Goal: Task Accomplishment & Management: Use online tool/utility

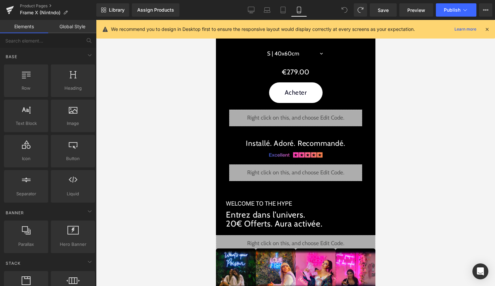
scroll to position [274, 0]
click at [38, 5] on link "Product Pages" at bounding box center [58, 5] width 76 height 5
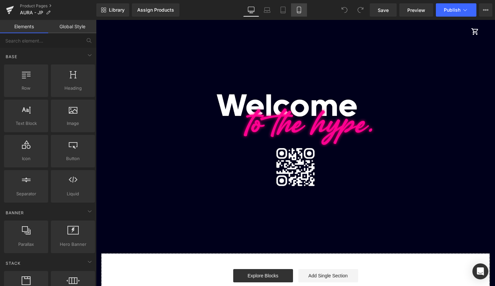
click at [304, 10] on link "Mobile" at bounding box center [299, 9] width 16 height 13
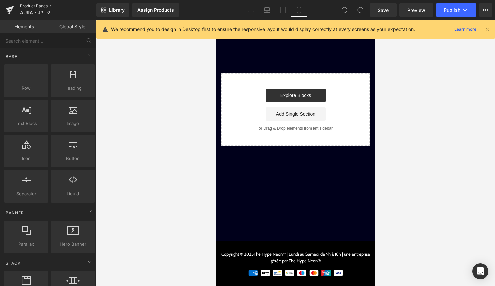
click at [28, 7] on link "Product Pages" at bounding box center [58, 5] width 76 height 5
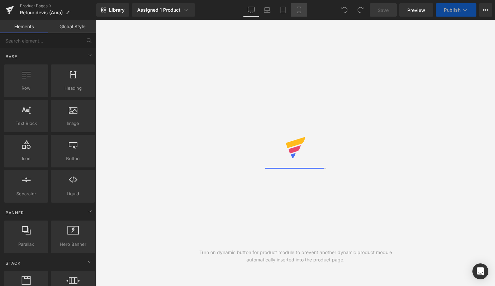
click at [299, 11] on icon at bounding box center [299, 10] width 7 height 7
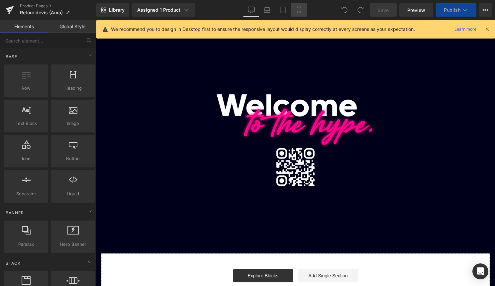
click at [292, 5] on link "Mobile" at bounding box center [299, 9] width 16 height 13
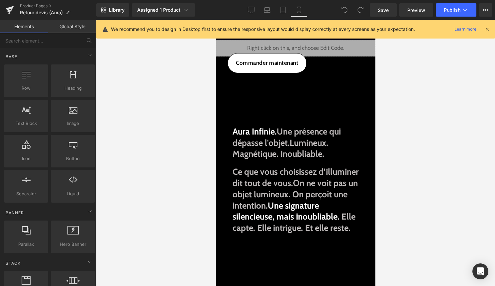
click at [489, 32] on div at bounding box center [486, 29] width 5 height 7
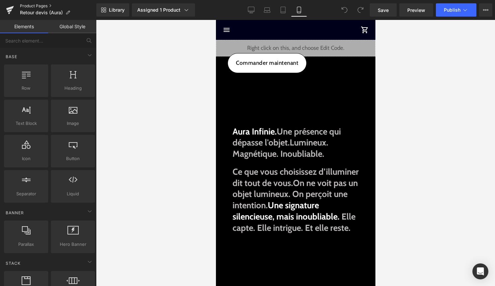
click at [43, 7] on link "Product Pages" at bounding box center [58, 5] width 76 height 5
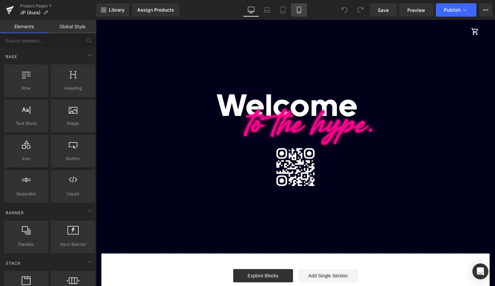
click at [302, 9] on icon at bounding box center [299, 10] width 7 height 7
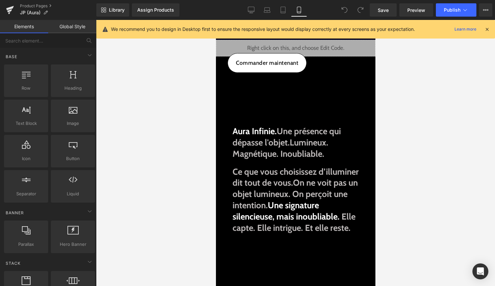
click at [488, 29] on icon at bounding box center [487, 29] width 6 height 6
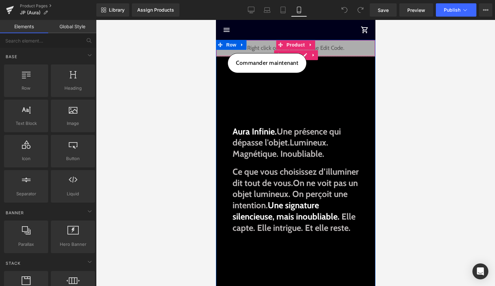
click at [306, 51] on div "Liquid" at bounding box center [295, 48] width 159 height 17
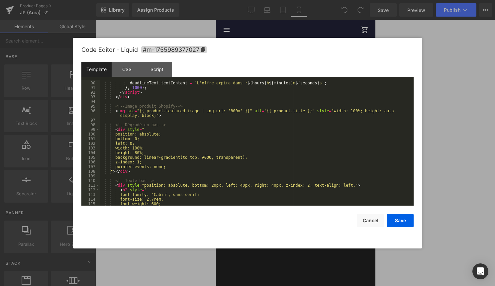
scroll to position [432, 0]
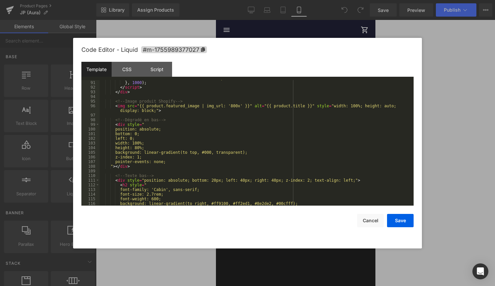
click at [207, 153] on div "deadlineText . textContent = ` L'offre expire dans : ${ hours } h ${ minutes } …" at bounding box center [255, 143] width 311 height 135
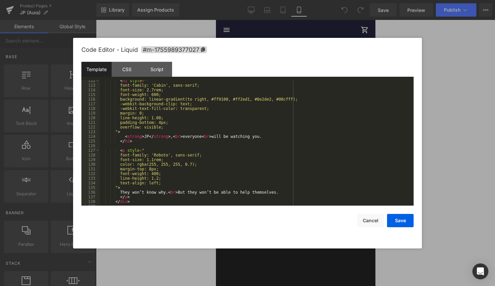
scroll to position [534, 0]
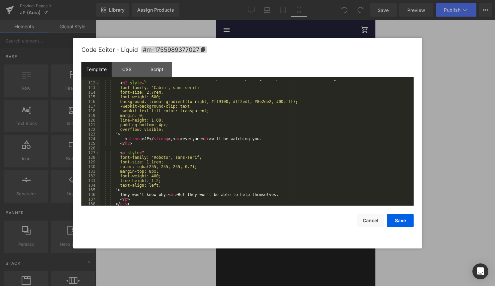
click at [248, 123] on div "< div style = "position: absolute; bottom: 20px; left: 40px; right: 40px; z-ind…" at bounding box center [255, 143] width 311 height 135
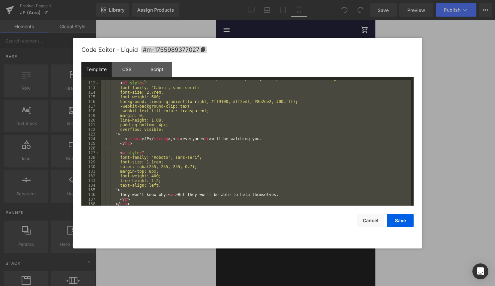
scroll to position [558, 0]
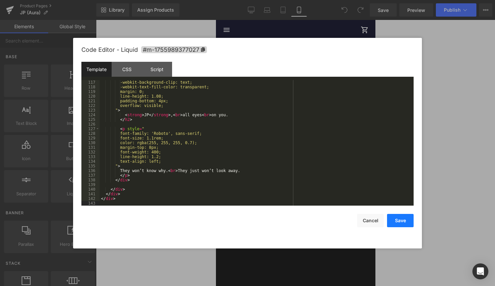
click at [398, 220] on button "Save" at bounding box center [400, 220] width 27 height 13
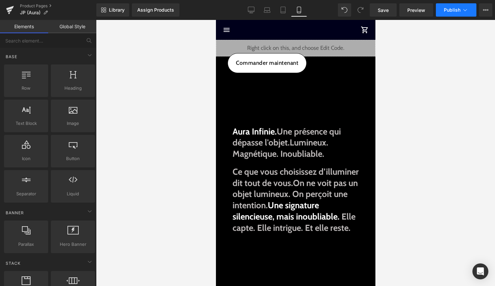
click at [459, 6] on button "Publish" at bounding box center [456, 9] width 41 height 13
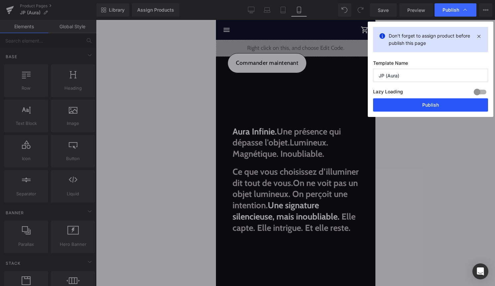
click at [422, 106] on button "Publish" at bounding box center [430, 104] width 115 height 13
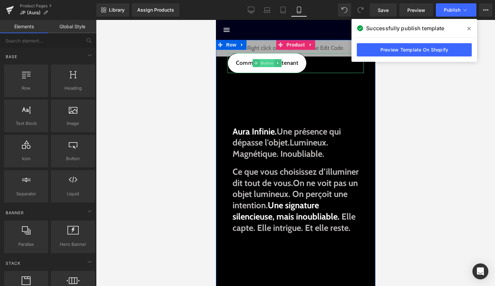
click at [266, 64] on span "Button" at bounding box center [266, 63] width 15 height 8
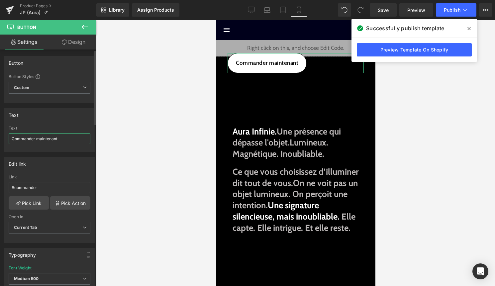
drag, startPoint x: 60, startPoint y: 140, endPoint x: 1, endPoint y: 141, distance: 59.4
click at [1, 141] on div "Text Commander maintenant Text Commander maintenant" at bounding box center [49, 127] width 99 height 49
type input "Order now"
click at [399, 172] on div at bounding box center [295, 153] width 399 height 266
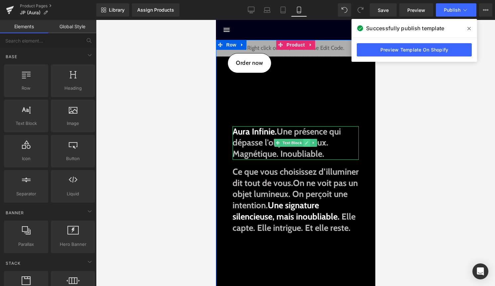
click at [307, 145] on link at bounding box center [306, 143] width 7 height 8
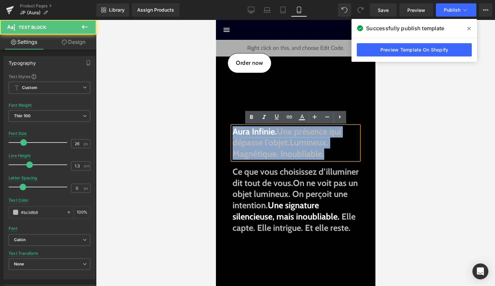
drag, startPoint x: 326, startPoint y: 152, endPoint x: 428, endPoint y: 152, distance: 101.3
click at [216, 132] on html "search close menu Menu close Mes commandes Service client Contact RGPD Conditio…" at bounding box center [295, 153] width 159 height 266
copy p "Aura Infinie. Une présence qui dépasse l'objet. Lumineux. Magnétique. Inoubliab…"
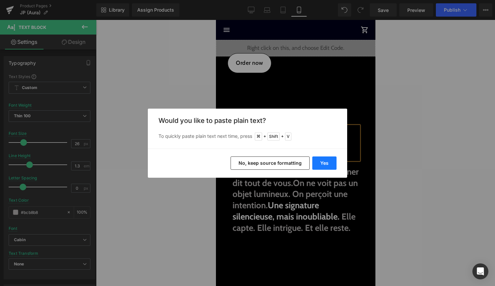
click at [322, 162] on button "Yes" at bounding box center [324, 162] width 24 height 13
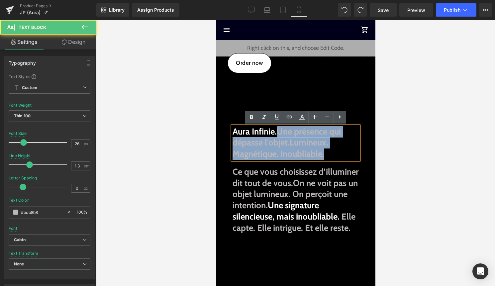
drag, startPoint x: 331, startPoint y: 155, endPoint x: 280, endPoint y: 132, distance: 56.0
click at [280, 132] on p "Aura Infinie. Une présence qui dépasse l'objet. Lumineux. Magnétique. Inoubliab…" at bounding box center [295, 143] width 126 height 34
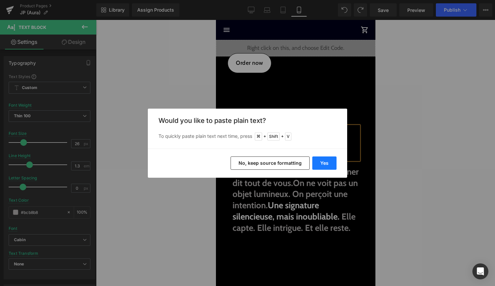
click at [323, 161] on button "Yes" at bounding box center [324, 162] width 24 height 13
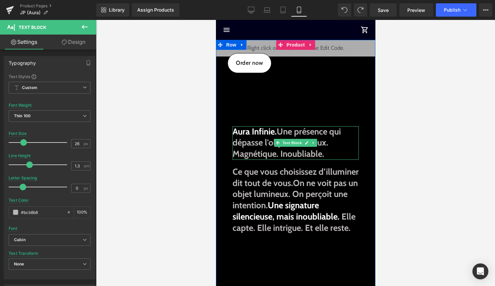
click at [327, 152] on p "Aura Infinie. Une présence qui dépasse l'objet. Lumineux. Magnétique. Inoubliab…" at bounding box center [295, 143] width 126 height 34
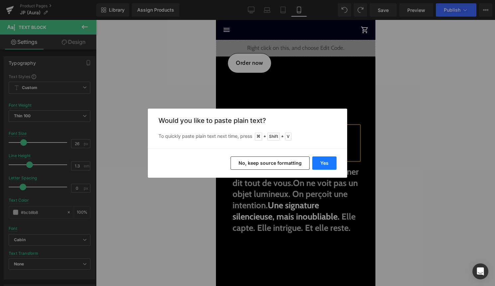
click at [327, 160] on button "Yes" at bounding box center [324, 162] width 24 height 13
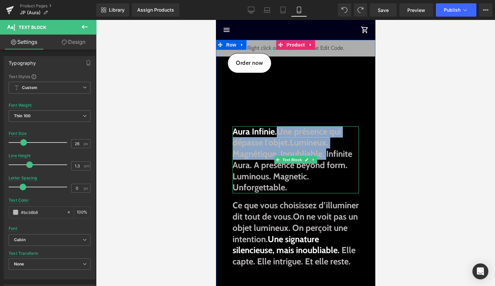
drag, startPoint x: 325, startPoint y: 155, endPoint x: 279, endPoint y: 132, distance: 52.3
click at [279, 132] on p "Aura Infinie. Une présence qui dépasse l'objet. Lumineux. Magnétique. Inoubliab…" at bounding box center [295, 159] width 126 height 67
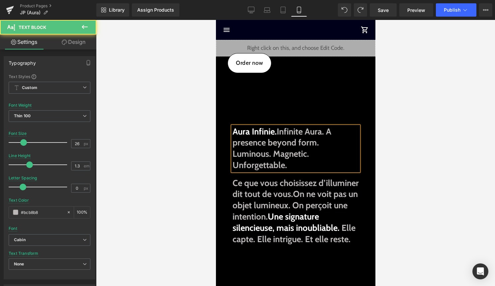
click at [323, 132] on span "Infinite Aura. A presence beyond form. Luminous. Magnetic. Unforgettable." at bounding box center [281, 148] width 99 height 44
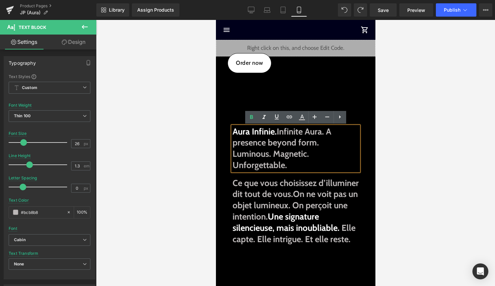
click at [328, 132] on span "Infinite Aura. A presence beyond form. Luminous. Magnetic. Unforgettable." at bounding box center [281, 148] width 99 height 44
drag, startPoint x: 327, startPoint y: 132, endPoint x: 278, endPoint y: 131, distance: 49.5
click at [278, 131] on p "Aura Infinie. Infinite Aura. A presence beyond form. Luminous. Magnetic. Unforg…" at bounding box center [295, 148] width 126 height 45
click at [300, 116] on icon at bounding box center [302, 117] width 8 height 8
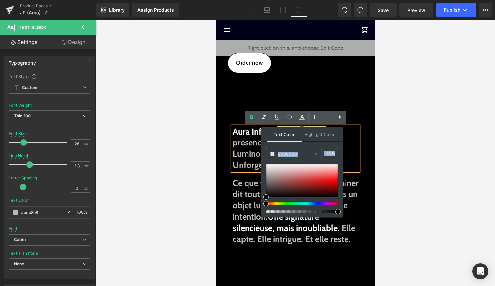
drag, startPoint x: 264, startPoint y: 170, endPoint x: 267, endPoint y: 164, distance: 6.1
click at [267, 164] on div "Text Color Highlight Color #333333 #000000 100 % none 0 %" at bounding box center [301, 172] width 81 height 90
drag, startPoint x: 268, startPoint y: 166, endPoint x: 264, endPoint y: 160, distance: 7.4
click at [264, 160] on div "Text Color Highlight Color #333333 #000000 100 % none 0 %" at bounding box center [301, 172] width 81 height 90
click at [351, 140] on p "Aura Infinie. Infinite Aura. A presence beyond form. Luminous. Magnetic. Unforg…" at bounding box center [295, 148] width 126 height 45
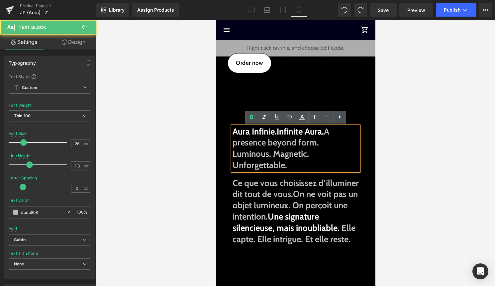
drag, startPoint x: 279, startPoint y: 131, endPoint x: 227, endPoint y: 131, distance: 51.1
click at [227, 131] on div "Liquid Order now Button Aura Infinie. Infinite Aura. A presence beyond form. Lu…" at bounding box center [295, 169] width 153 height 258
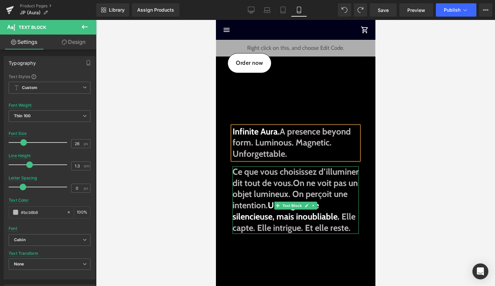
click at [305, 189] on p "Ce que vous choisissez d’illuminer dit tout de vous. On ne voit pas un objet lu…" at bounding box center [295, 199] width 126 height 67
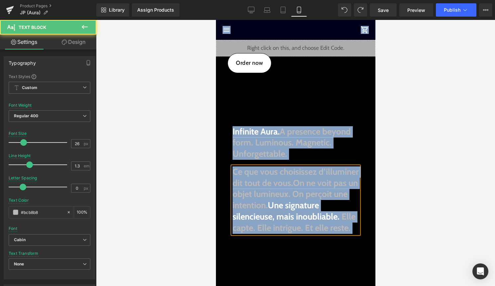
copy div "Passer au contenu menu The Hype Neon™ shopping_cart Image Image Liquid Order no…"
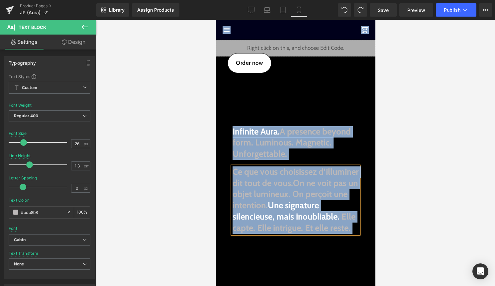
click at [305, 189] on p "Ce que vous choisissez d’illuminer dit tout de vous. On ne voit pas un objet lu…" at bounding box center [295, 199] width 126 height 67
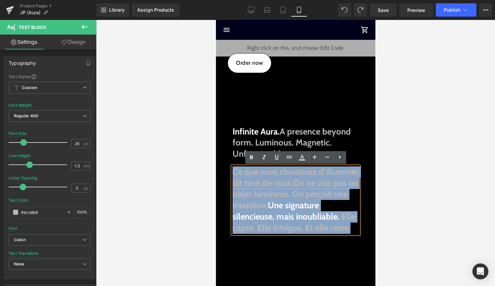
drag, startPoint x: 312, startPoint y: 241, endPoint x: 233, endPoint y: 170, distance: 105.8
click at [233, 170] on p "Ce que vous choisissez d’illuminer dit tout de vous. On ne voit pas un objet lu…" at bounding box center [295, 199] width 126 height 67
copy p "Ce que vous choisissez d’illuminer dit tout de vous. On ne voit pas un objet lu…"
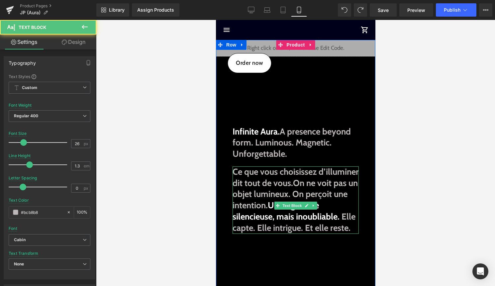
click at [320, 234] on p "Ce que vous choisissez d’illuminer dit tout de vous. On ne voit pas un objet lu…" at bounding box center [295, 199] width 126 height 67
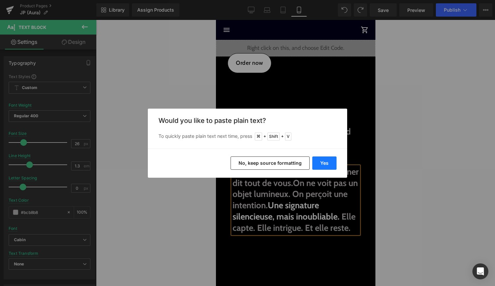
click at [325, 168] on button "Yes" at bounding box center [324, 162] width 24 height 13
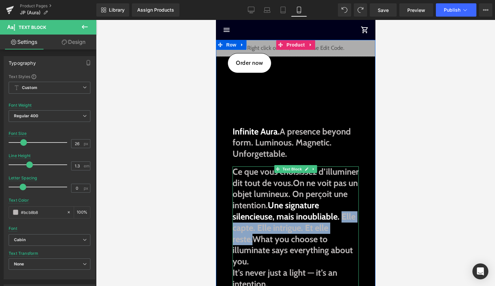
drag, startPoint x: 309, startPoint y: 241, endPoint x: 278, endPoint y: 228, distance: 33.5
click at [278, 228] on span "Elle capte. Elle intrigue. Et elle reste.What you choose to illuminate says eve…" at bounding box center [293, 238] width 123 height 55
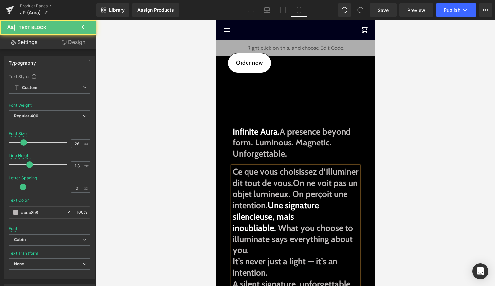
drag, startPoint x: 313, startPoint y: 208, endPoint x: 217, endPoint y: 159, distance: 108.4
click at [217, 159] on div "Liquid Order now Button Infinite Aura. A presence beyond form. Luminous. Magnet…" at bounding box center [295, 208] width 159 height 337
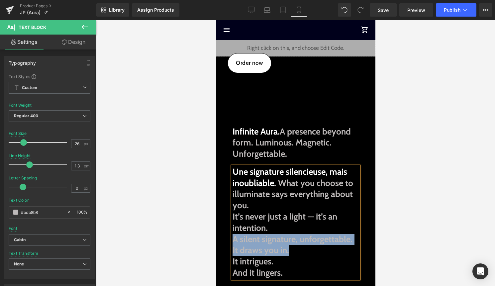
drag, startPoint x: 289, startPoint y: 252, endPoint x: 234, endPoint y: 240, distance: 56.8
click at [234, 240] on div "Une signature silencieuse, mais inoubliable. What you choose to illuminate says…" at bounding box center [295, 222] width 126 height 112
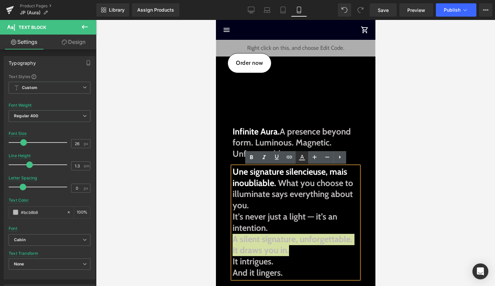
click at [303, 158] on icon at bounding box center [302, 157] width 8 height 8
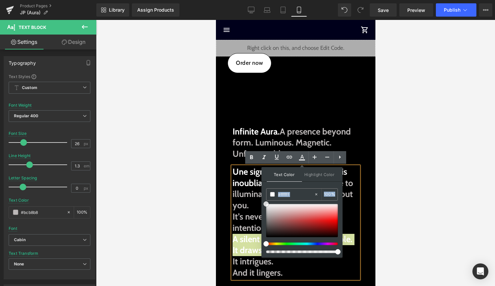
drag, startPoint x: 268, startPoint y: 211, endPoint x: 263, endPoint y: 195, distance: 16.4
click at [263, 195] on div "Text Color Highlight Color #333333 #000000 100 % none 0 %" at bounding box center [301, 212] width 81 height 90
click at [248, 214] on span "It’s never just a light — it’s an intention." at bounding box center [284, 222] width 105 height 22
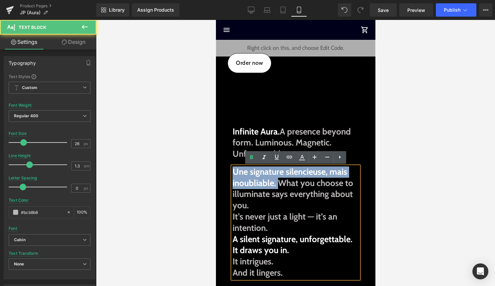
drag, startPoint x: 278, startPoint y: 183, endPoint x: 230, endPoint y: 170, distance: 50.4
click at [230, 170] on div "Liquid Order now Button Infinite Aura. A presence beyond form. Luminous. Magnet…" at bounding box center [295, 186] width 153 height 292
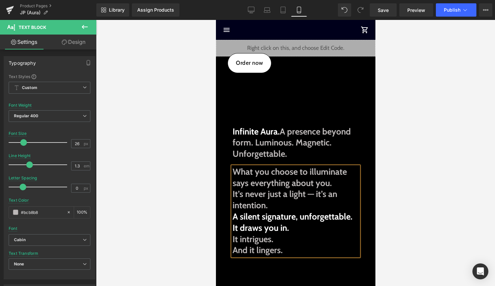
click at [399, 235] on div at bounding box center [295, 153] width 399 height 266
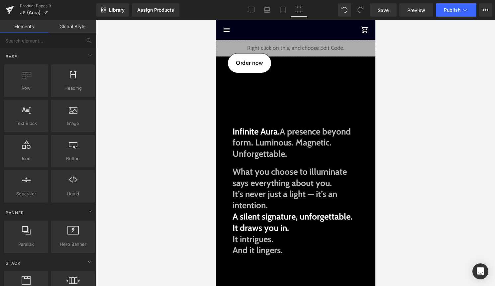
click at [195, 233] on div at bounding box center [295, 153] width 399 height 266
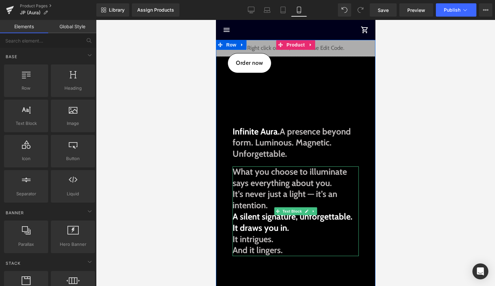
click at [234, 218] on span "A silent signature, unforgettable." at bounding box center [292, 216] width 120 height 11
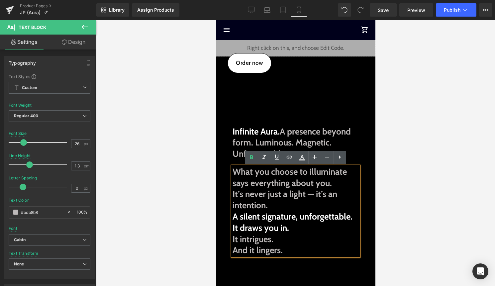
click at [233, 239] on span "It intrigues." at bounding box center [252, 239] width 41 height 11
click at [416, 204] on div at bounding box center [295, 153] width 399 height 266
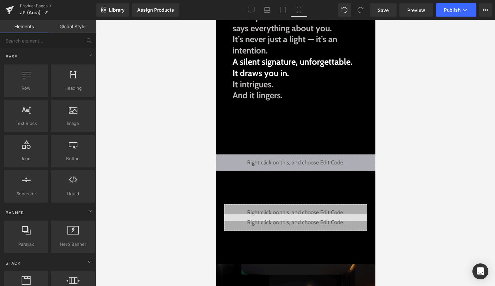
scroll to position [157, 0]
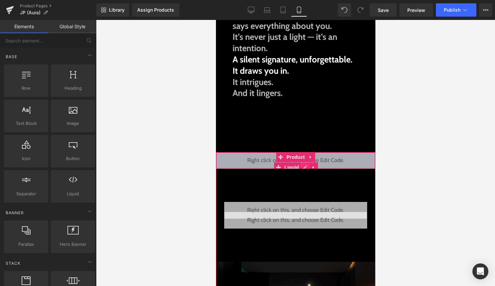
click at [305, 165] on div "Liquid" at bounding box center [295, 160] width 159 height 17
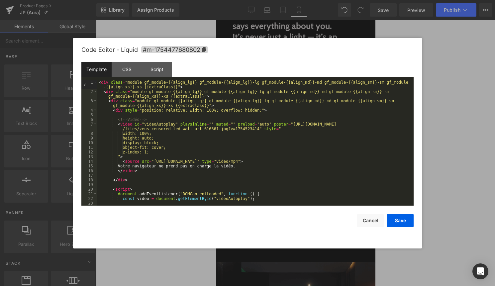
click at [451, 113] on div at bounding box center [247, 143] width 495 height 286
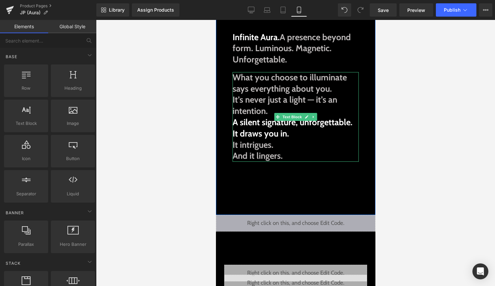
scroll to position [96, 0]
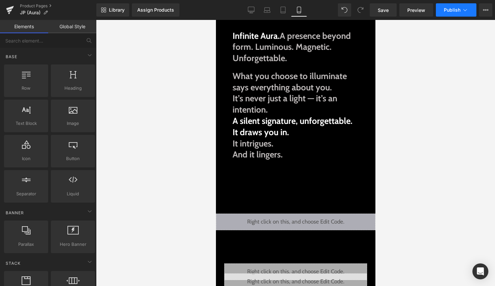
click at [454, 11] on span "Publish" at bounding box center [452, 9] width 17 height 5
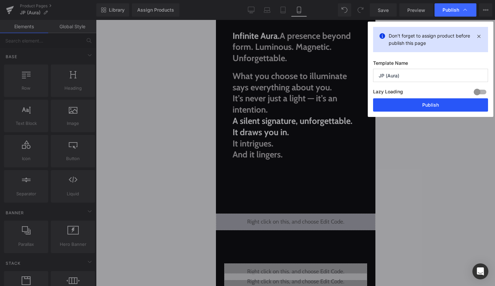
click at [427, 104] on button "Publish" at bounding box center [430, 104] width 115 height 13
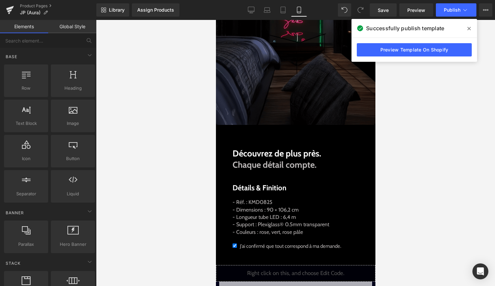
scroll to position [473, 0]
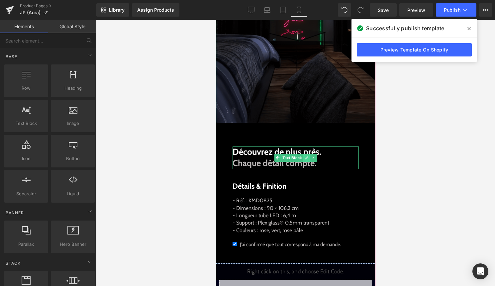
click at [307, 156] on icon at bounding box center [307, 158] width 4 height 4
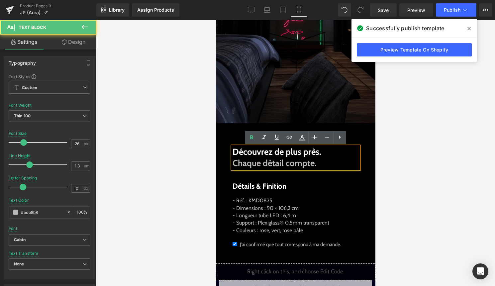
drag, startPoint x: 321, startPoint y: 163, endPoint x: 232, endPoint y: 152, distance: 89.6
click at [232, 152] on div "Découvrez de plus près. Chaque détail compte." at bounding box center [295, 157] width 126 height 23
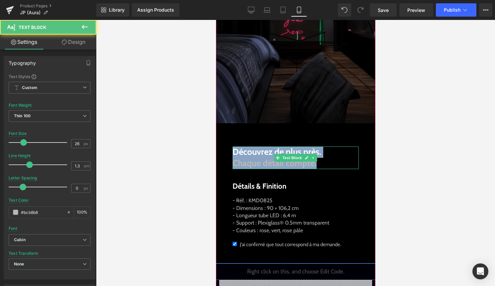
drag, startPoint x: 318, startPoint y: 165, endPoint x: 235, endPoint y: 154, distance: 84.0
click at [235, 154] on p "Découvrez de plus près. Chaque détail compte." at bounding box center [295, 157] width 126 height 23
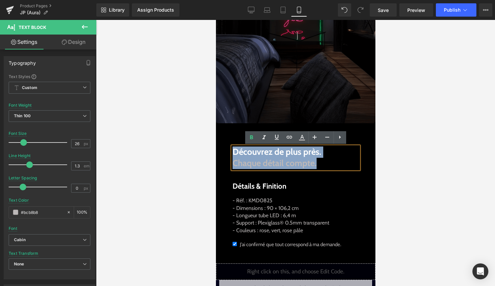
click at [319, 162] on p "Découvrez de plus près. Chaque détail compte." at bounding box center [295, 157] width 126 height 23
drag, startPoint x: 318, startPoint y: 167, endPoint x: 228, endPoint y: 156, distance: 91.0
click at [228, 156] on div "Liquid Liquid Image Découvrez de plus près. Chaque détail compte. Text Block Dé…" at bounding box center [295, 56] width 159 height 407
copy strong "Découvrez de plus près. Chaque détail compte."
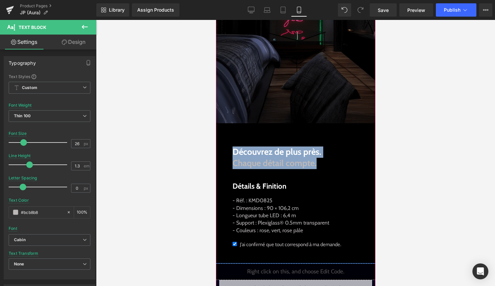
click at [321, 180] on div "Liquid Liquid Image Découvrez de plus près. Chaque détail compte. Text Block Dé…" at bounding box center [295, 56] width 159 height 407
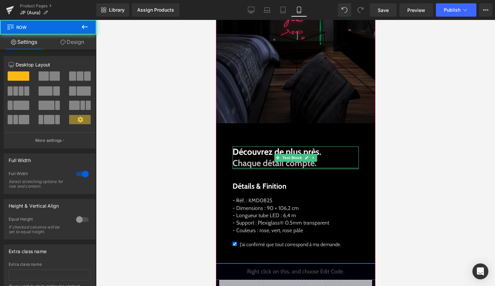
click at [324, 168] on div at bounding box center [295, 168] width 126 height 2
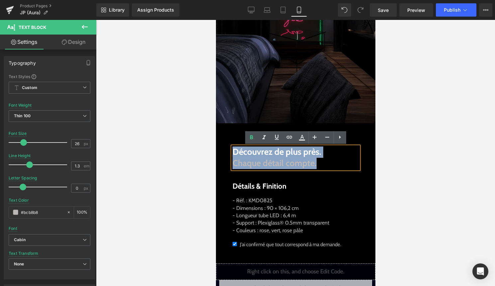
drag, startPoint x: 325, startPoint y: 164, endPoint x: 228, endPoint y: 154, distance: 97.1
click at [228, 154] on div "Liquid Liquid Image Découvrez de plus près. Chaque détail compte. Text Block Dé…" at bounding box center [295, 56] width 159 height 407
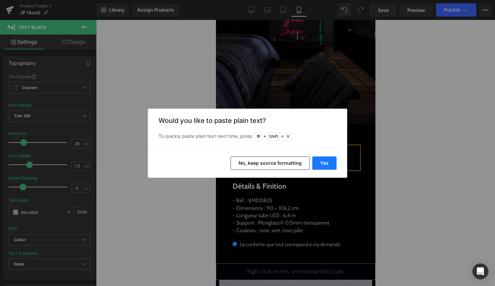
click at [314, 164] on button "Yes" at bounding box center [324, 162] width 24 height 13
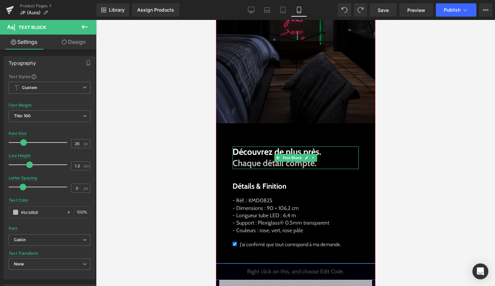
click at [329, 164] on p "Découvrez de plus près. Chaque détail compte." at bounding box center [295, 157] width 126 height 23
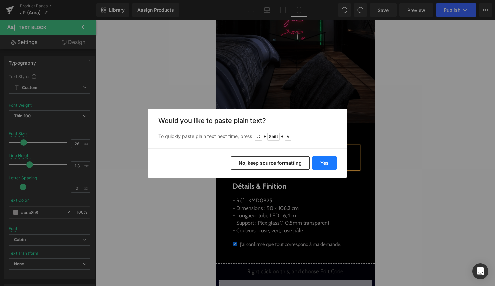
drag, startPoint x: 114, startPoint y: 144, endPoint x: 329, endPoint y: 164, distance: 216.5
click at [329, 164] on button "Yes" at bounding box center [324, 162] width 24 height 13
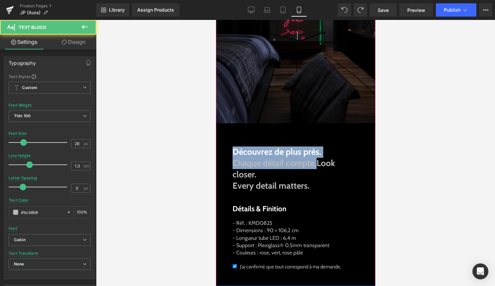
drag, startPoint x: 317, startPoint y: 164, endPoint x: 227, endPoint y: 155, distance: 89.8
click at [227, 155] on div "Liquid Liquid Image Découvrez de plus près. Chaque détail compte.Look closer. E…" at bounding box center [295, 68] width 159 height 430
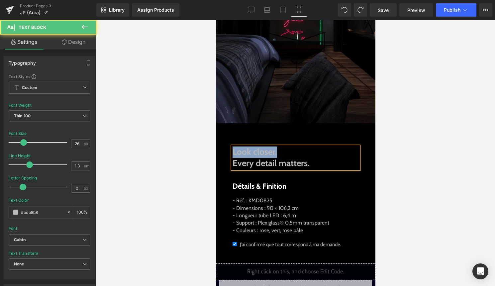
drag, startPoint x: 286, startPoint y: 151, endPoint x: 232, endPoint y: 150, distance: 53.5
click at [232, 150] on p "Look closer." at bounding box center [295, 151] width 126 height 11
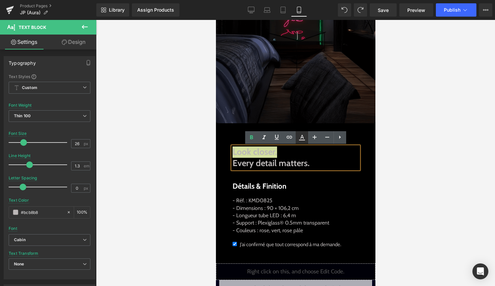
click at [298, 136] on icon at bounding box center [302, 138] width 8 height 8
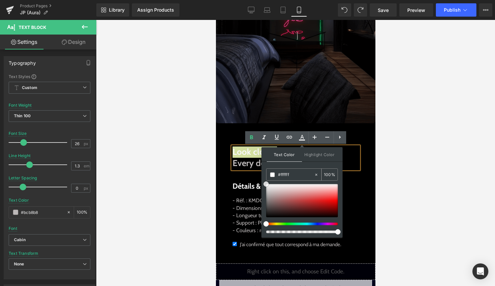
drag, startPoint x: 268, startPoint y: 192, endPoint x: 266, endPoint y: 174, distance: 17.8
click at [266, 175] on div "#000000 100 %" at bounding box center [302, 202] width 72 height 69
click at [272, 175] on span at bounding box center [272, 174] width 5 height 5
click at [349, 155] on p "Look closer." at bounding box center [295, 151] width 126 height 11
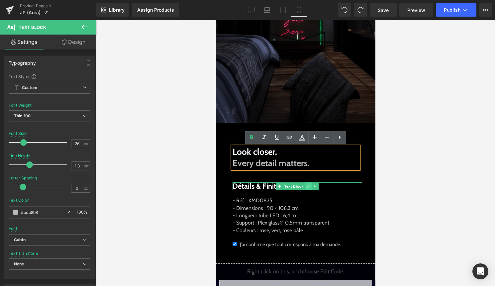
click at [307, 185] on icon at bounding box center [308, 186] width 4 height 4
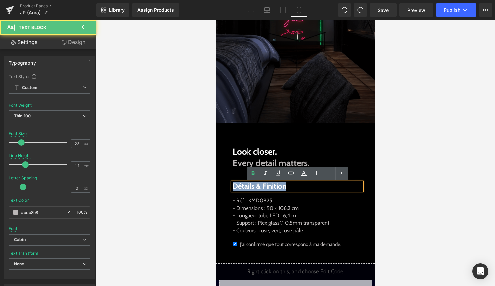
drag, startPoint x: 301, startPoint y: 186, endPoint x: 232, endPoint y: 186, distance: 68.4
click at [232, 186] on p "Détails & Finition" at bounding box center [297, 186] width 130 height 8
copy span "Détails & Finition"
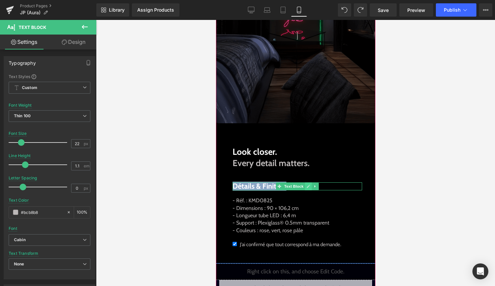
click at [305, 186] on link at bounding box center [308, 186] width 7 height 8
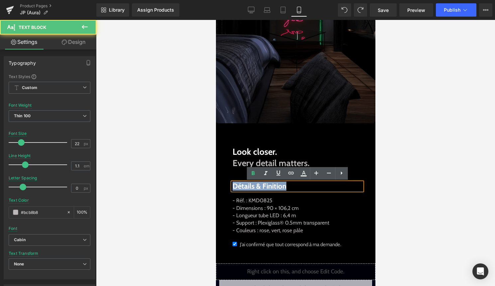
click at [305, 186] on p "Détails & Finition" at bounding box center [297, 186] width 130 height 8
drag, startPoint x: 305, startPoint y: 186, endPoint x: 190, endPoint y: 185, distance: 114.6
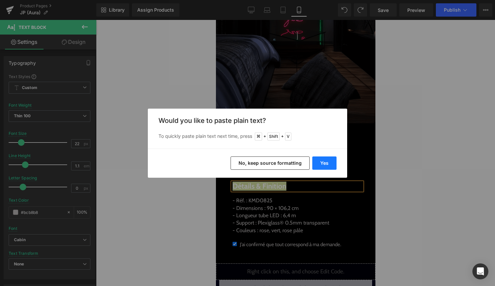
click at [320, 163] on button "Yes" at bounding box center [324, 162] width 24 height 13
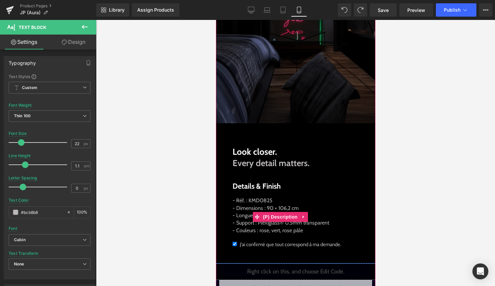
click at [304, 229] on p "- Réf. : KMD0825 - Dimensions : 90 × 106,2 cm - Longueur tube LED : 6,4 m - Sup…" at bounding box center [280, 215] width 97 height 37
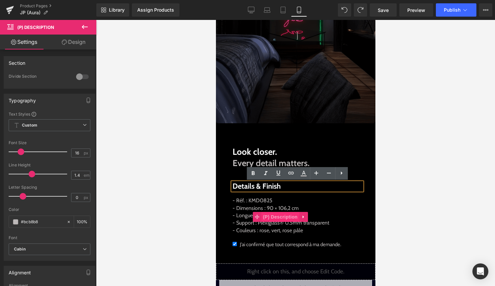
click at [267, 216] on span "(P) Description" at bounding box center [280, 217] width 38 height 10
click at [280, 213] on span "(P) Description" at bounding box center [280, 217] width 38 height 10
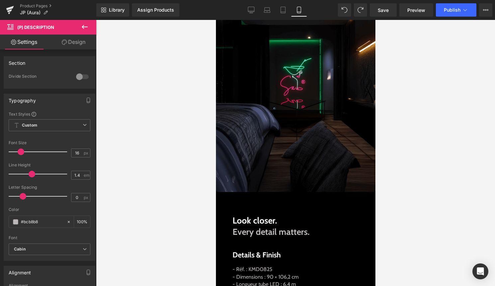
scroll to position [452, 0]
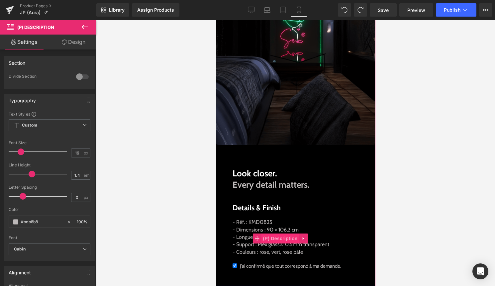
click at [279, 238] on span "(P) Description" at bounding box center [280, 238] width 38 height 10
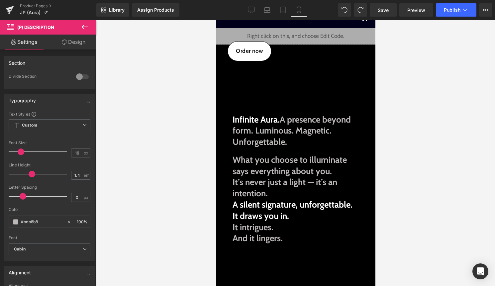
scroll to position [0, 0]
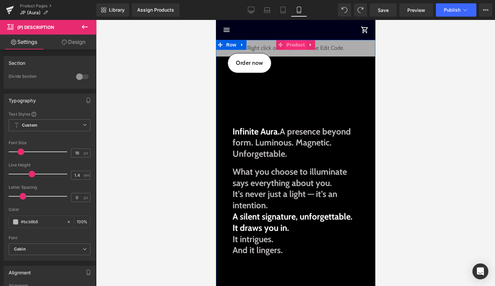
click at [295, 46] on span "Product" at bounding box center [296, 45] width 22 height 10
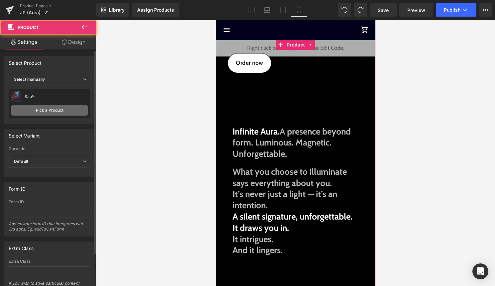
click at [46, 112] on link "Pick a Product" at bounding box center [49, 110] width 76 height 11
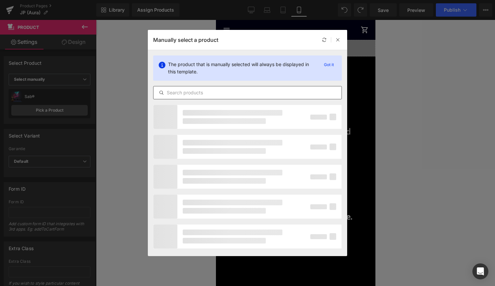
click at [227, 94] on input "text" at bounding box center [247, 93] width 188 height 8
type input "a jo"
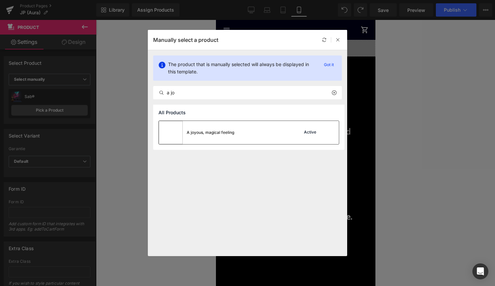
click at [230, 132] on div "A joyous, magical feeling" at bounding box center [210, 133] width 47 height 6
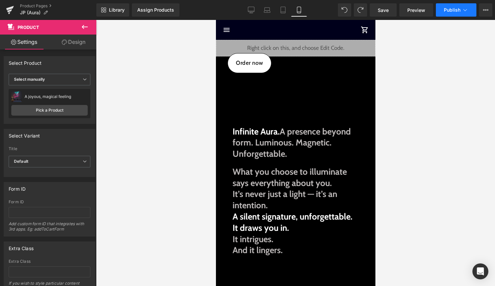
click at [460, 14] on button "Publish" at bounding box center [456, 9] width 41 height 13
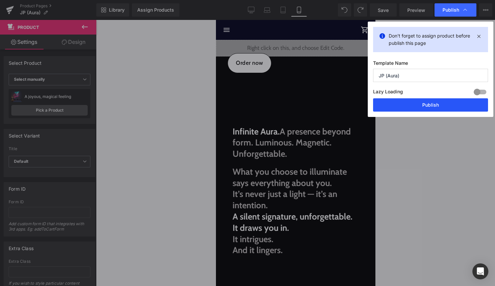
click at [442, 108] on button "Publish" at bounding box center [430, 104] width 115 height 13
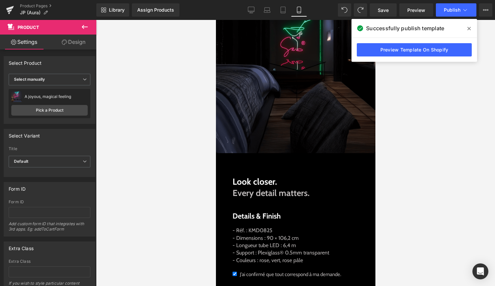
scroll to position [444, 0]
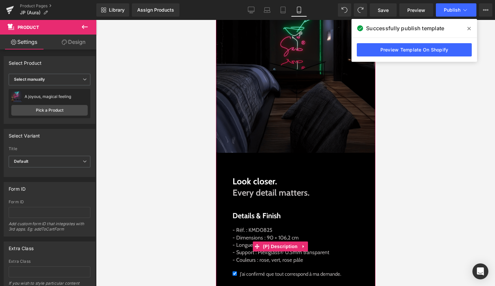
click at [278, 252] on p "- Réf. : KMD0825 - Dimensions : 90 × 106,2 cm - Longueur tube LED : 6,4 m - Sup…" at bounding box center [280, 244] width 97 height 37
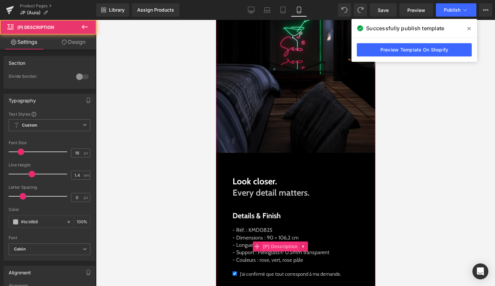
click at [279, 248] on span "(P) Description" at bounding box center [280, 246] width 38 height 10
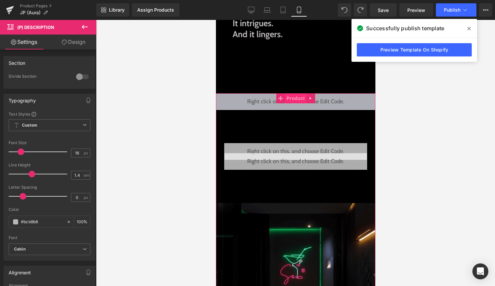
scroll to position [215, 0]
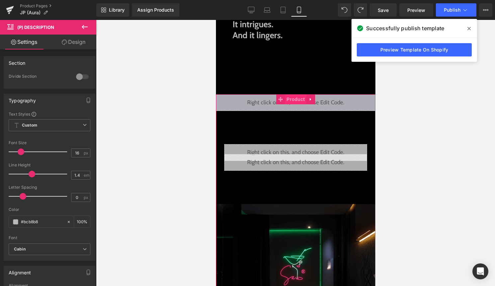
click at [288, 101] on span "Product" at bounding box center [296, 99] width 22 height 10
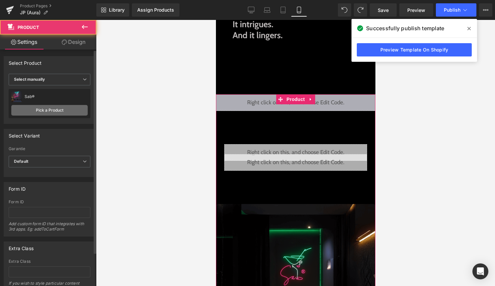
click at [59, 109] on link "Pick a Product" at bounding box center [49, 110] width 76 height 11
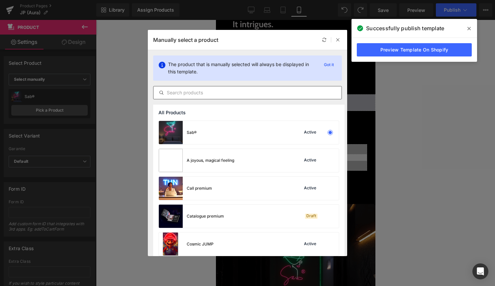
click at [206, 96] on input "text" at bounding box center [247, 93] width 188 height 8
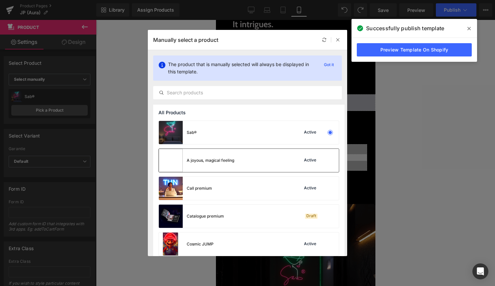
click at [223, 158] on div "A joyous, magical feeling" at bounding box center [210, 160] width 47 height 6
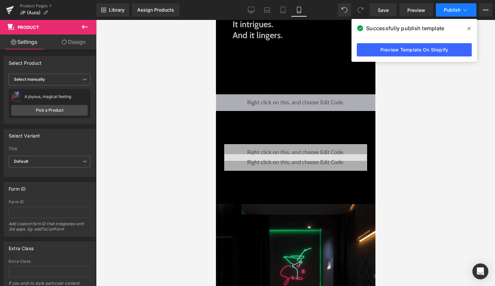
click at [453, 11] on span "Publish" at bounding box center [452, 9] width 17 height 5
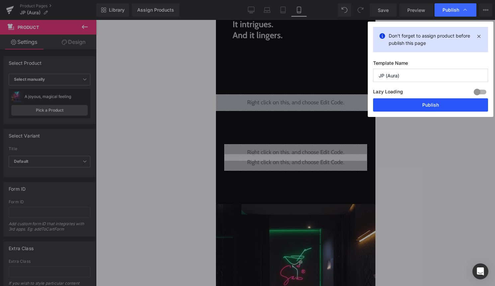
click at [428, 105] on button "Publish" at bounding box center [430, 104] width 115 height 13
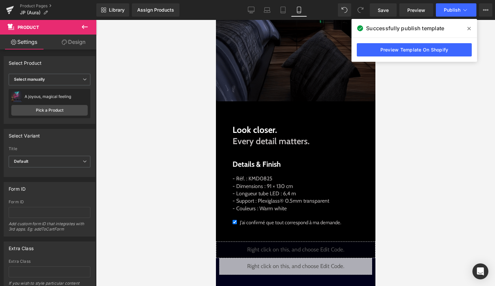
scroll to position [496, 0]
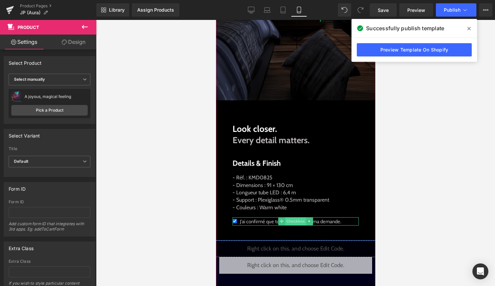
click at [302, 222] on span "Checkbox" at bounding box center [295, 221] width 21 height 8
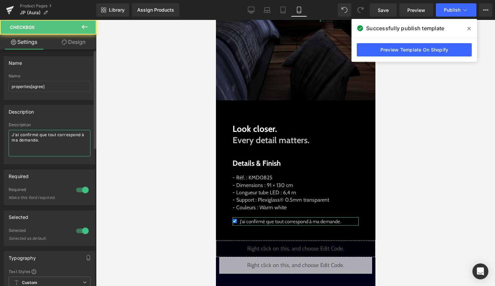
click at [57, 146] on textarea "J’ai confirmé que tout correspond à ma demande." at bounding box center [50, 143] width 82 height 27
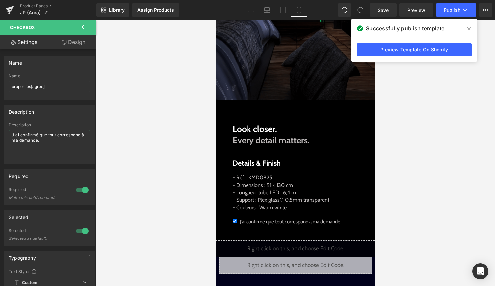
paste textarea "I’ve confirmed that everything matches my request"
type textarea "I’ve confirmed that everything matches my request."
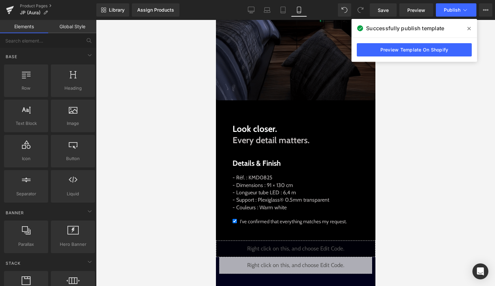
click at [429, 218] on div at bounding box center [295, 153] width 399 height 266
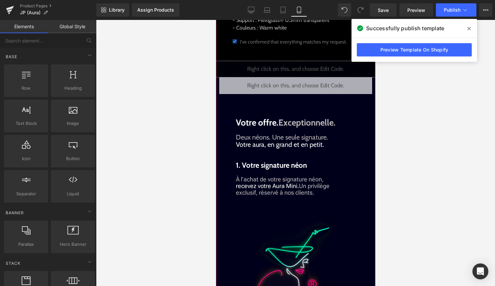
scroll to position [679, 0]
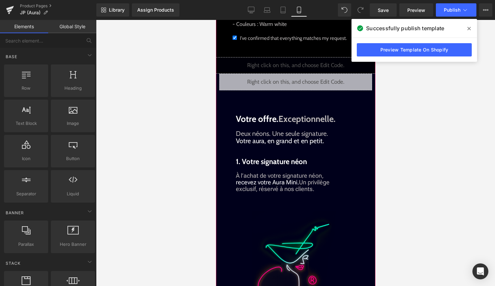
click at [296, 119] on div "Votre offre. Exceptionnelle. Text Block" at bounding box center [295, 119] width 120 height 11
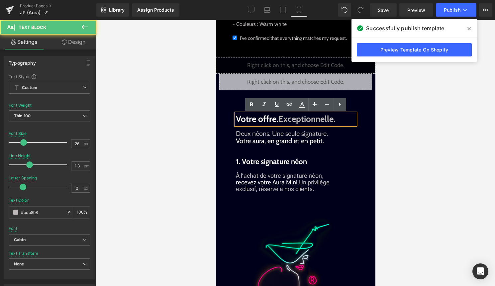
click at [329, 120] on strong "Votre offre. Exceptionnelle." at bounding box center [285, 119] width 100 height 11
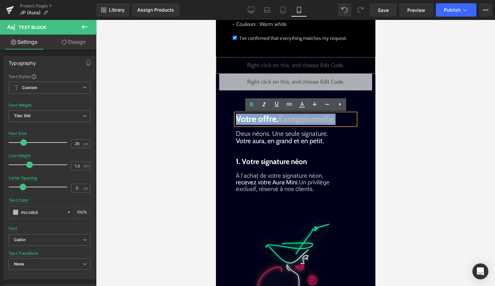
copy strong "Votre offre. Exceptionnelle."
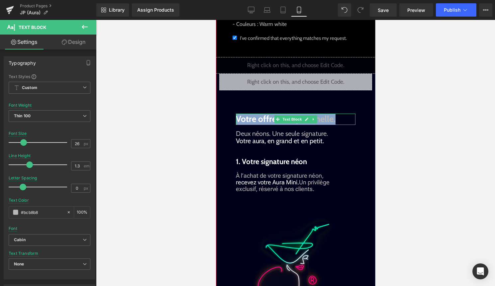
click at [344, 122] on p "Votre offre. Exceptionnelle." at bounding box center [295, 119] width 120 height 11
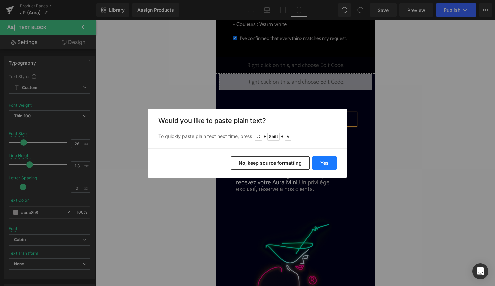
click at [322, 160] on button "Yes" at bounding box center [324, 162] width 24 height 13
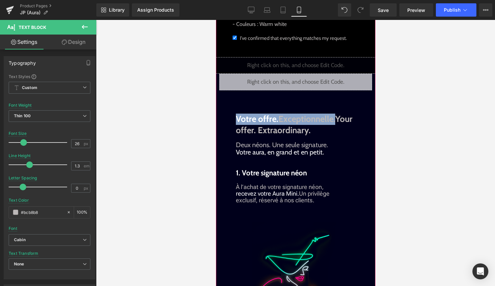
drag, startPoint x: 336, startPoint y: 121, endPoint x: 233, endPoint y: 117, distance: 103.0
click at [233, 117] on div "Liquid Liquid Liquid Image Look closer. Every detail matters. Text Block Detail…" at bounding box center [295, 131] width 153 height 1002
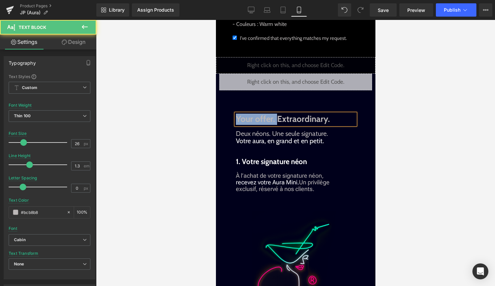
drag, startPoint x: 276, startPoint y: 119, endPoint x: 216, endPoint y: 119, distance: 59.4
click at [216, 119] on div "Liquid Liquid Liquid Image Look closer. Every detail matters. Text Block Detail…" at bounding box center [295, 125] width 159 height 991
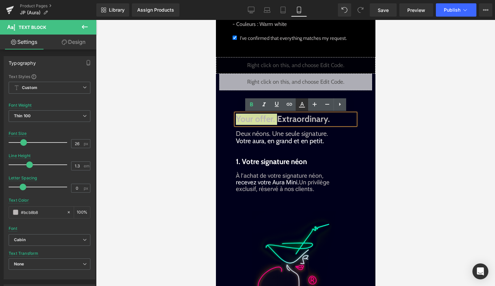
click at [297, 106] on link at bounding box center [302, 104] width 13 height 13
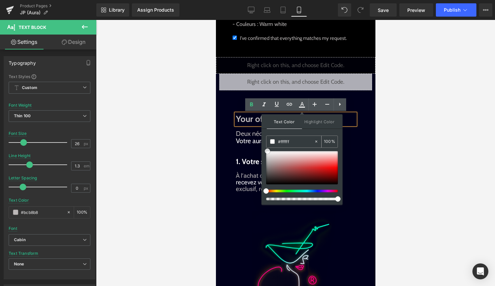
drag, startPoint x: 268, startPoint y: 157, endPoint x: 267, endPoint y: 137, distance: 20.3
click at [267, 137] on div "#000000 100 %" at bounding box center [302, 169] width 72 height 69
click at [274, 142] on span at bounding box center [272, 141] width 5 height 5
click at [243, 134] on p "Deux néons. Une seule signature. Votre aura, en grand et en petit." at bounding box center [296, 137] width 123 height 15
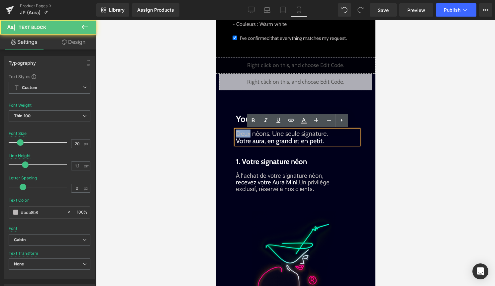
click at [243, 134] on p "Deux néons. Une seule signature. Votre aura, en grand et en petit." at bounding box center [296, 137] width 123 height 15
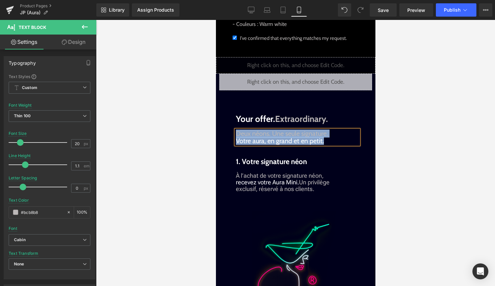
copy p "Deux néons. Une seule signature. Votre aura, en grand et en petit."
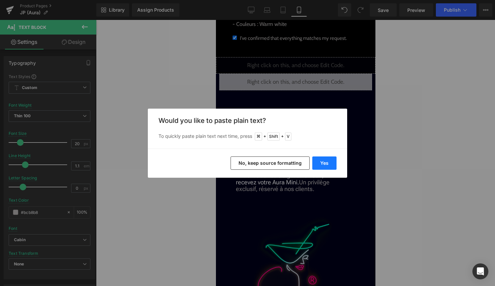
click at [334, 162] on button "Yes" at bounding box center [324, 162] width 24 height 13
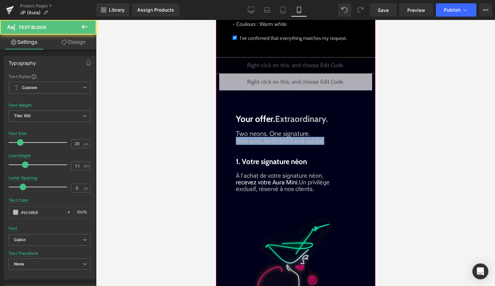
drag, startPoint x: 323, startPoint y: 140, endPoint x: 223, endPoint y: 142, distance: 100.0
click at [223, 142] on div "Liquid Liquid Liquid Image Look closer. Every detail matters. Text Block Detail…" at bounding box center [295, 125] width 153 height 991
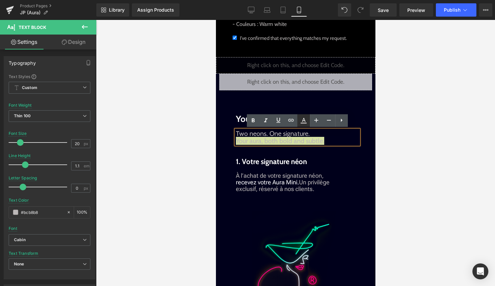
click at [303, 120] on icon at bounding box center [304, 121] width 8 height 8
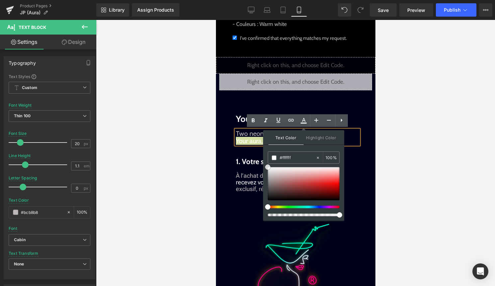
drag, startPoint x: 269, startPoint y: 174, endPoint x: 263, endPoint y: 150, distance: 24.9
click at [263, 150] on div "Text Color Highlight Color #333333 #000000 100 % none 0 %" at bounding box center [303, 175] width 81 height 90
click at [276, 160] on span at bounding box center [274, 157] width 5 height 5
click at [253, 180] on span "À l’achat de votre signature néon, recevez votre Aura Mini." at bounding box center [279, 179] width 88 height 14
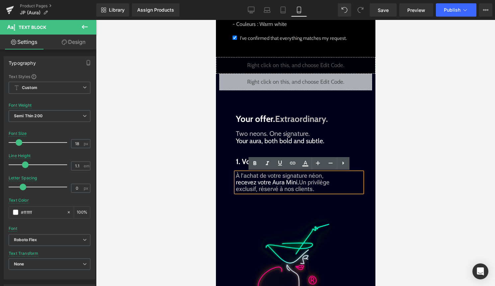
click at [414, 197] on div at bounding box center [295, 153] width 399 height 266
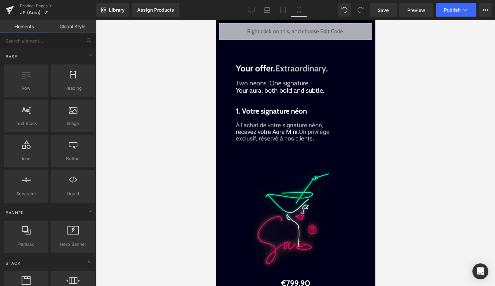
scroll to position [731, 0]
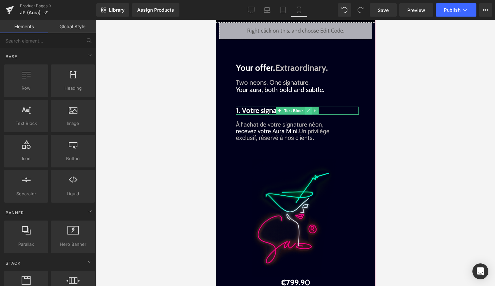
click at [305, 111] on link at bounding box center [308, 111] width 7 height 8
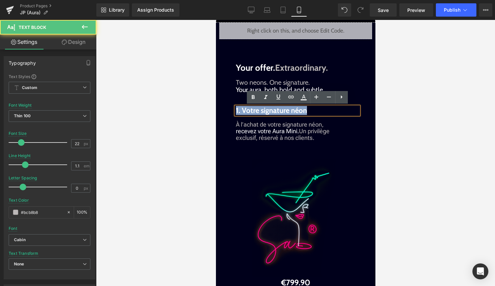
drag, startPoint x: 296, startPoint y: 111, endPoint x: 208, endPoint y: 111, distance: 87.7
copy span "1. Votre signature néon"
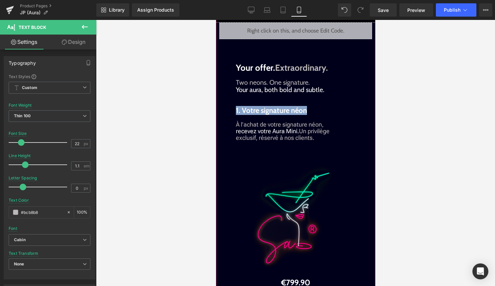
click at [290, 110] on span "Text Block" at bounding box center [293, 111] width 22 height 8
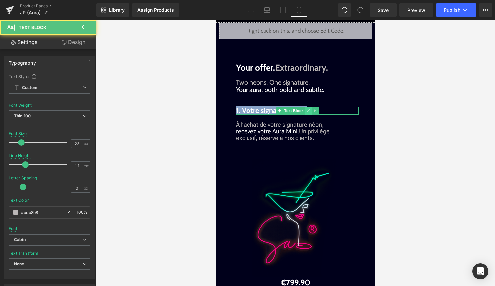
click at [307, 112] on icon at bounding box center [307, 110] width 3 height 3
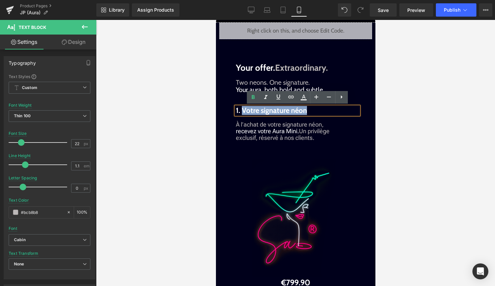
drag, startPoint x: 316, startPoint y: 112, endPoint x: 242, endPoint y: 112, distance: 74.4
click at [242, 112] on p "1. Votre signature néon" at bounding box center [296, 111] width 123 height 8
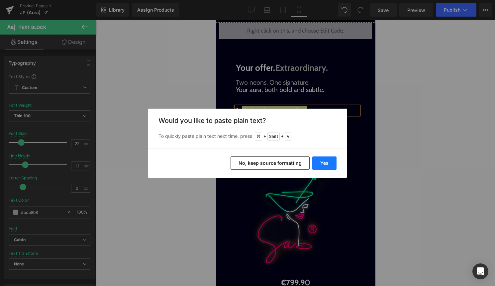
click at [318, 158] on button "Yes" at bounding box center [324, 162] width 24 height 13
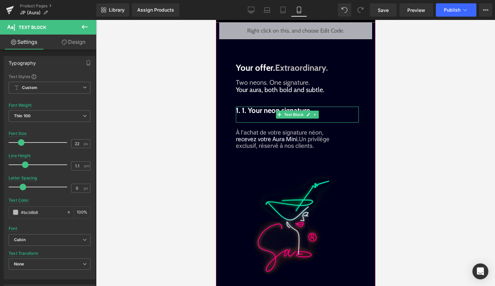
click at [247, 112] on span "1. 1. Your neon signature" at bounding box center [272, 110] width 74 height 9
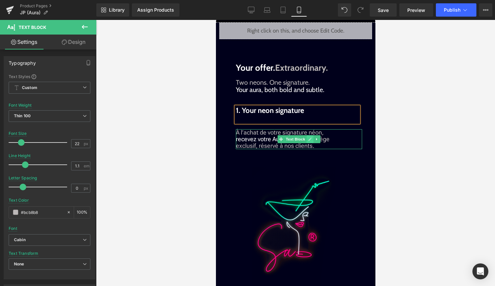
click at [311, 139] on link at bounding box center [309, 139] width 7 height 8
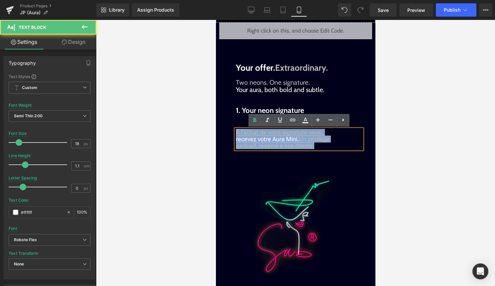
drag, startPoint x: 314, startPoint y: 143, endPoint x: 228, endPoint y: 132, distance: 86.7
click at [228, 132] on div "Liquid Liquid Liquid Image Look closer. Every detail matters. Text Block Detail…" at bounding box center [295, 78] width 153 height 999
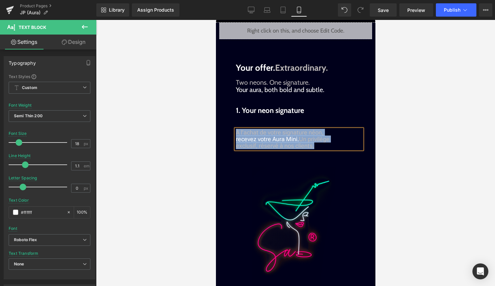
copy p "À l’achat de votre signature néon, recevez votre Aura Mini. Un privilège exclus…"
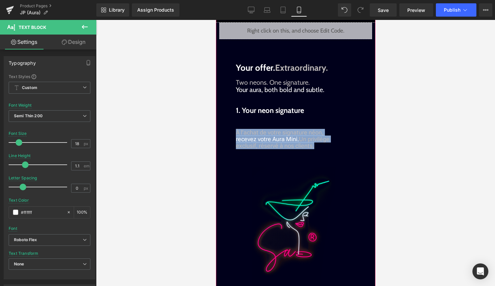
click at [331, 150] on div "Liquid Liquid Liquid Image Look closer. Every detail matters. Text Block Detail…" at bounding box center [295, 78] width 153 height 999
drag, startPoint x: 331, startPoint y: 146, endPoint x: 237, endPoint y: 134, distance: 95.1
click at [237, 134] on div "À l’achat de votre signature néon, recevez votre Aura Mini. Un privilège exclus…" at bounding box center [298, 139] width 126 height 20
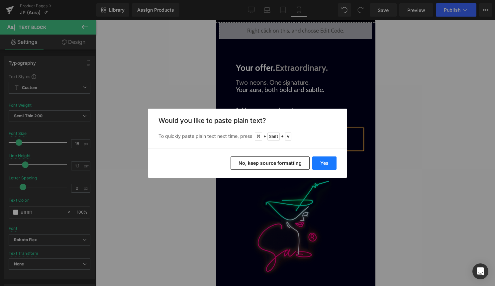
click at [316, 165] on button "Yes" at bounding box center [324, 162] width 24 height 13
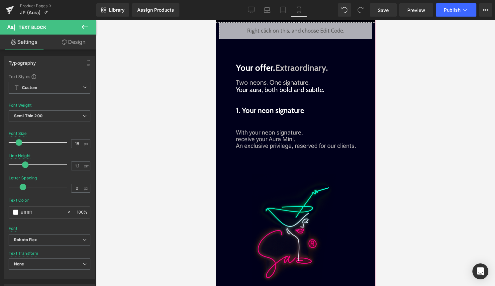
click at [306, 133] on p "With your neon signature," at bounding box center [298, 132] width 126 height 7
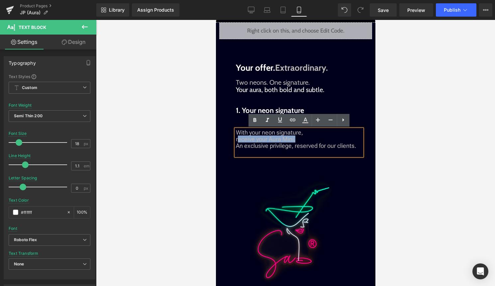
drag, startPoint x: 296, startPoint y: 140, endPoint x: 237, endPoint y: 140, distance: 59.1
click at [237, 140] on p "receive your Aura Mini." at bounding box center [298, 139] width 126 height 7
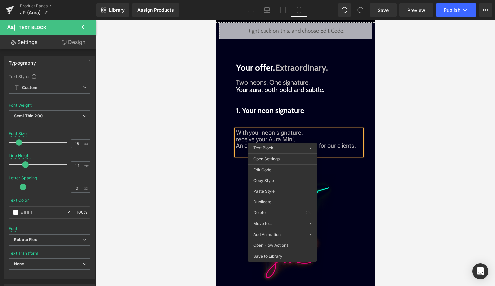
click at [329, 132] on p "With your neon signature," at bounding box center [298, 132] width 126 height 7
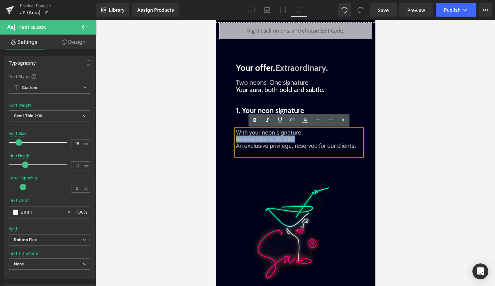
drag, startPoint x: 298, startPoint y: 137, endPoint x: 236, endPoint y: 137, distance: 62.1
click at [236, 137] on p "receive your Aura Mini." at bounding box center [298, 139] width 126 height 7
click at [306, 121] on icon at bounding box center [305, 120] width 8 height 8
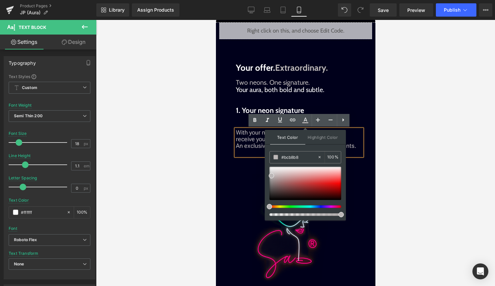
drag, startPoint x: 268, startPoint y: 176, endPoint x: 267, endPoint y: 163, distance: 13.6
click at [267, 163] on div "Text Color Highlight Color #333333 #000000 100 % none 0 %" at bounding box center [305, 175] width 81 height 90
drag, startPoint x: 271, startPoint y: 174, endPoint x: 268, endPoint y: 160, distance: 14.3
click at [268, 159] on div "Text Color Highlight Color #333333 #000000 100 % none 0 %" at bounding box center [305, 175] width 81 height 90
click at [254, 142] on span "An exclusive privilege, reserved for our clients." at bounding box center [295, 145] width 120 height 7
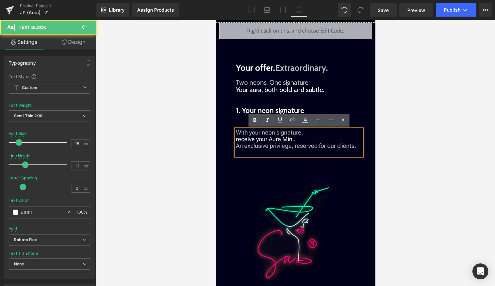
click at [235, 140] on p "receive your Aura Mini." at bounding box center [298, 139] width 126 height 7
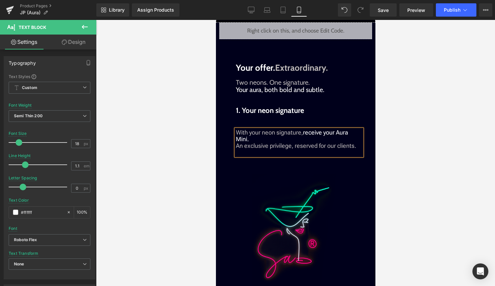
click at [236, 146] on span "An exclusive privilege, reserved for our clients." at bounding box center [295, 145] width 120 height 7
click at [411, 144] on div at bounding box center [295, 153] width 399 height 266
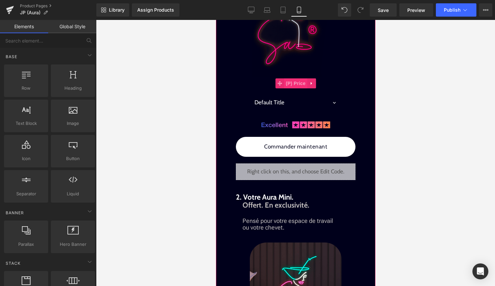
scroll to position [946, 0]
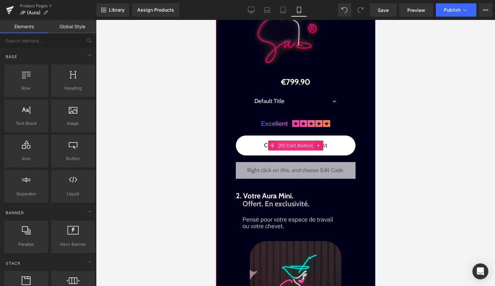
click at [298, 145] on span "(P) Cart Button" at bounding box center [295, 145] width 38 height 10
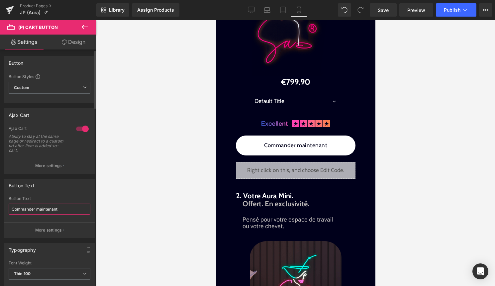
drag, startPoint x: 62, startPoint y: 210, endPoint x: 0, endPoint y: 208, distance: 62.1
click at [0, 208] on div "Button Text Commander maintenant Button Text Commander maintenant More settings" at bounding box center [49, 206] width 99 height 64
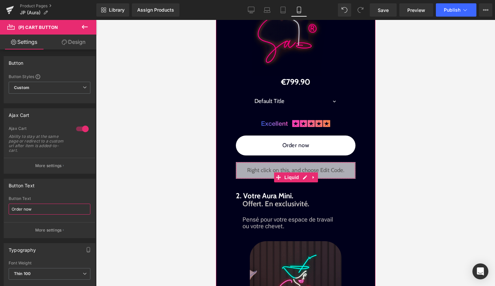
click at [306, 175] on div "Liquid" at bounding box center [295, 170] width 120 height 17
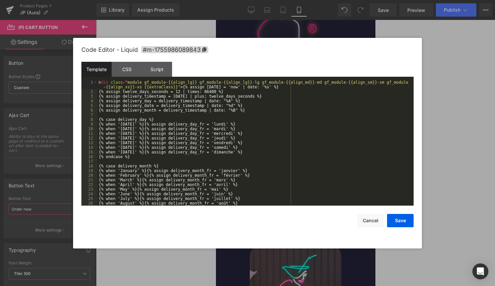
type input "Order now"
click at [283, 176] on div "< div class = "module gf_module-{{align_lg}} gf_module-{{align_lg}}-lg gf_modul…" at bounding box center [253, 149] width 313 height 139
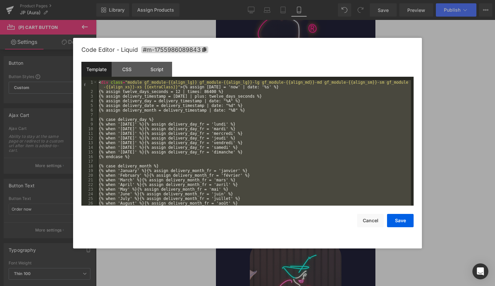
click at [233, 145] on div "< div class = "module gf_module-{{align_lg}} gf_module-{{align_lg}}-lg gf_modul…" at bounding box center [253, 149] width 313 height 139
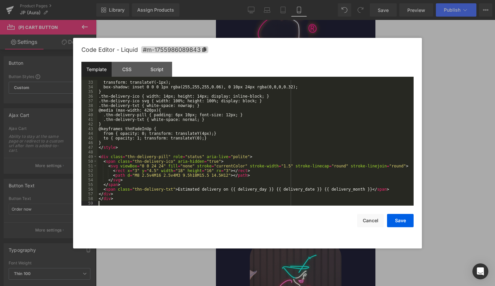
scroll to position [153, 0]
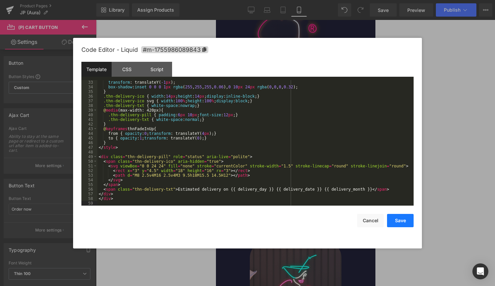
click at [394, 221] on button "Save" at bounding box center [400, 220] width 27 height 13
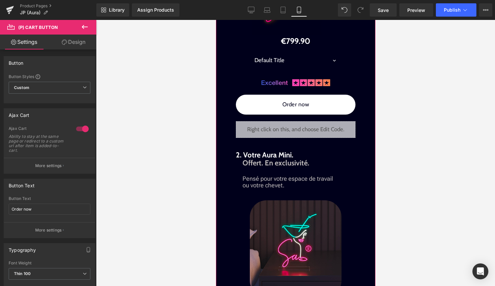
scroll to position [980, 0]
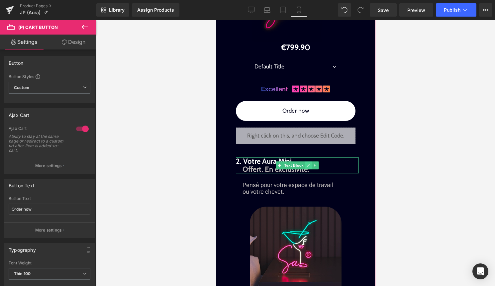
click at [308, 168] on link at bounding box center [308, 165] width 7 height 8
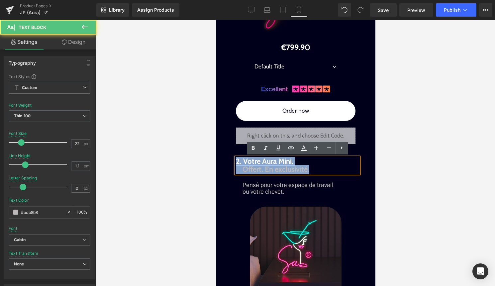
drag, startPoint x: 279, startPoint y: 169, endPoint x: 232, endPoint y: 161, distance: 47.4
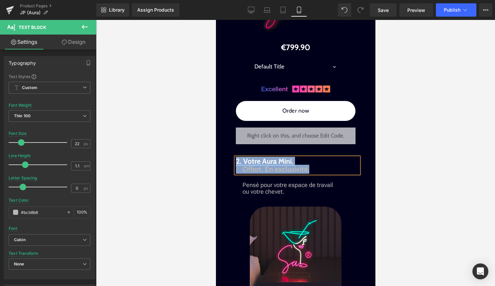
copy p "2. Votre Aura Mini. Offert. En exclusivité."
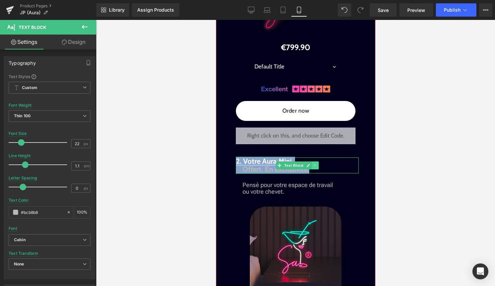
click at [316, 167] on icon at bounding box center [315, 165] width 4 height 4
click at [336, 167] on p "2. Votre Aura Mini. Offert. En exclusivité." at bounding box center [296, 165] width 123 height 16
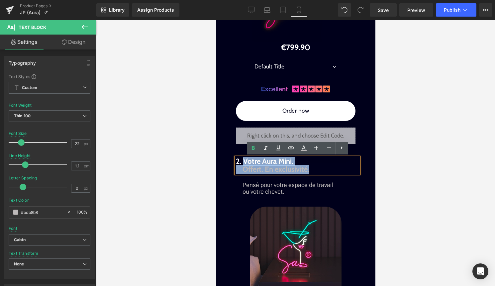
drag, startPoint x: 320, startPoint y: 171, endPoint x: 242, endPoint y: 162, distance: 78.5
click at [242, 162] on p "2. Votre Aura Mini. Offert. En exclusivité." at bounding box center [296, 165] width 123 height 16
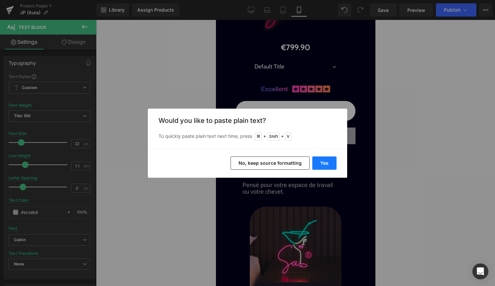
click at [315, 165] on button "Yes" at bounding box center [324, 162] width 24 height 13
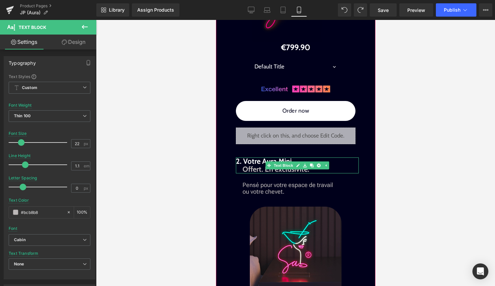
click at [330, 169] on p "2. Votre Aura Mini. Offert. En exclusivité." at bounding box center [296, 165] width 123 height 16
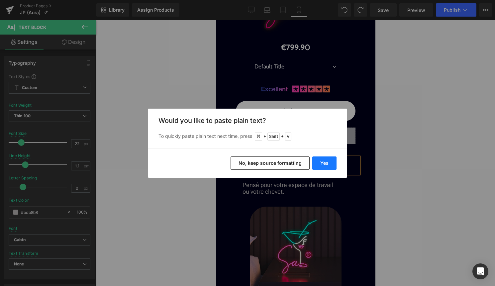
click at [321, 164] on button "Yes" at bounding box center [324, 162] width 24 height 13
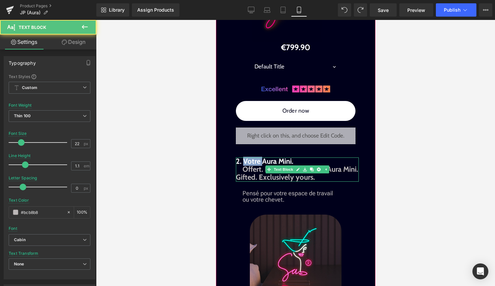
drag, startPoint x: 261, startPoint y: 162, endPoint x: 244, endPoint y: 162, distance: 16.9
click at [244, 162] on span "2. Votre Aura Mini." at bounding box center [263, 165] width 57 height 17
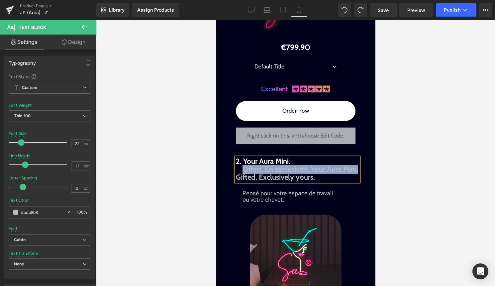
drag, startPoint x: 243, startPoint y: 169, endPoint x: 357, endPoint y: 168, distance: 114.2
click at [357, 168] on span "Offert. En exclusivité. Your Aura Mini." at bounding box center [300, 169] width 116 height 9
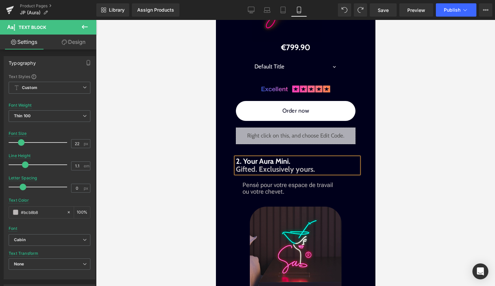
click at [238, 172] on span "Gifted. Exclusively yours." at bounding box center [274, 169] width 79 height 9
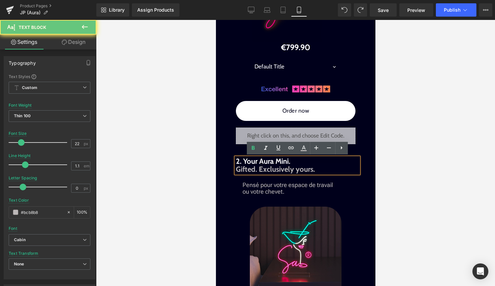
click at [237, 171] on span "Gifted. Exclusively yours." at bounding box center [274, 169] width 79 height 9
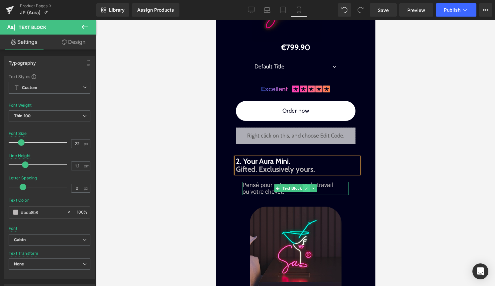
click at [305, 189] on icon at bounding box center [307, 188] width 4 height 4
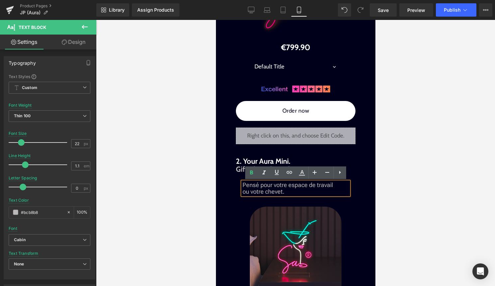
click at [302, 194] on p "Pensé pour votre espace de travail ou votre chevet." at bounding box center [295, 188] width 106 height 13
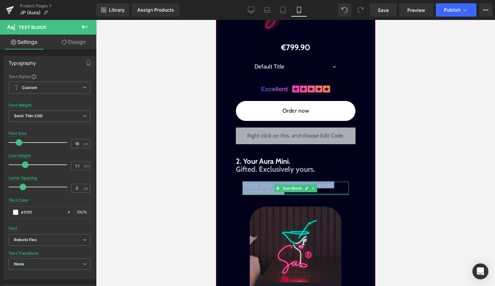
click at [315, 194] on div "Pensé pour votre espace de travail ou votre chevet. Text Block" at bounding box center [295, 188] width 106 height 13
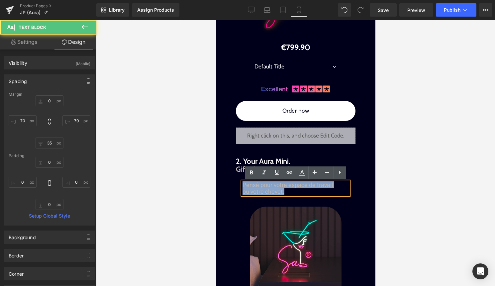
click at [302, 192] on p "Pensé pour votre espace de travail ou votre chevet." at bounding box center [295, 188] width 106 height 13
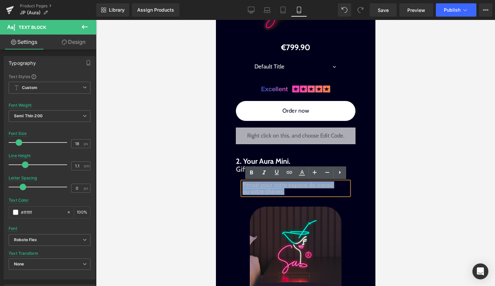
drag, startPoint x: 302, startPoint y: 192, endPoint x: 243, endPoint y: 186, distance: 58.8
click at [243, 186] on p "Pensé pour votre espace de travail ou votre chevet." at bounding box center [295, 188] width 106 height 13
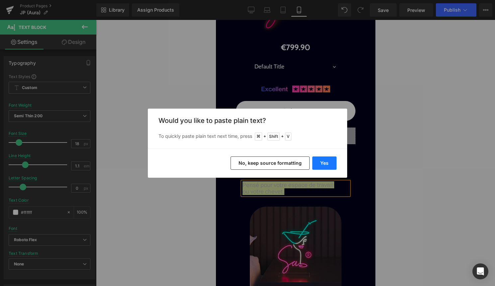
click at [321, 166] on button "Yes" at bounding box center [324, 162] width 24 height 13
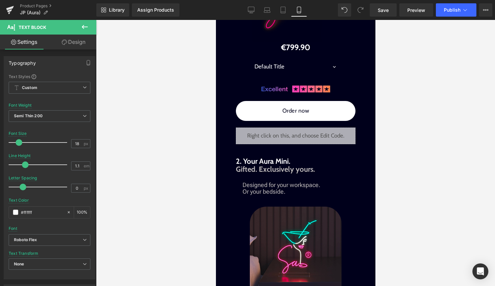
click at [423, 194] on div at bounding box center [295, 153] width 399 height 266
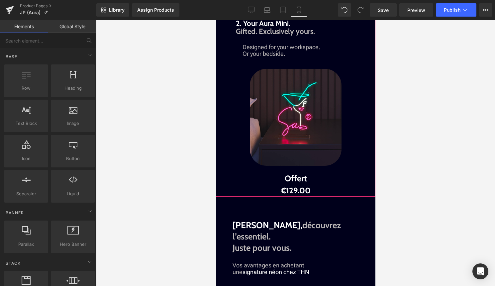
scroll to position [1124, 0]
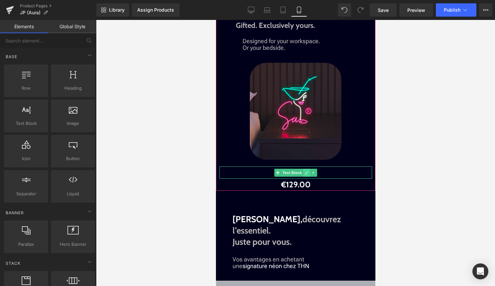
click at [305, 171] on icon at bounding box center [307, 173] width 4 height 4
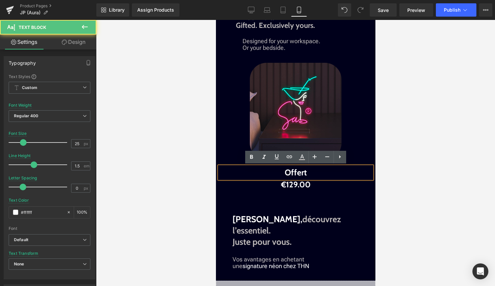
drag, startPoint x: 309, startPoint y: 174, endPoint x: 278, endPoint y: 174, distance: 30.9
click at [278, 174] on p "Offert" at bounding box center [295, 172] width 153 height 13
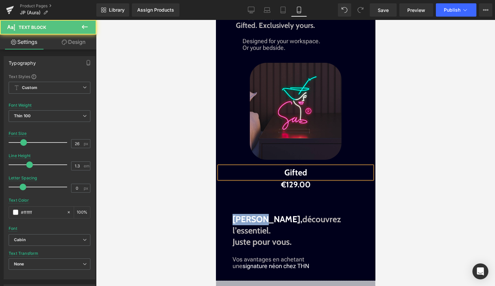
drag, startPoint x: 259, startPoint y: 219, endPoint x: 224, endPoint y: 219, distance: 34.2
click at [224, 219] on div "Image Image Liquid Order now Button Infinite Aura. A presence beyond form. Lumi…" at bounding box center [295, 12] width 159 height 2192
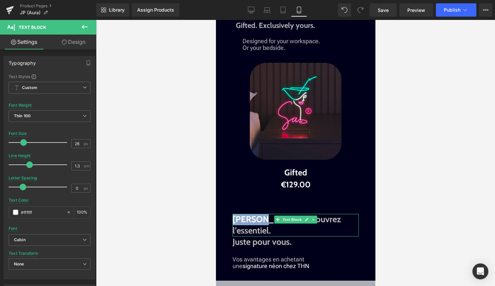
click at [247, 219] on strong "Sabrina," at bounding box center [267, 219] width 70 height 11
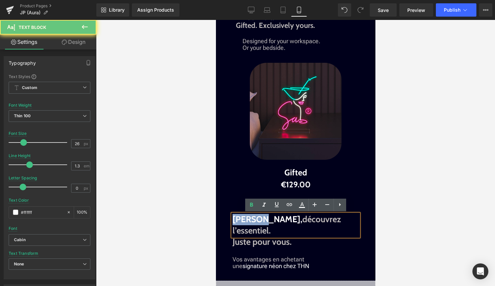
drag, startPoint x: 260, startPoint y: 219, endPoint x: 427, endPoint y: 239, distance: 168.2
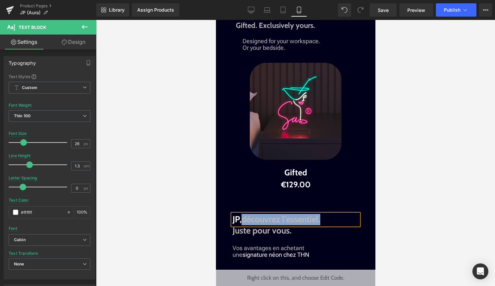
drag, startPoint x: 324, startPoint y: 218, endPoint x: 242, endPoint y: 217, distance: 82.0
click at [242, 217] on p "JP, découvrez l’essentiel." at bounding box center [295, 219] width 126 height 11
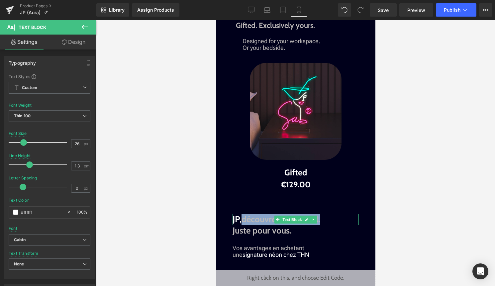
click at [334, 221] on p "JP, découvrez l’essentiel." at bounding box center [295, 219] width 126 height 11
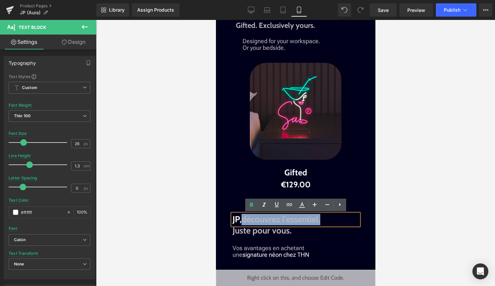
drag, startPoint x: 334, startPoint y: 221, endPoint x: 241, endPoint y: 220, distance: 92.3
click at [241, 220] on p "JP, découvrez l’essentiel." at bounding box center [295, 219] width 126 height 11
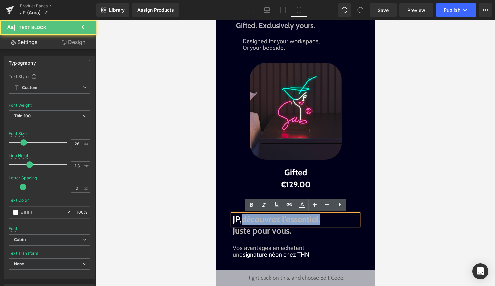
click at [248, 220] on span "découvrez l’essentiel." at bounding box center [280, 219] width 79 height 11
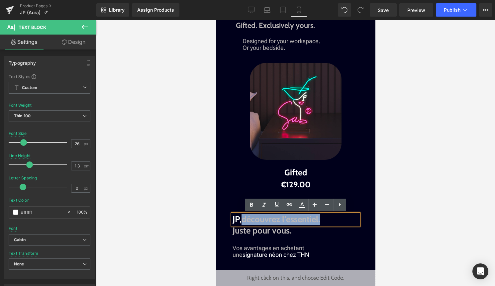
drag, startPoint x: 243, startPoint y: 222, endPoint x: 338, endPoint y: 222, distance: 95.0
click at [339, 222] on p "JP, découvrez l’essentiel." at bounding box center [295, 219] width 126 height 11
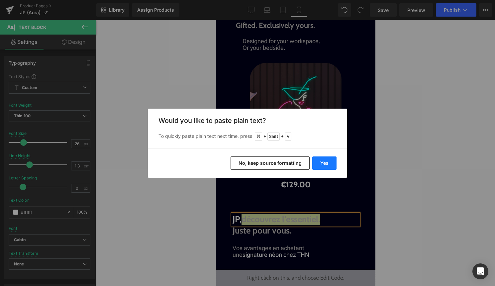
click at [328, 168] on button "Yes" at bounding box center [324, 162] width 24 height 13
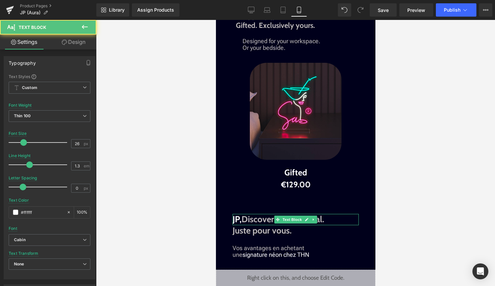
click at [248, 220] on span "Discover the essential." at bounding box center [282, 219] width 83 height 11
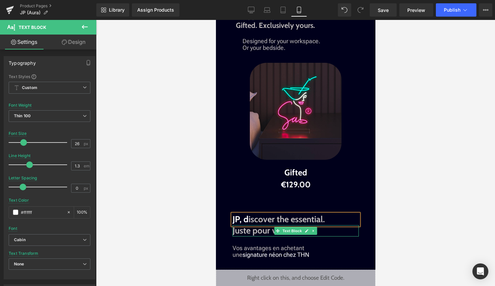
click at [273, 232] on b "Juste pour vous." at bounding box center [261, 230] width 59 height 11
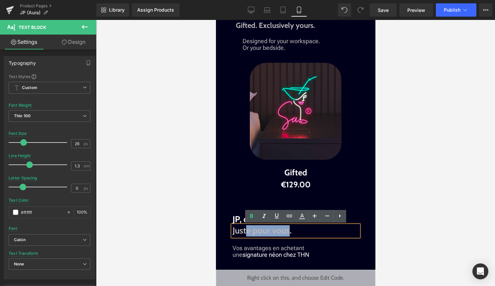
drag, startPoint x: 248, startPoint y: 231, endPoint x: 289, endPoint y: 231, distance: 40.8
click at [289, 231] on b "Juste pour vous." at bounding box center [261, 230] width 59 height 11
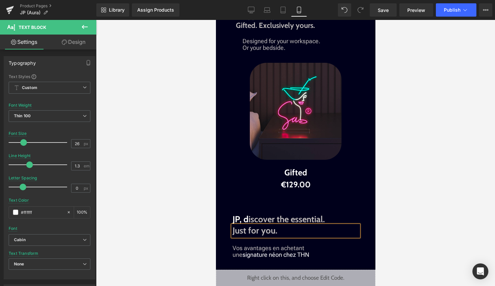
click at [431, 220] on div at bounding box center [295, 153] width 399 height 266
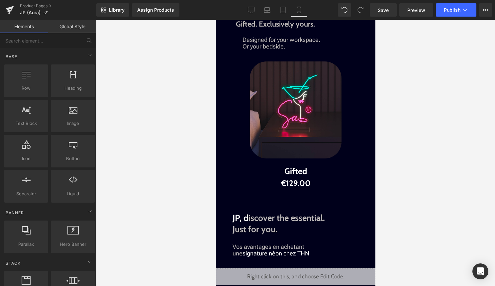
scroll to position [1192, 0]
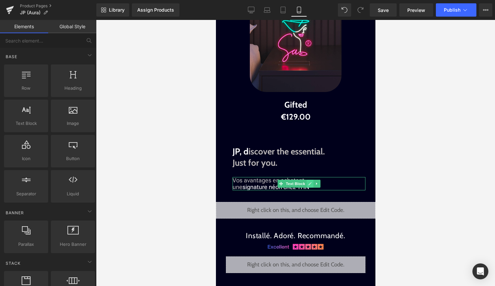
click at [310, 183] on icon at bounding box center [309, 183] width 3 height 3
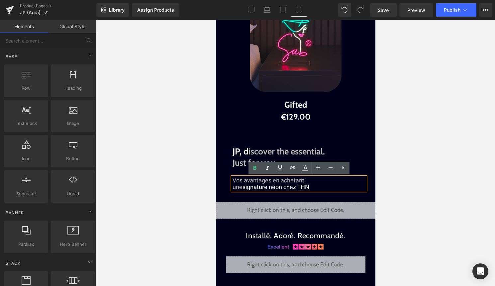
click at [310, 183] on p "Vos avantages en achetant une signature néon chez THN" at bounding box center [298, 183] width 133 height 13
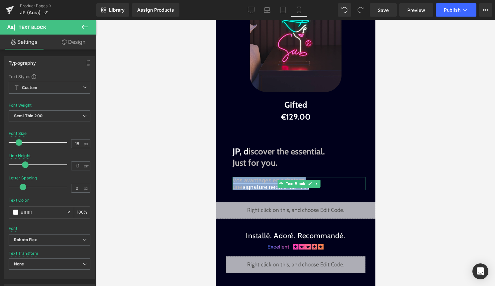
click at [331, 188] on p "Vos avantages en achetant une signature néon chez THN" at bounding box center [298, 183] width 133 height 13
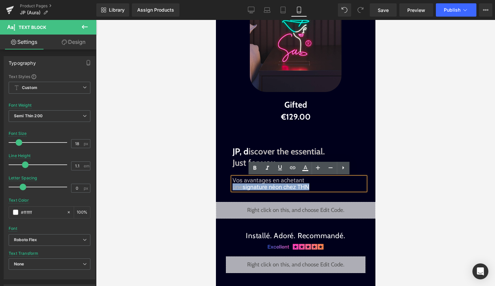
drag, startPoint x: 331, startPoint y: 188, endPoint x: 232, endPoint y: 183, distance: 98.4
click at [232, 183] on p "Vos avantages en achetant une signature néon chez THN" at bounding box center [298, 183] width 133 height 13
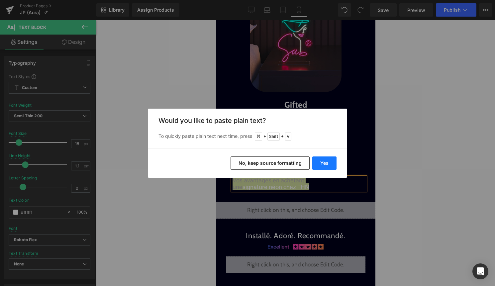
click at [325, 162] on button "Yes" at bounding box center [324, 162] width 24 height 13
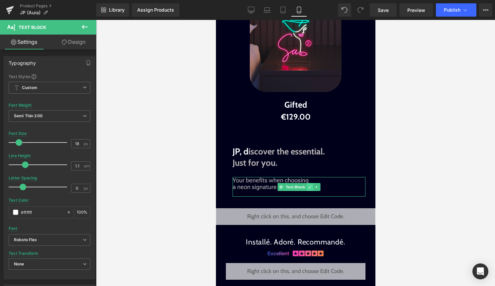
click at [308, 187] on icon at bounding box center [309, 186] width 3 height 3
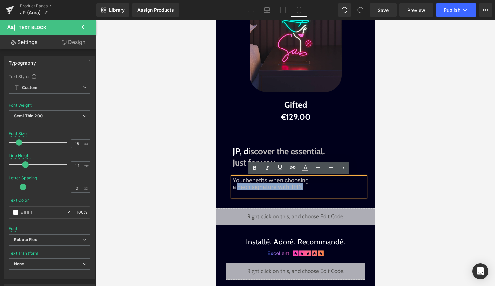
drag, startPoint x: 304, startPoint y: 188, endPoint x: 237, endPoint y: 187, distance: 66.1
click at [237, 187] on p "a neon signature with THN" at bounding box center [298, 187] width 133 height 7
click at [304, 168] on icon at bounding box center [306, 167] width 4 height 4
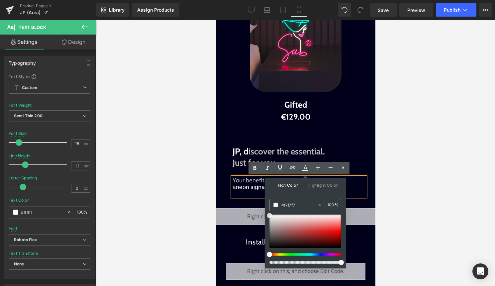
drag, startPoint x: 487, startPoint y: 241, endPoint x: 258, endPoint y: 202, distance: 231.6
click at [251, 190] on div "Your benefits when choosing a neon signature with THN" at bounding box center [298, 187] width 133 height 20
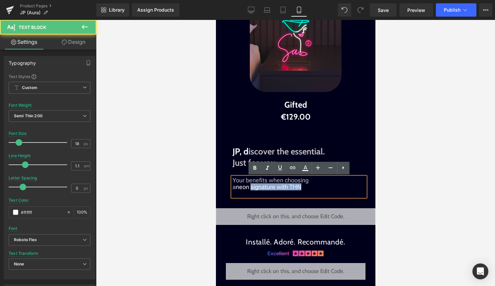
click at [248, 194] on p at bounding box center [298, 193] width 133 height 7
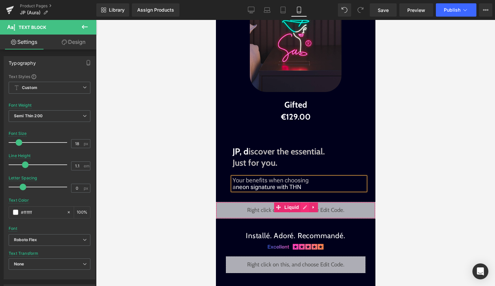
click at [302, 207] on div "Liquid" at bounding box center [295, 210] width 159 height 17
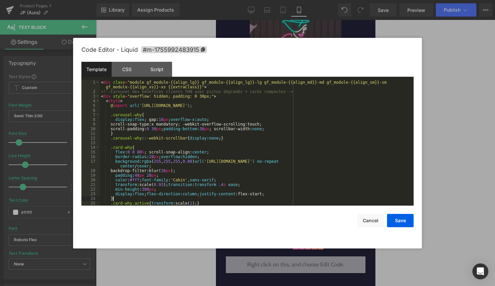
click at [294, 200] on div "< div class = "module gf_module-{{align_lg}} gf_module-{{align_lg}}-lg gf_modul…" at bounding box center [255, 149] width 311 height 139
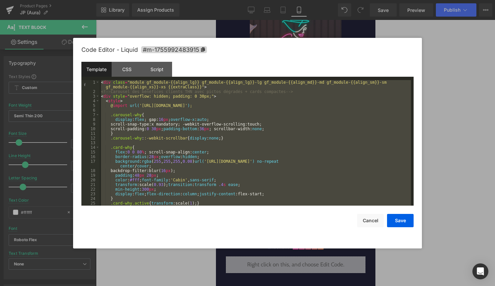
scroll to position [614, 0]
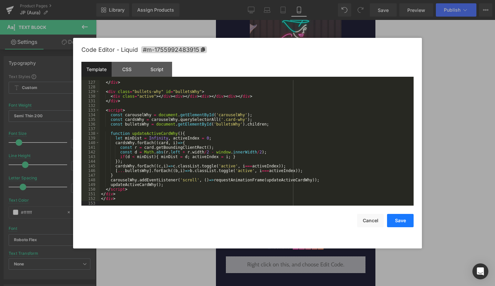
click at [404, 225] on button "Save" at bounding box center [400, 220] width 27 height 13
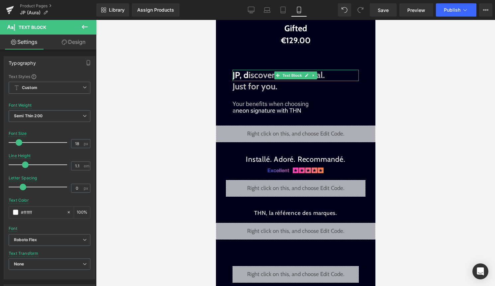
scroll to position [1270, 0]
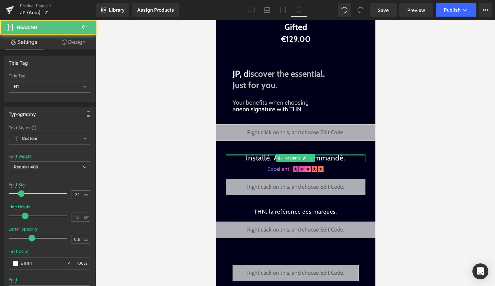
drag, startPoint x: 342, startPoint y: 157, endPoint x: 259, endPoint y: 155, distance: 83.1
click at [259, 155] on div "Installé. Adoré. Recommandé. Heading" at bounding box center [294, 158] width 139 height 8
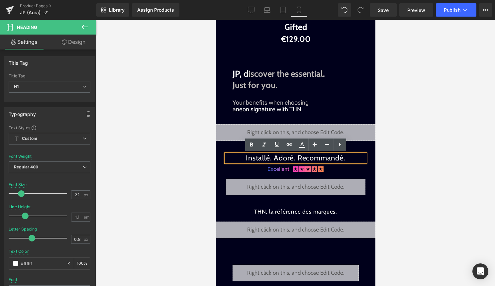
click at [303, 159] on h1 "Installé. Adoré. Recommandé." at bounding box center [294, 158] width 139 height 8
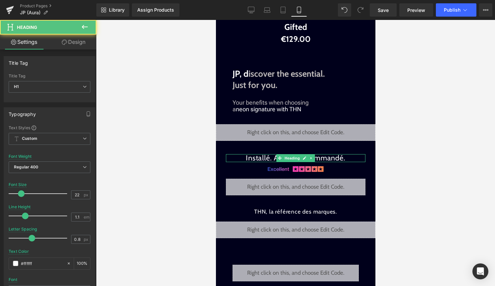
click at [345, 159] on h1 "Installé. Adoré. Recommandé." at bounding box center [294, 158] width 139 height 8
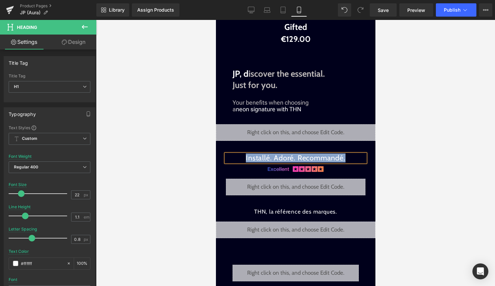
paste div
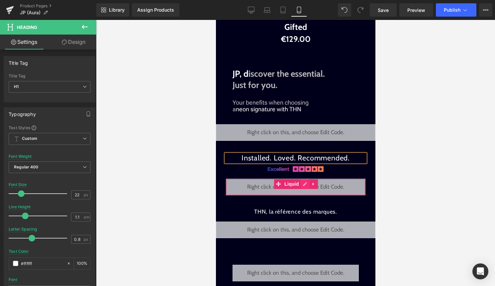
click at [304, 186] on div "Liquid" at bounding box center [294, 187] width 139 height 17
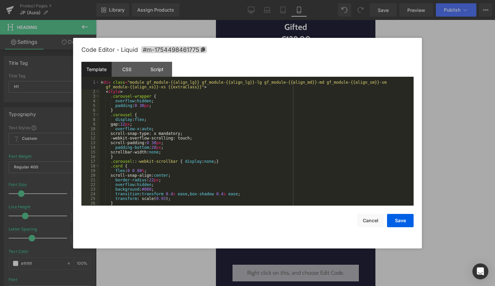
click at [282, 196] on div "< div class = "module gf_module-{{align_lg}} gf_module-{{align_lg}}-lg gf_modul…" at bounding box center [255, 149] width 311 height 139
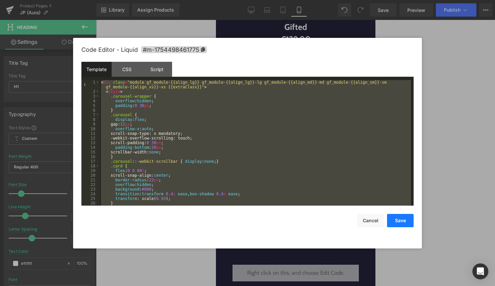
click at [400, 220] on button "Save" at bounding box center [400, 220] width 27 height 13
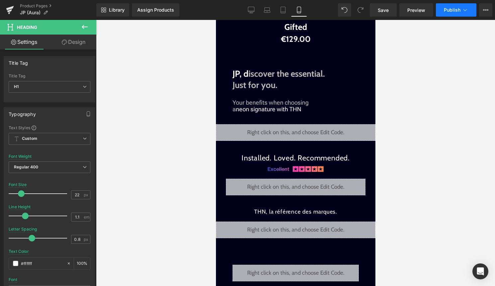
click at [450, 7] on span "Publish" at bounding box center [452, 9] width 17 height 5
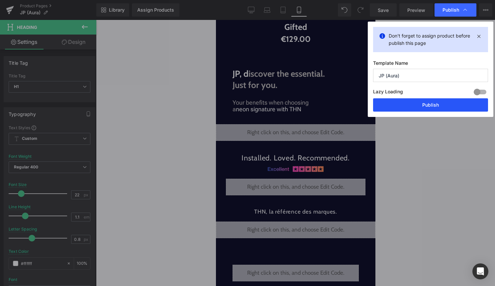
click at [434, 110] on button "Publish" at bounding box center [430, 104] width 115 height 13
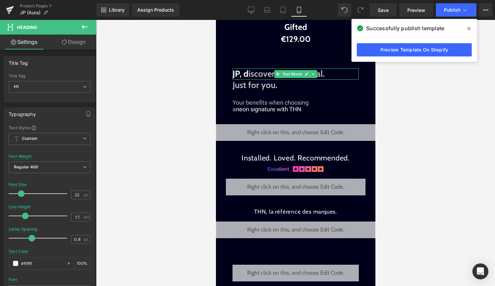
click at [248, 74] on span "iscover the essential." at bounding box center [286, 73] width 76 height 11
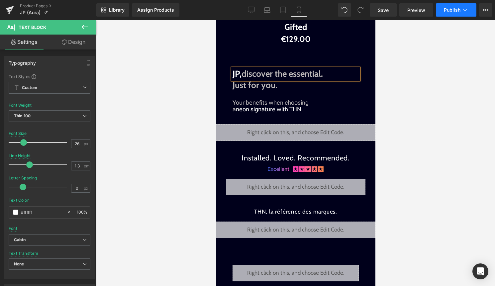
click at [450, 12] on span "Publish" at bounding box center [452, 9] width 17 height 5
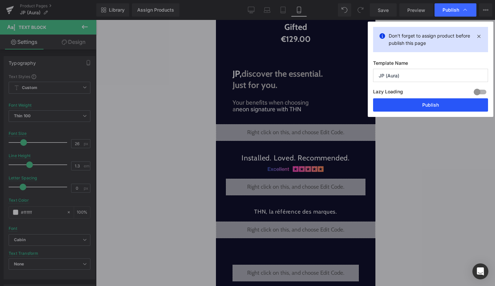
click at [426, 103] on button "Publish" at bounding box center [430, 104] width 115 height 13
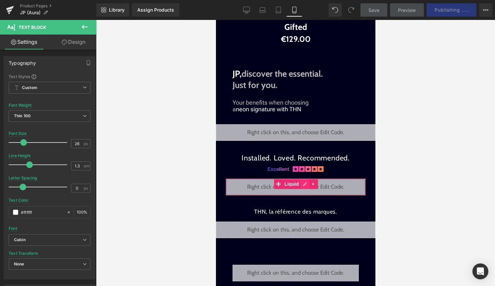
click at [302, 183] on div "Liquid" at bounding box center [294, 187] width 139 height 17
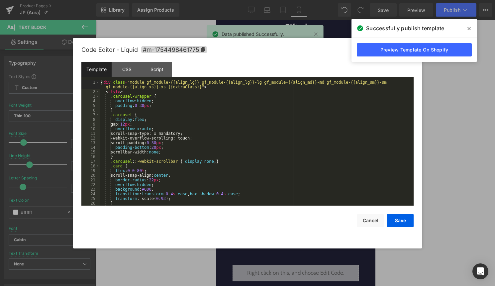
click at [290, 196] on div "< div class = "module gf_module-{{align_lg}} gf_module-{{align_lg}}-lg gf_modul…" at bounding box center [255, 149] width 311 height 139
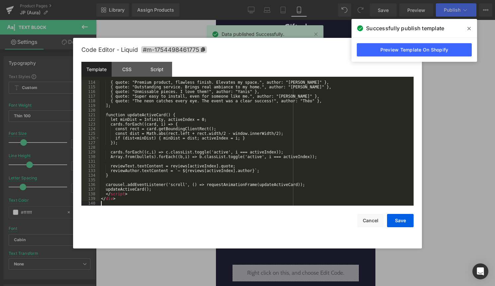
scroll to position [567, 0]
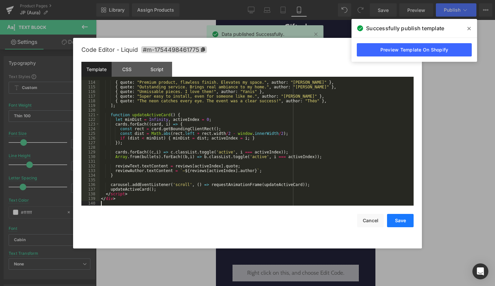
click at [395, 217] on button "Save" at bounding box center [400, 220] width 27 height 13
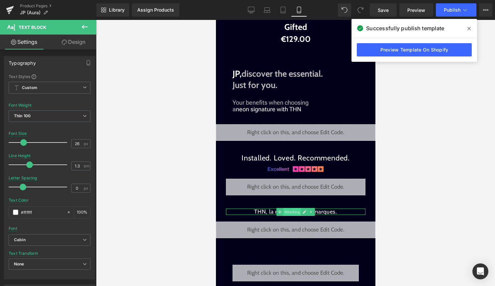
click at [299, 212] on span "Heading" at bounding box center [292, 212] width 18 height 8
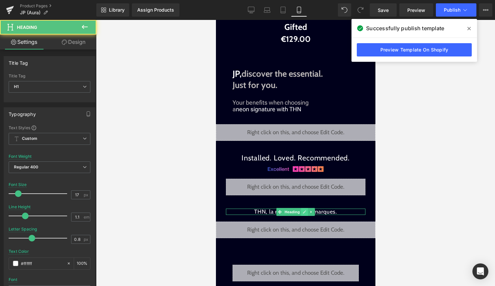
click at [301, 212] on link at bounding box center [304, 212] width 7 height 8
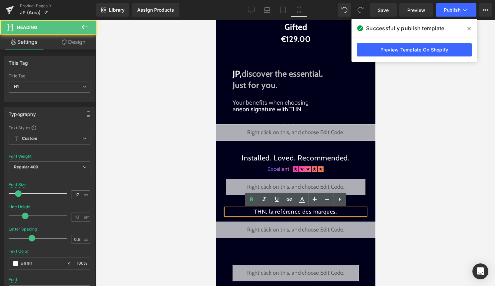
click at [319, 212] on h1 "THN, la référence des marques." at bounding box center [294, 212] width 139 height 6
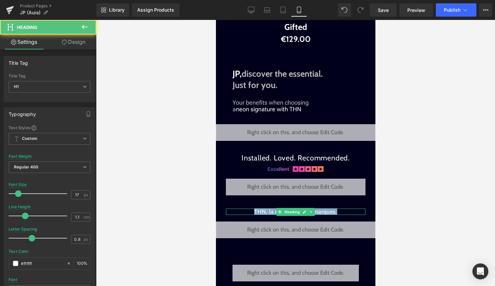
click at [340, 211] on h1 "THN, la référence des marques." at bounding box center [294, 212] width 139 height 6
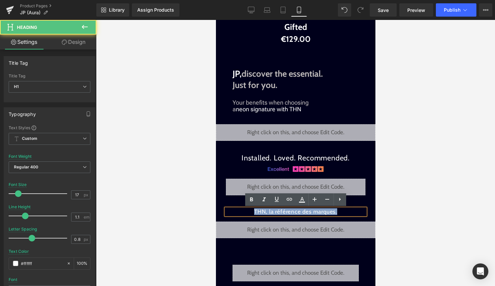
drag, startPoint x: 337, startPoint y: 211, endPoint x: 244, endPoint y: 211, distance: 93.0
click at [244, 211] on h1 "THN, la référence des marques." at bounding box center [294, 212] width 139 height 6
paste div
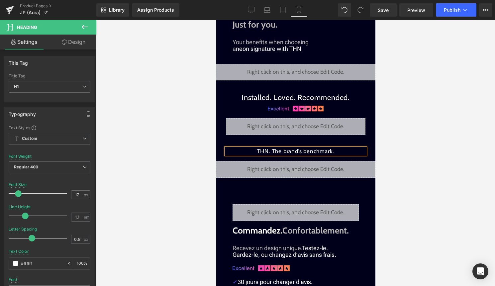
scroll to position [1330, 0]
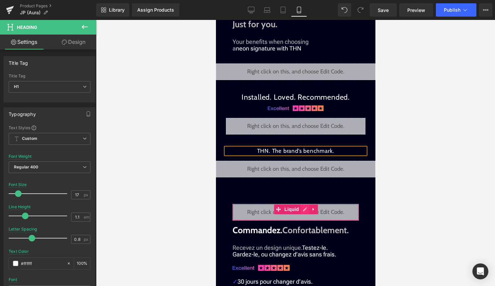
click at [306, 208] on div "Liquid" at bounding box center [295, 212] width 126 height 17
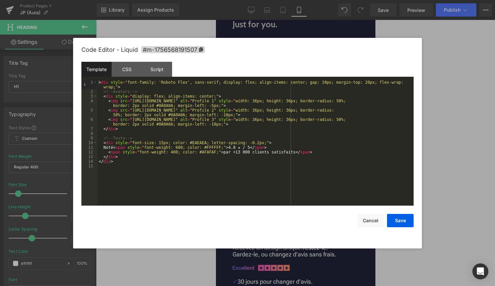
click at [296, 184] on div "< div style = "font-family: 'Roboto Flex', sans-serif; display: flex; align-ite…" at bounding box center [255, 149] width 316 height 139
click at [404, 223] on button "Save" at bounding box center [400, 220] width 27 height 13
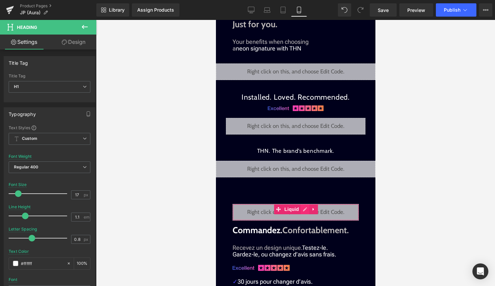
click at [305, 209] on div "Liquid" at bounding box center [295, 212] width 126 height 17
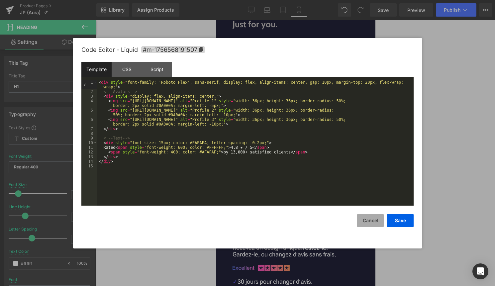
click at [365, 223] on button "Cancel" at bounding box center [370, 220] width 27 height 13
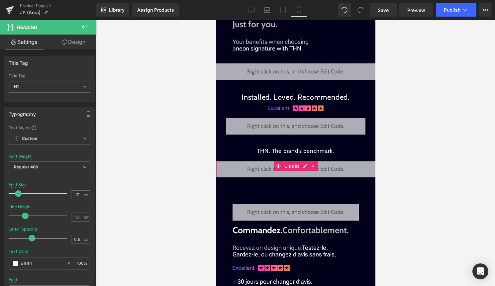
click at [303, 166] on div "Liquid" at bounding box center [295, 169] width 159 height 17
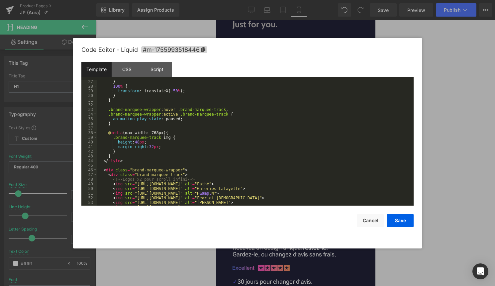
scroll to position [219, 0]
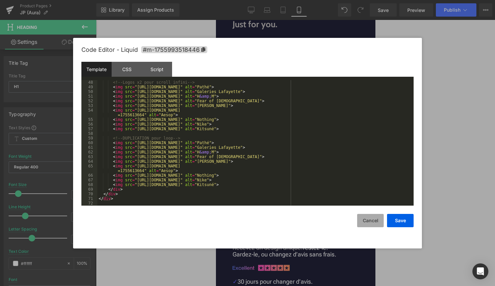
click at [365, 215] on button "Cancel" at bounding box center [370, 220] width 27 height 13
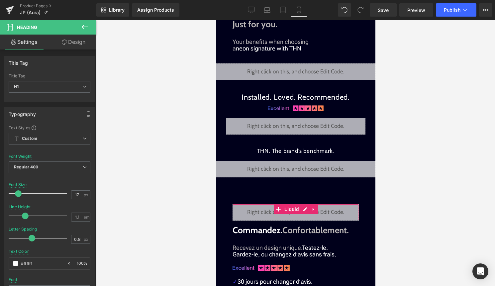
click at [307, 210] on div "Liquid" at bounding box center [295, 212] width 126 height 17
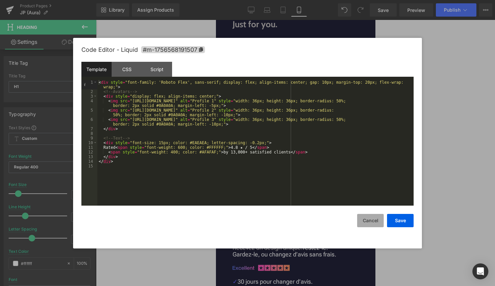
click at [362, 220] on button "Cancel" at bounding box center [370, 220] width 27 height 13
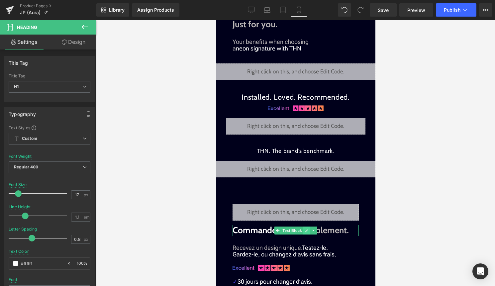
click at [307, 230] on icon at bounding box center [307, 230] width 4 height 4
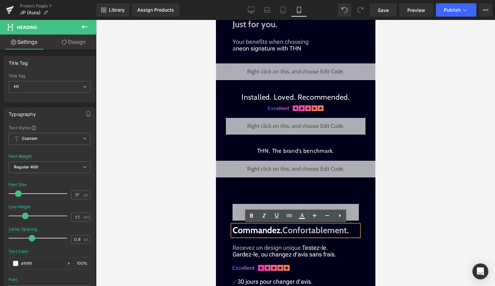
click at [310, 231] on font "Confortablement." at bounding box center [315, 230] width 66 height 11
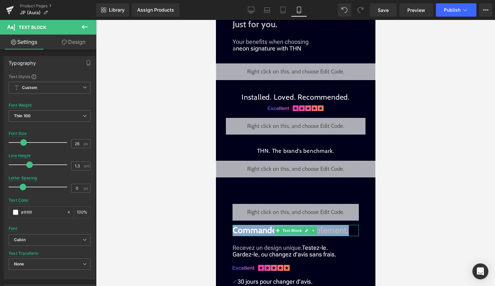
click at [342, 231] on font "Confortablement." at bounding box center [315, 230] width 66 height 11
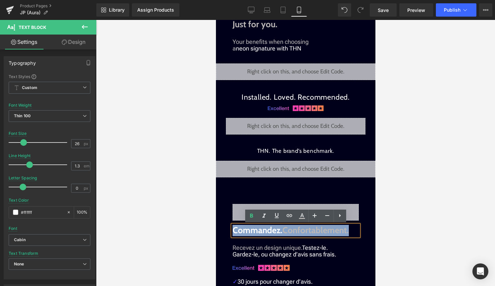
drag, startPoint x: 351, startPoint y: 232, endPoint x: 233, endPoint y: 231, distance: 117.6
click at [233, 231] on p "Commandez. Confortablement." at bounding box center [295, 230] width 126 height 11
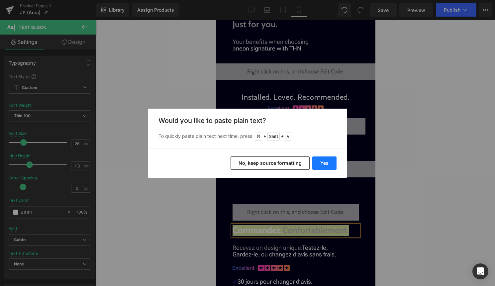
click at [325, 161] on button "Yes" at bounding box center [324, 162] width 24 height 13
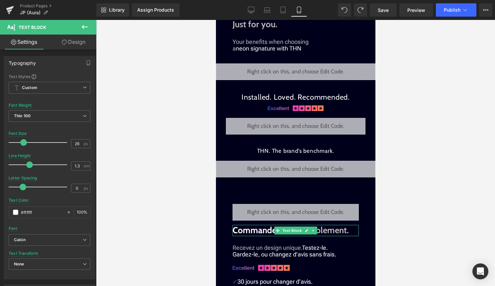
click at [345, 228] on font "Confortablement." at bounding box center [315, 230] width 66 height 11
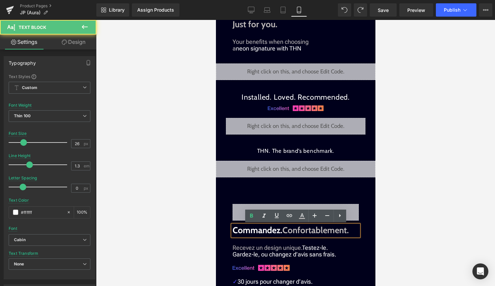
click at [350, 230] on p "Commandez. Confortablement." at bounding box center [295, 230] width 126 height 11
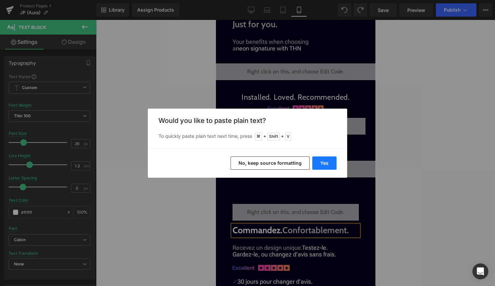
click at [329, 159] on button "Yes" at bounding box center [324, 162] width 24 height 13
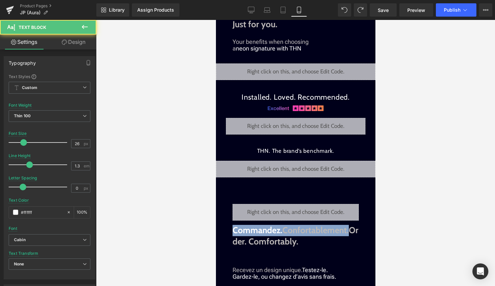
drag, startPoint x: 349, startPoint y: 230, endPoint x: 215, endPoint y: 230, distance: 134.2
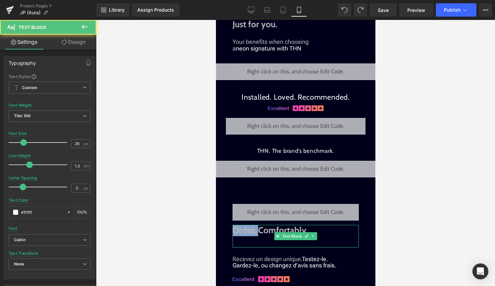
drag, startPoint x: 257, startPoint y: 230, endPoint x: 202, endPoint y: 229, distance: 54.8
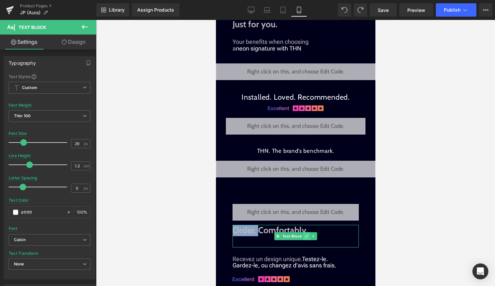
click at [305, 237] on icon at bounding box center [306, 235] width 3 height 3
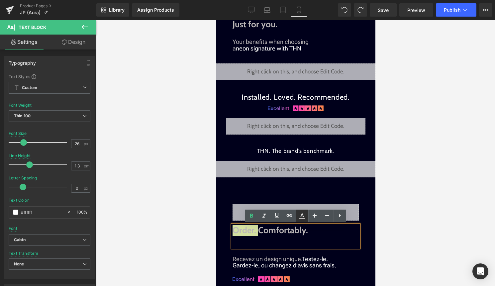
click at [303, 215] on icon at bounding box center [302, 215] width 4 height 4
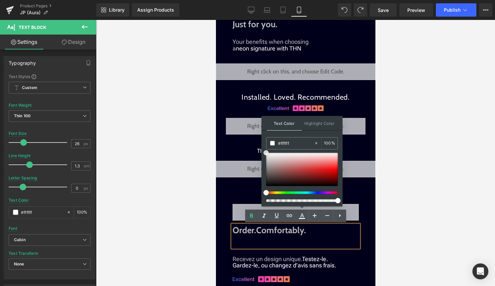
drag, startPoint x: 484, startPoint y: 180, endPoint x: 251, endPoint y: 125, distance: 238.7
click at [251, 235] on strong "Order. Comfortably." at bounding box center [268, 230] width 73 height 11
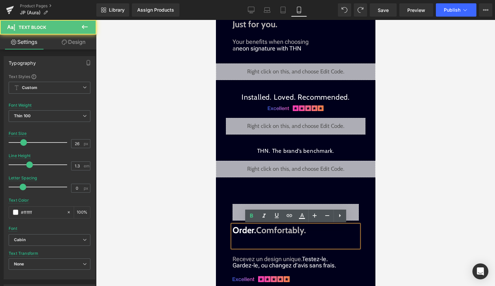
click at [248, 246] on p at bounding box center [295, 241] width 126 height 11
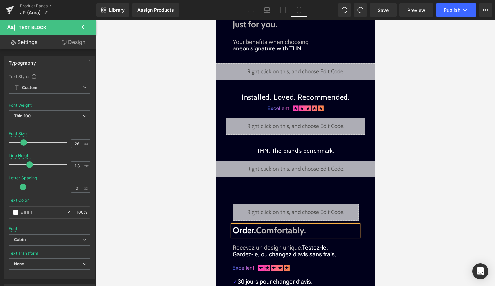
click at [408, 239] on div at bounding box center [295, 153] width 399 height 266
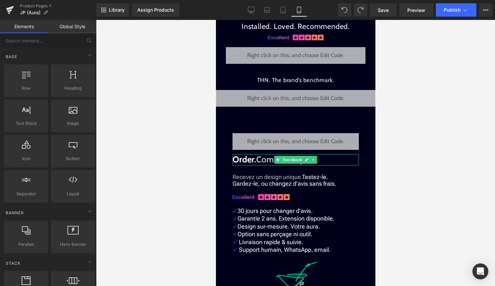
scroll to position [1402, 0]
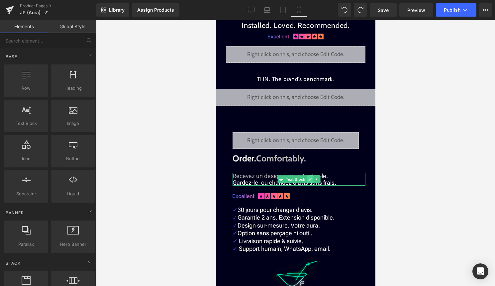
click at [307, 179] on link at bounding box center [309, 179] width 7 height 8
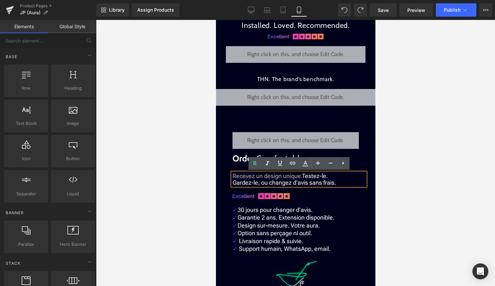
click at [307, 179] on span "Testez-le. Gardez-le, ou changez d’avis sans frais." at bounding box center [284, 179] width 104 height 14
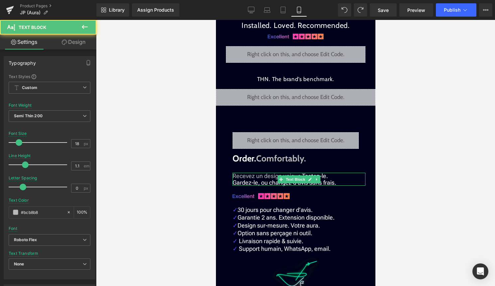
click at [347, 182] on p "Recevez un design unique. Testez-le. Gardez-le, ou changez d’avis sans frais." at bounding box center [298, 179] width 133 height 13
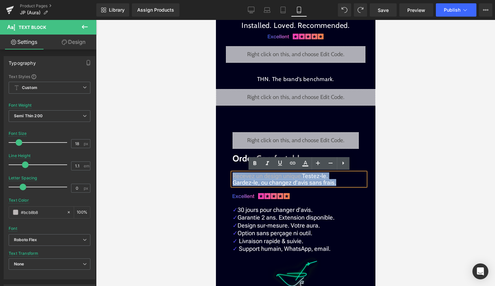
drag, startPoint x: 347, startPoint y: 182, endPoint x: 246, endPoint y: 165, distance: 101.7
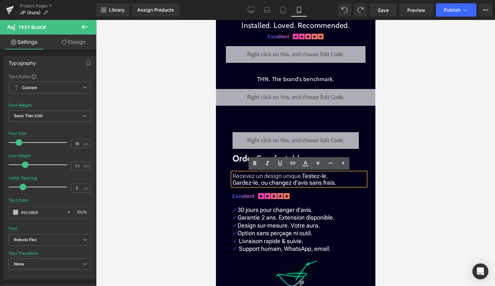
click at [344, 182] on p "Recevez un design unique. Testez-le. Gardez-le, ou changez d’avis sans frais." at bounding box center [298, 179] width 133 height 13
drag, startPoint x: 344, startPoint y: 182, endPoint x: 304, endPoint y: 175, distance: 41.1
click at [304, 175] on p "Recevez un design unique. Testez-le. Gardez-le, ou changez d’avis sans frais." at bounding box center [298, 179] width 133 height 13
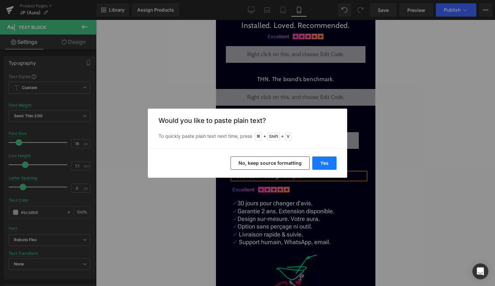
click at [329, 166] on button "Yes" at bounding box center [324, 162] width 24 height 13
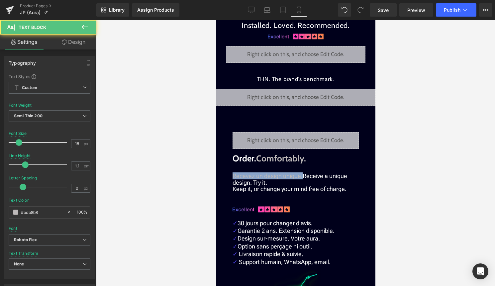
drag, startPoint x: 301, startPoint y: 176, endPoint x: 226, endPoint y: 171, distance: 74.9
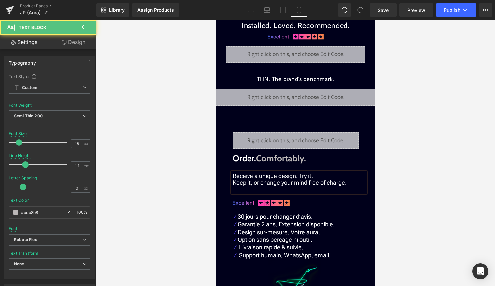
click at [341, 192] on p at bounding box center [298, 189] width 133 height 7
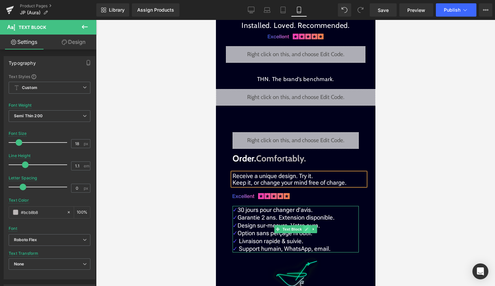
click at [308, 229] on icon at bounding box center [307, 229] width 4 height 4
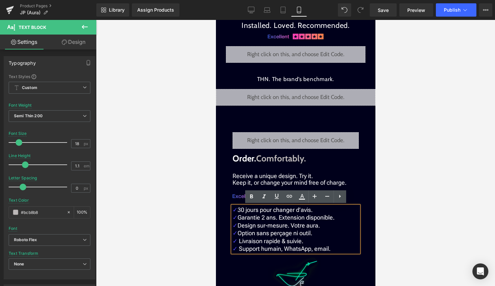
click at [314, 237] on p "✓ Livraison rapide & suivie." at bounding box center [295, 241] width 126 height 8
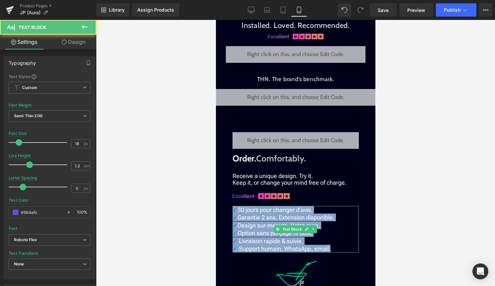
click at [309, 237] on p "✓ Livraison rapide & suivie." at bounding box center [295, 241] width 126 height 8
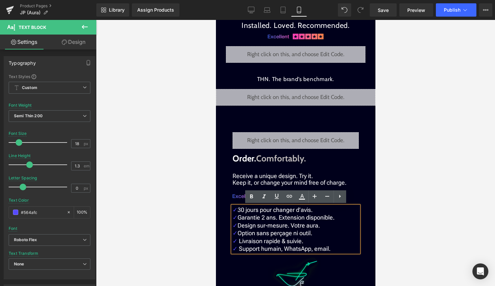
click at [336, 249] on p "✓ Support humain, WhatsApp, email." at bounding box center [295, 249] width 126 height 8
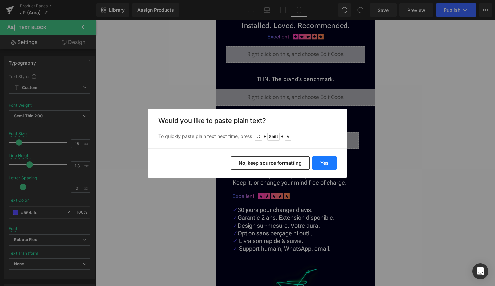
click at [331, 164] on button "Yes" at bounding box center [324, 162] width 24 height 13
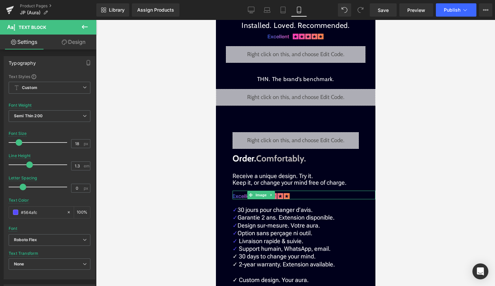
click at [371, 196] on div at bounding box center [303, 195] width 143 height 9
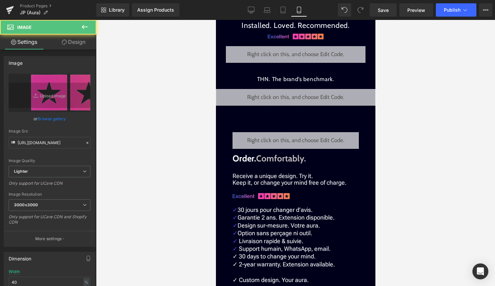
click at [405, 194] on div at bounding box center [295, 153] width 399 height 266
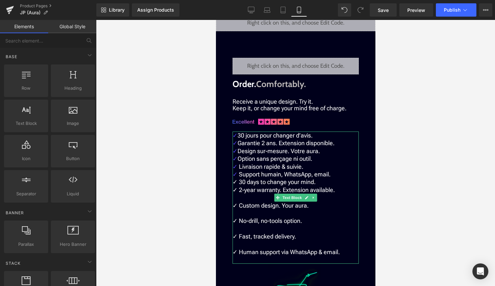
scroll to position [1478, 0]
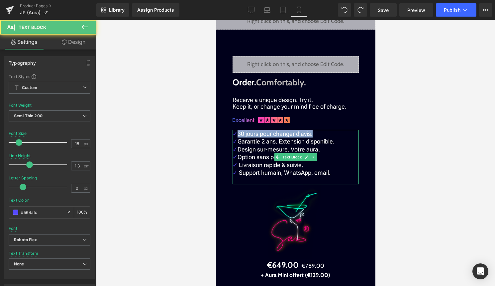
drag, startPoint x: 314, startPoint y: 134, endPoint x: 239, endPoint y: 134, distance: 74.7
click at [239, 134] on p "✓ 30 jours pour changer d’avis. ✓ Garantie 2 ans. Extension disponible." at bounding box center [295, 138] width 126 height 16
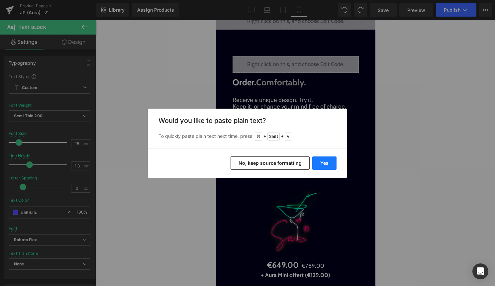
click at [316, 159] on button "Yes" at bounding box center [324, 162] width 24 height 13
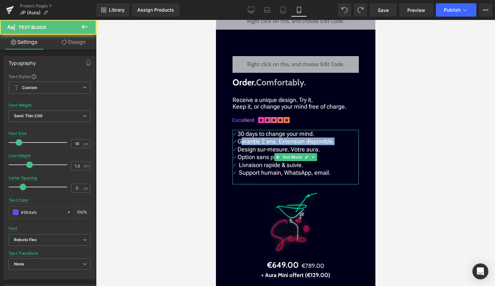
drag, startPoint x: 338, startPoint y: 144, endPoint x: 241, endPoint y: 143, distance: 96.6
click at [241, 143] on p "✓ 30 days to change your mind. ✓ Garantie 2 ans. Extension disponible." at bounding box center [295, 138] width 126 height 16
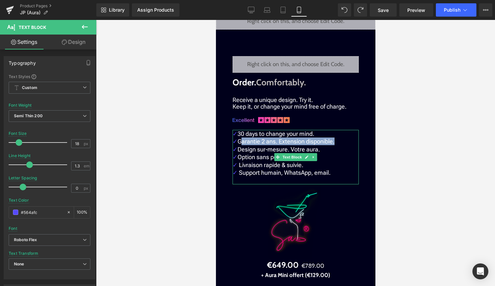
click at [336, 139] on p "✓ 30 days to change your mind. ✓ Garantie 2 ans. Extension disponible." at bounding box center [295, 138] width 126 height 16
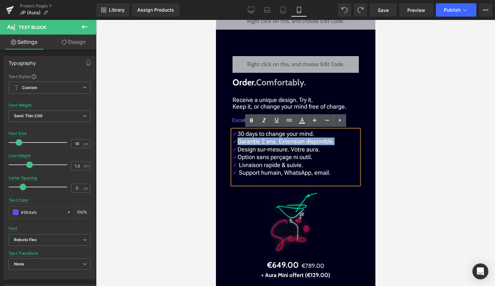
drag, startPoint x: 335, startPoint y: 142, endPoint x: 239, endPoint y: 142, distance: 95.6
click at [239, 142] on p "✓ 30 days to change your mind. ✓ Garantie 2 ans. Extension disponible." at bounding box center [295, 138] width 126 height 16
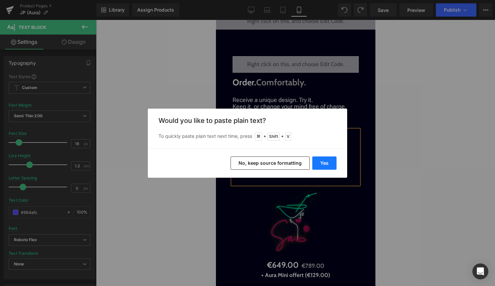
click at [327, 166] on button "Yes" at bounding box center [324, 162] width 24 height 13
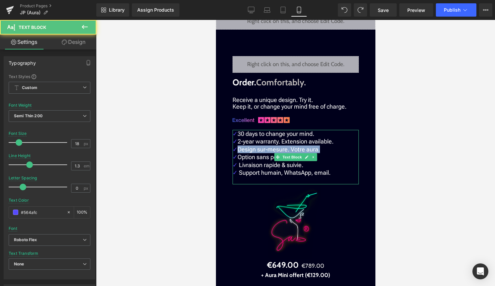
drag, startPoint x: 316, startPoint y: 149, endPoint x: 240, endPoint y: 150, distance: 75.7
click at [240, 150] on p "✓ Design sur-mesure. Votre aura." at bounding box center [295, 149] width 126 height 8
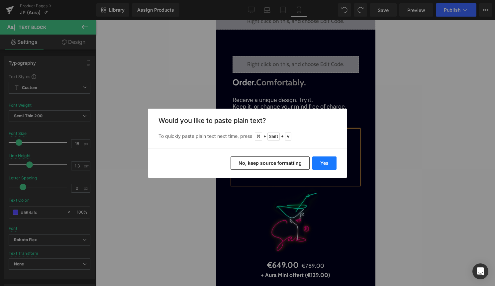
click at [316, 160] on button "Yes" at bounding box center [324, 162] width 24 height 13
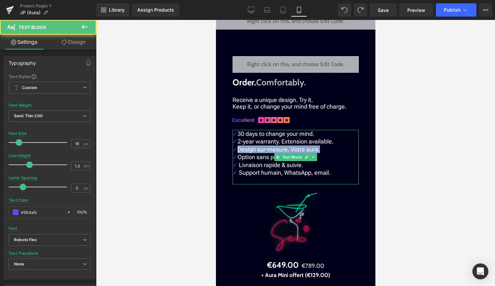
drag, startPoint x: 323, startPoint y: 151, endPoint x: 240, endPoint y: 148, distance: 83.4
click at [240, 148] on p "✓ Design sur-mesure. Votre aura." at bounding box center [295, 149] width 126 height 8
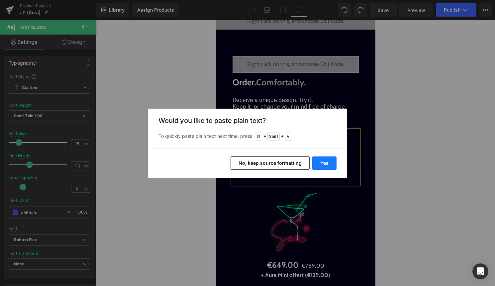
click at [318, 161] on button "Yes" at bounding box center [324, 162] width 24 height 13
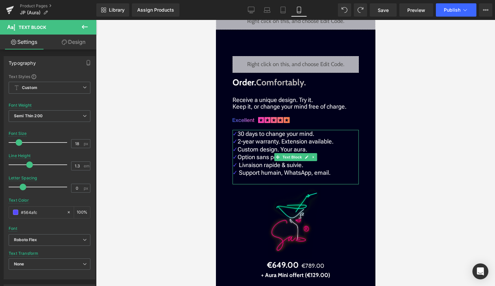
click at [340, 158] on p "✓ Option sans perçage ni outil." at bounding box center [295, 157] width 126 height 8
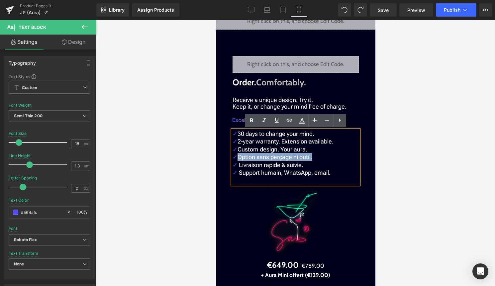
drag, startPoint x: 317, startPoint y: 158, endPoint x: 238, endPoint y: 158, distance: 79.0
click at [238, 158] on p "✓ Option sans perçage ni outil." at bounding box center [295, 157] width 126 height 8
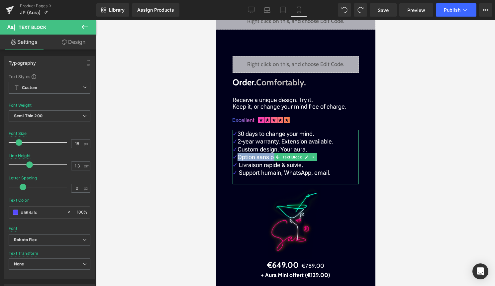
click at [322, 151] on p "✓ Custom design. Your aura." at bounding box center [295, 149] width 126 height 8
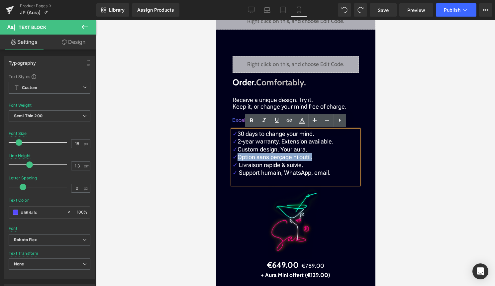
drag, startPoint x: 315, startPoint y: 156, endPoint x: 237, endPoint y: 156, distance: 78.0
click at [237, 156] on p "✓ Option sans perçage ni outil." at bounding box center [295, 157] width 126 height 8
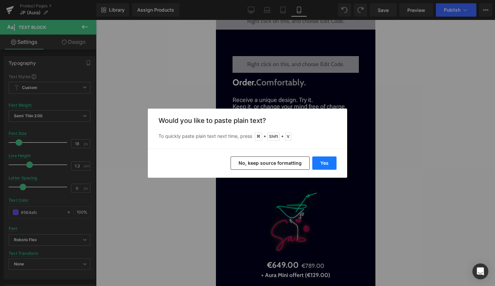
click at [320, 160] on button "Yes" at bounding box center [324, 162] width 24 height 13
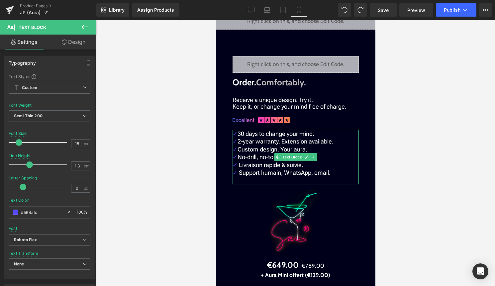
drag, startPoint x: 303, startPoint y: 166, endPoint x: 239, endPoint y: 166, distance: 63.8
click at [239, 166] on span "Livraison rapide & suivie." at bounding box center [270, 164] width 64 height 7
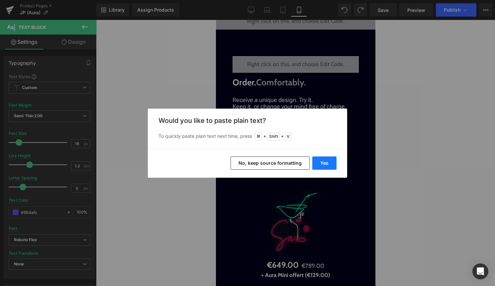
click at [330, 162] on button "Yes" at bounding box center [324, 162] width 24 height 13
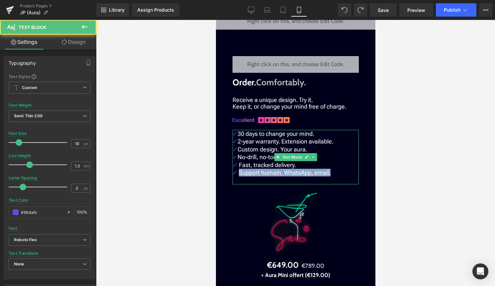
drag, startPoint x: 330, startPoint y: 173, endPoint x: 239, endPoint y: 172, distance: 90.7
click at [239, 172] on p "✓ Support humain, WhatsApp, email." at bounding box center [295, 173] width 126 height 8
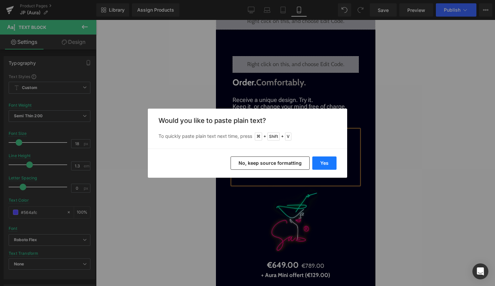
click at [328, 161] on button "Yes" at bounding box center [324, 162] width 24 height 13
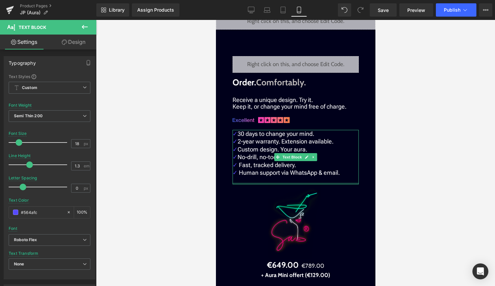
click at [282, 183] on div "✓ 30 days to change your mind. ✓ 2-year warranty. Extension available. ✓ Custom…" at bounding box center [295, 157] width 126 height 54
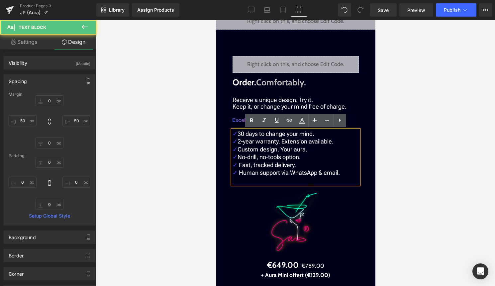
click at [284, 180] on p at bounding box center [295, 180] width 126 height 8
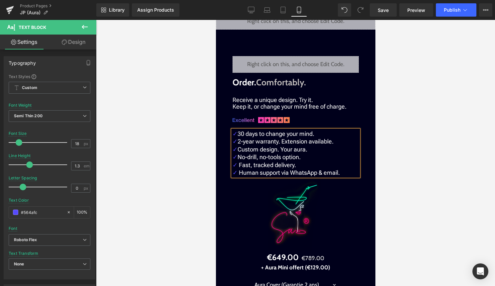
click at [420, 173] on div at bounding box center [295, 153] width 399 height 266
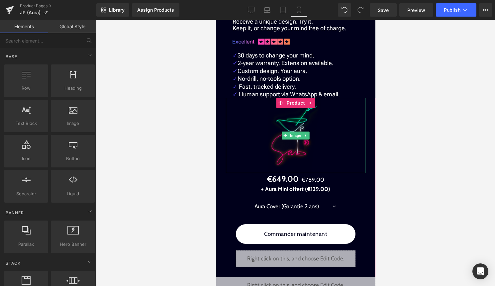
scroll to position [1557, 0]
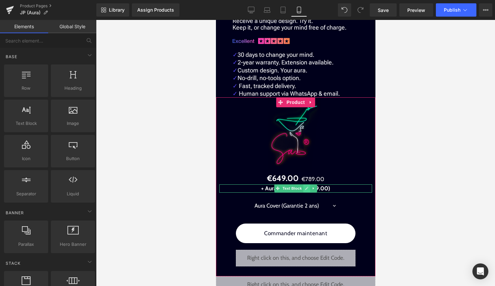
click at [306, 187] on icon at bounding box center [307, 188] width 4 height 4
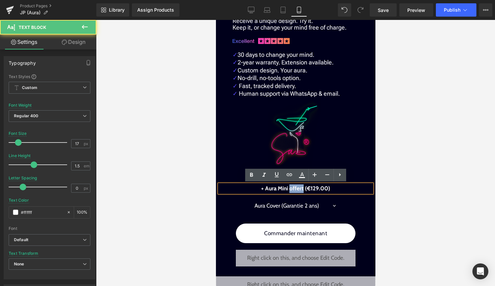
drag, startPoint x: 291, startPoint y: 188, endPoint x: 303, endPoint y: 189, distance: 12.6
click at [303, 189] on span "+ Aura Mini offert (€129.00)" at bounding box center [295, 188] width 69 height 7
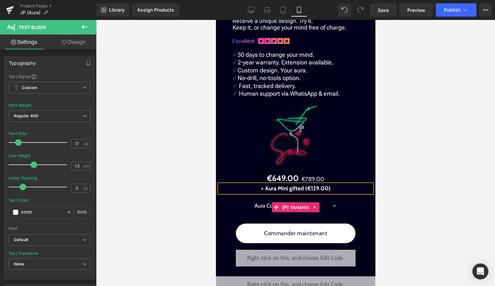
click at [333, 206] on select "Aura Cover (Garantie 2 ans) Aura Care + (Garantie 5 ans)" at bounding box center [295, 206] width 99 height 20
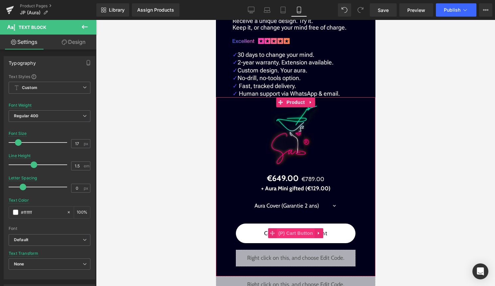
click at [298, 231] on span "(P) Cart Button" at bounding box center [295, 233] width 38 height 10
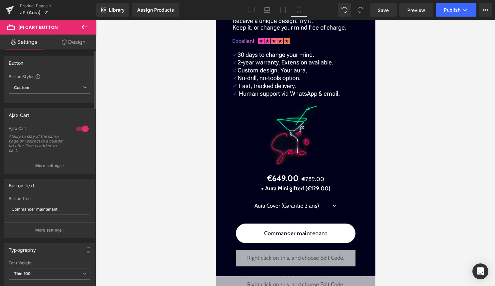
drag, startPoint x: 63, startPoint y: 211, endPoint x: 0, endPoint y: 210, distance: 63.1
click at [0, 210] on div "Button Text Commander maintenant Button Text Commander maintenant More settings" at bounding box center [49, 206] width 99 height 64
type input "Order now"
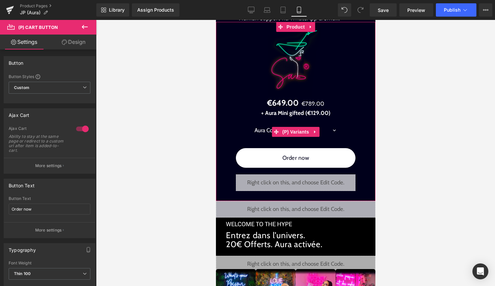
scroll to position [1634, 0]
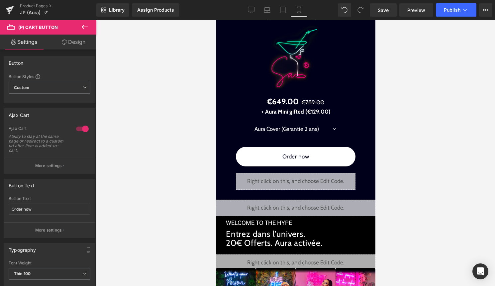
click at [300, 209] on div "Liquid" at bounding box center [295, 208] width 159 height 17
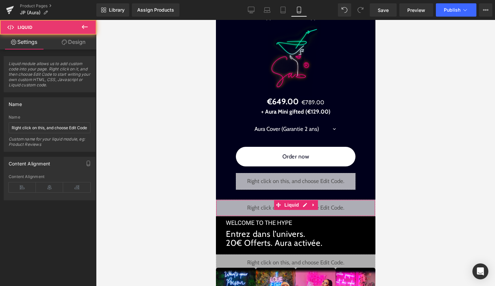
click at [303, 206] on div "Liquid" at bounding box center [295, 208] width 159 height 17
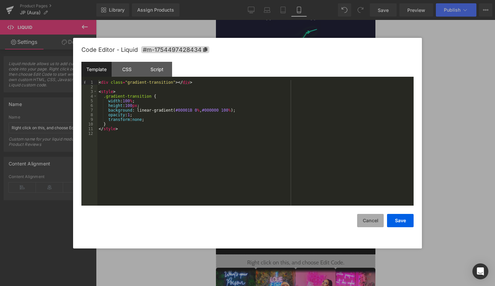
click at [372, 221] on button "Cancel" at bounding box center [370, 220] width 27 height 13
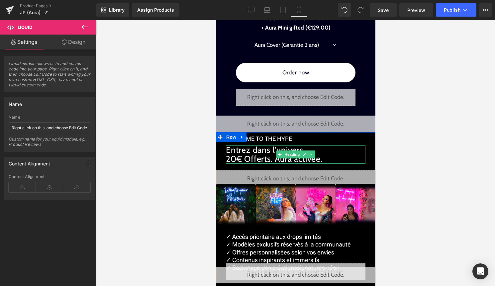
scroll to position [1720, 0]
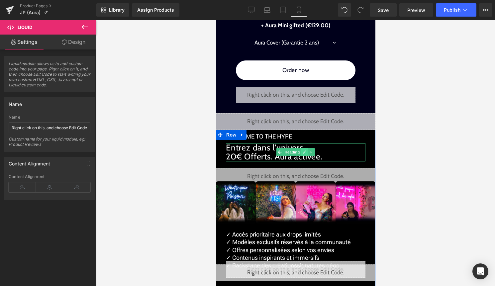
click at [303, 154] on icon at bounding box center [304, 152] width 4 height 4
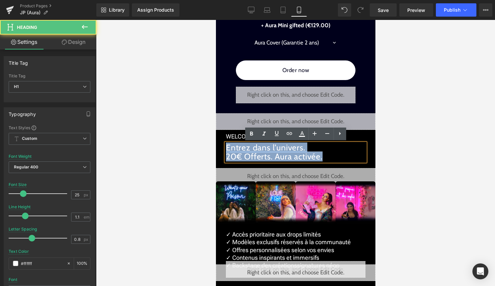
drag, startPoint x: 325, startPoint y: 157, endPoint x: 214, endPoint y: 142, distance: 111.8
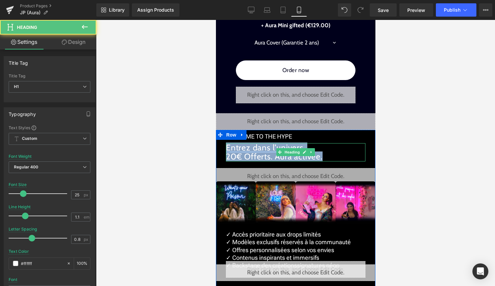
click at [331, 158] on h1 "Entrez dans l’univers. 20€ Offerts. Aura activée." at bounding box center [294, 152] width 139 height 18
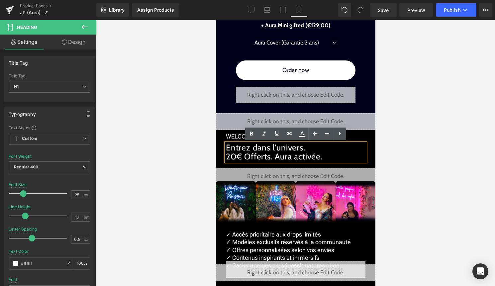
drag, startPoint x: 331, startPoint y: 158, endPoint x: 225, endPoint y: 149, distance: 105.6
click at [225, 149] on h1 "Entrez dans l’univers. 20€ Offerts. Aura activée." at bounding box center [294, 152] width 139 height 18
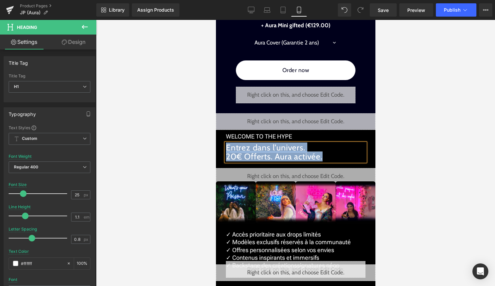
paste div
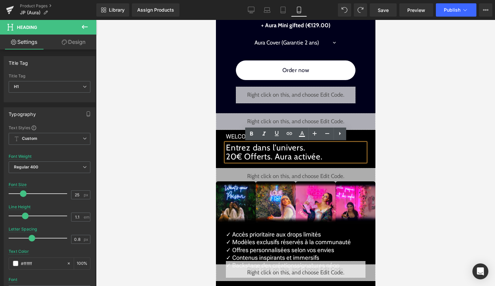
click at [327, 157] on h1 "Entrez dans l’univers. 20€ Offerts. Aura activée." at bounding box center [294, 152] width 139 height 18
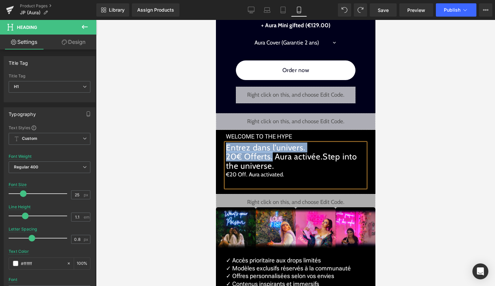
drag, startPoint x: 272, startPoint y: 159, endPoint x: 217, endPoint y: 138, distance: 59.3
click at [217, 137] on div "WELCOME TO THE HYPE Text Block Entrez dans l’univers. 20€ Offerts. Aura activée…" at bounding box center [295, 273] width 159 height 287
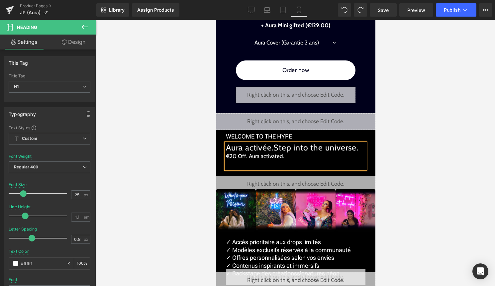
click at [277, 149] on h1 "Aura activée.Step into the universe." at bounding box center [294, 147] width 139 height 9
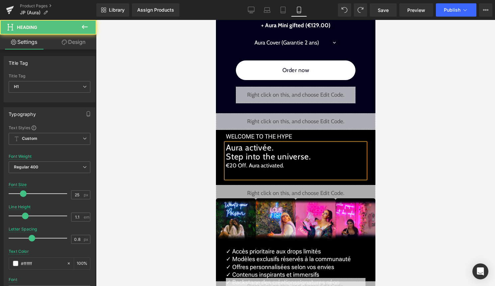
click at [229, 147] on h1 "Aura activée. Step into the universe." at bounding box center [294, 152] width 139 height 18
drag, startPoint x: 276, startPoint y: 148, endPoint x: 221, endPoint y: 148, distance: 55.8
click at [221, 148] on div "WELCOME TO THE HYPE Text Block Aura activée. Step into the universe. €20 Off. A…" at bounding box center [295, 269] width 159 height 278
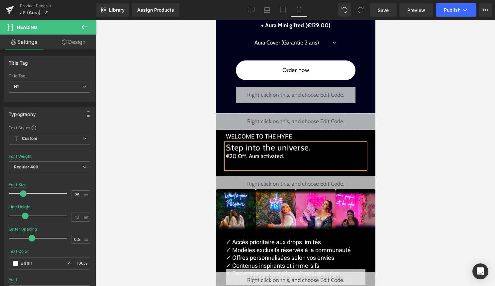
click at [235, 166] on div at bounding box center [294, 165] width 139 height 9
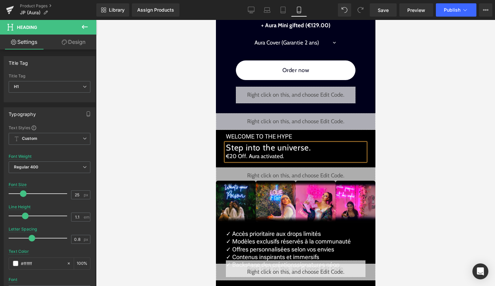
click at [400, 148] on div at bounding box center [295, 153] width 399 height 266
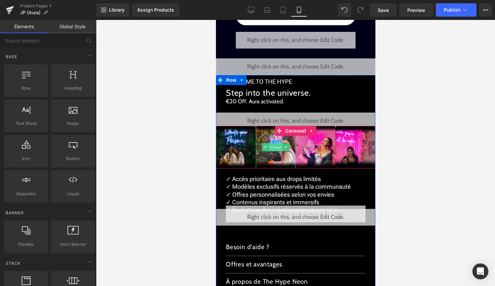
scroll to position [1777, 0]
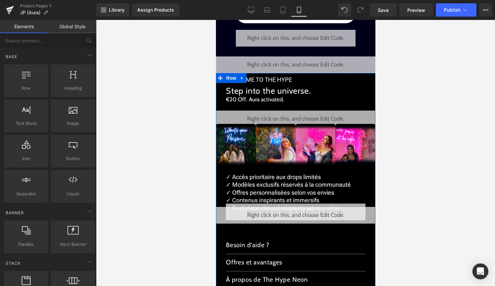
click at [290, 190] on div "✓ Accès prioritaire aux drops limités ✓ Modèles exclusifs réservés à la communa…" at bounding box center [294, 192] width 139 height 39
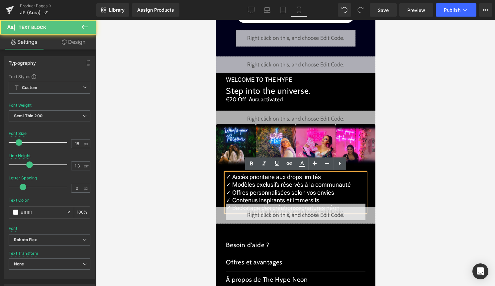
click at [318, 201] on p "✓ Contenus inspirants et immersifs" at bounding box center [294, 200] width 139 height 8
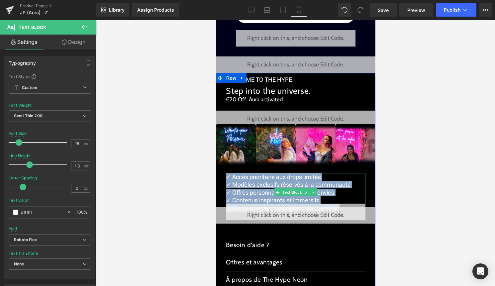
click at [323, 196] on p "✓ Contenus inspirants et immersifs" at bounding box center [294, 200] width 139 height 8
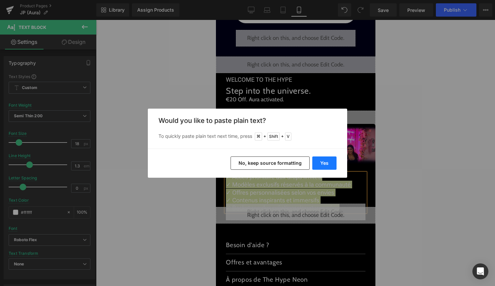
click at [325, 166] on button "Yes" at bounding box center [324, 162] width 24 height 13
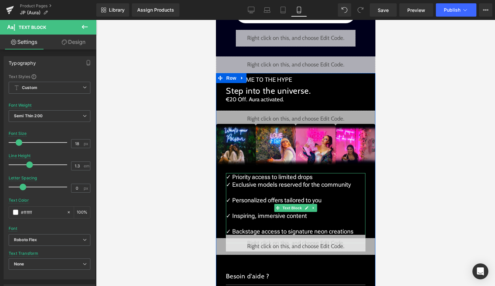
click at [258, 197] on p "✓ Personalized offers tailored to you" at bounding box center [294, 200] width 139 height 8
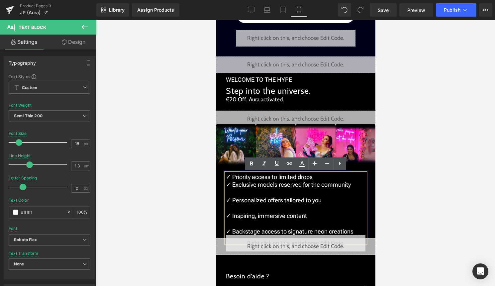
click at [227, 202] on p "✓ Personalized offers tailored to you" at bounding box center [294, 200] width 139 height 8
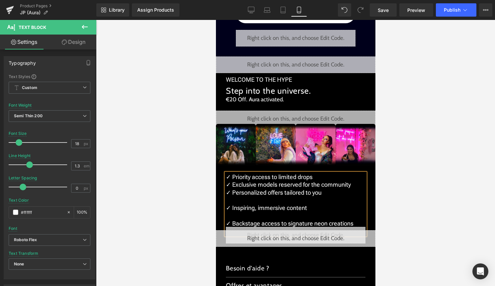
click at [227, 208] on p "✓ Inspiring, immersive content" at bounding box center [294, 208] width 139 height 8
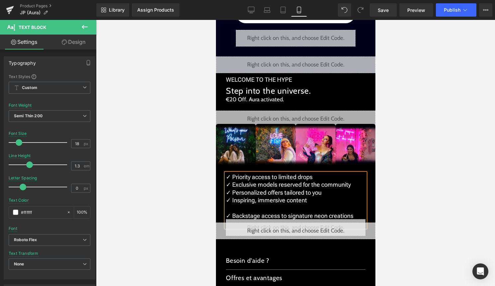
click at [227, 215] on p "✓ Backstage access to signature neon creations" at bounding box center [294, 216] width 139 height 8
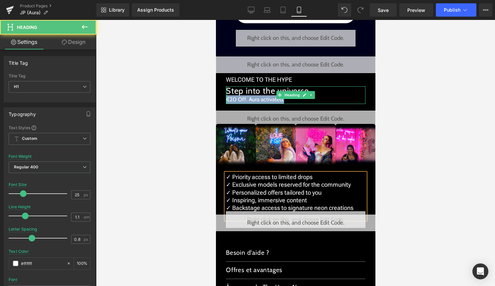
drag, startPoint x: 296, startPoint y: 101, endPoint x: 226, endPoint y: 99, distance: 69.4
click at [226, 99] on div "Step into the universe. €20 Off. Aura activated. Heading" at bounding box center [294, 95] width 139 height 18
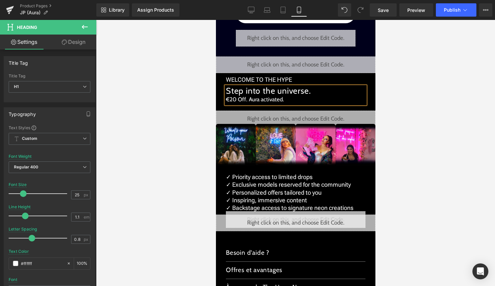
click at [314, 90] on h1 "Step into the universe." at bounding box center [294, 90] width 139 height 9
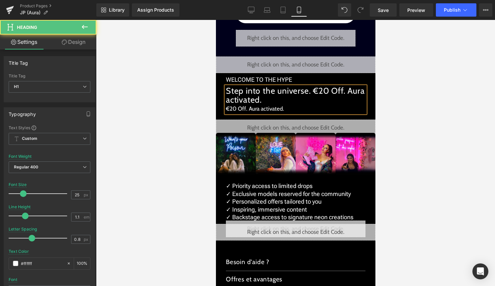
drag, startPoint x: 289, startPoint y: 108, endPoint x: 225, endPoint y: 108, distance: 63.1
click at [225, 108] on div "€20 Off. Aura activated." at bounding box center [294, 109] width 139 height 9
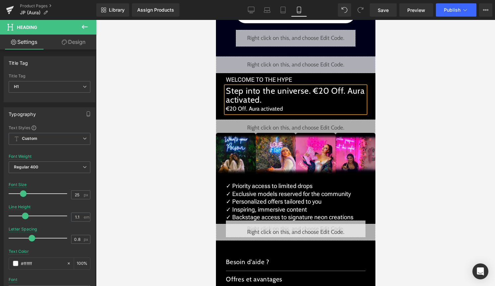
click at [313, 92] on h1 "Step into the universe. €20 Off. Aura activated." at bounding box center [294, 95] width 139 height 18
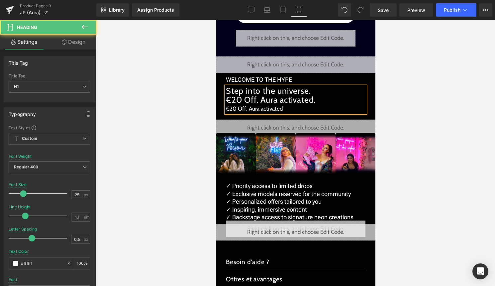
drag, startPoint x: 306, startPoint y: 109, endPoint x: 224, endPoint y: 109, distance: 81.0
click at [225, 109] on div "Step into the universe. €20 Off. Aura activated. €20 Off. Aura activated" at bounding box center [294, 99] width 139 height 27
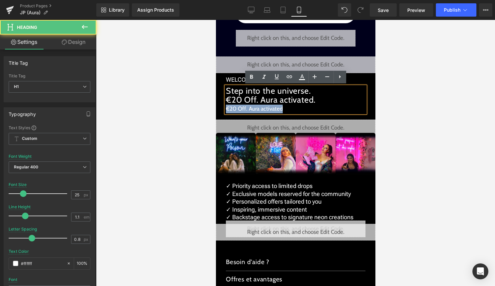
drag, startPoint x: 283, startPoint y: 108, endPoint x: 221, endPoint y: 107, distance: 62.4
click at [221, 107] on div "WELCOME TO THE HYPE Text Block Step into the universe. €20 Off. Aura activated.…" at bounding box center [295, 211] width 159 height 277
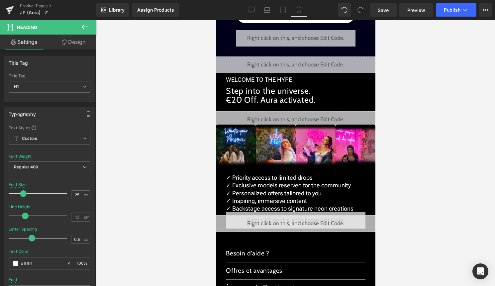
click at [423, 151] on div at bounding box center [295, 153] width 399 height 266
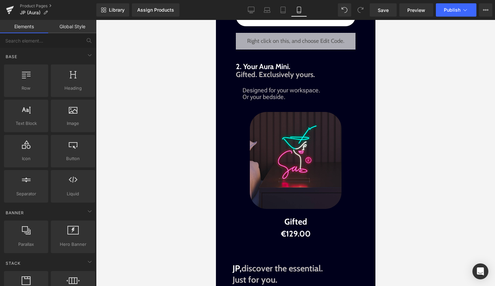
scroll to position [1070, 0]
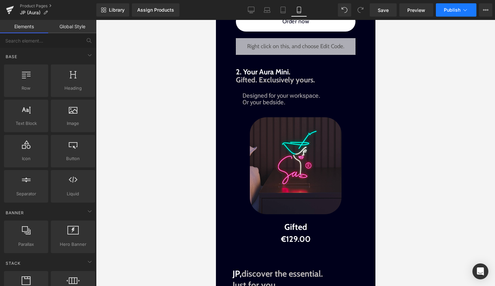
click at [459, 5] on button "Publish" at bounding box center [456, 9] width 41 height 13
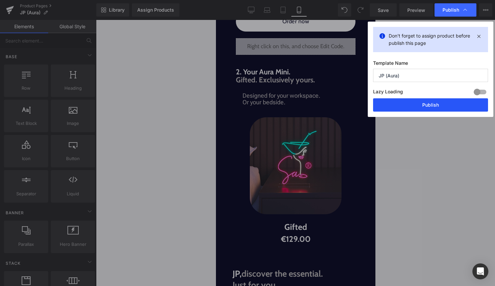
click at [424, 100] on button "Publish" at bounding box center [430, 104] width 115 height 13
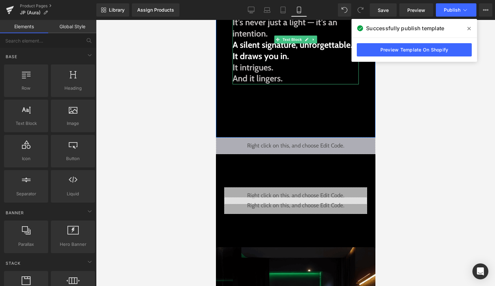
scroll to position [174, 0]
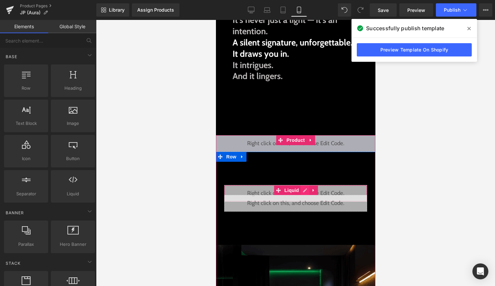
click at [306, 190] on div "Liquid" at bounding box center [295, 193] width 143 height 17
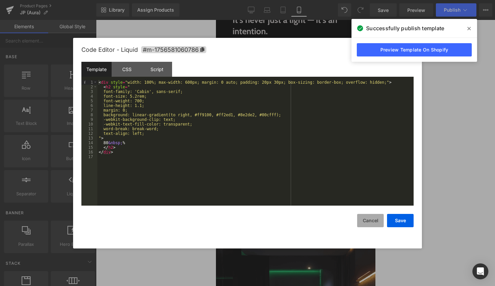
click at [372, 217] on button "Cancel" at bounding box center [370, 220] width 27 height 13
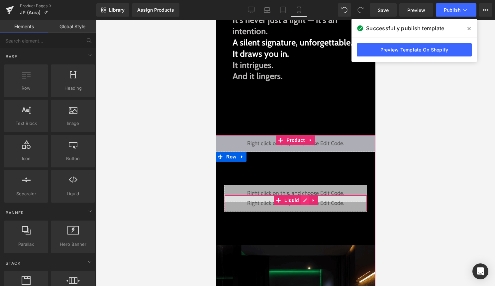
click at [304, 201] on div "Liquid" at bounding box center [295, 203] width 143 height 17
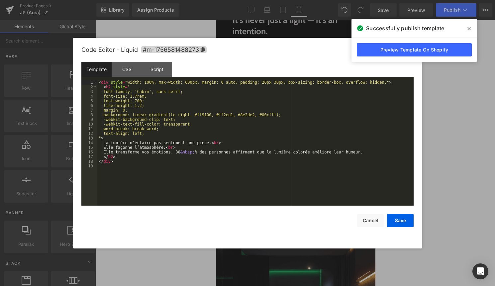
click at [282, 198] on div "< div style = "width: 100%; max-width: 600px; margin: 0 auto; padding: 20px 30p…" at bounding box center [255, 147] width 316 height 135
click at [416, 225] on div "Code Editor - Liquid #m-1756581488273 Template CSS Script Data 1 2 3 4 5 6 7 8 …" at bounding box center [247, 143] width 349 height 211
click at [408, 224] on button "Save" at bounding box center [400, 220] width 27 height 13
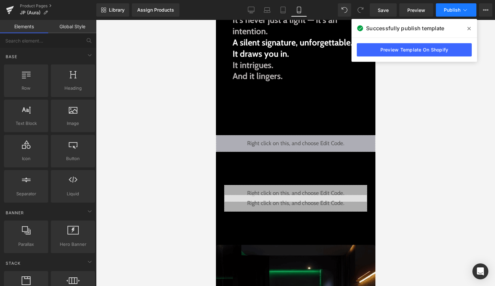
click at [458, 14] on button "Publish" at bounding box center [456, 9] width 41 height 13
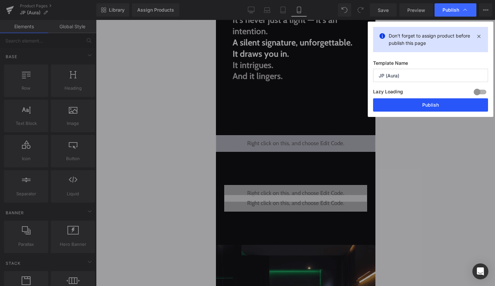
drag, startPoint x: 434, startPoint y: 108, endPoint x: 120, endPoint y: 109, distance: 314.5
click at [434, 108] on button "Publish" at bounding box center [430, 104] width 115 height 13
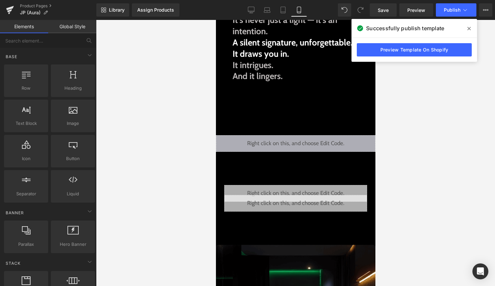
scroll to position [0, 0]
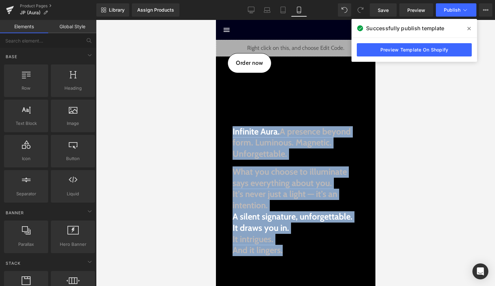
drag, startPoint x: 332, startPoint y: 129, endPoint x: 339, endPoint y: -40, distance: 169.2
click at [339, 20] on html "search close menu Menu close Mes commandes Service client Contact RGPD Conditio…" at bounding box center [295, 153] width 159 height 266
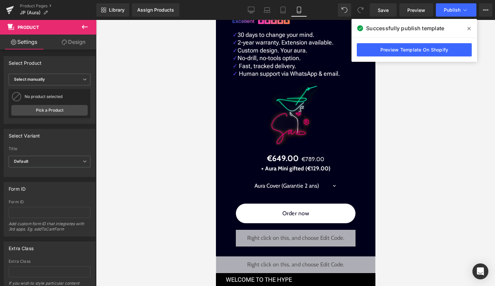
scroll to position [1597, 0]
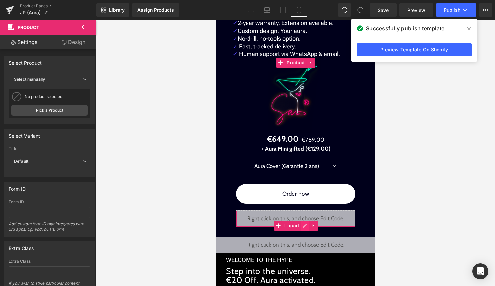
click at [304, 226] on div "Liquid" at bounding box center [295, 218] width 120 height 17
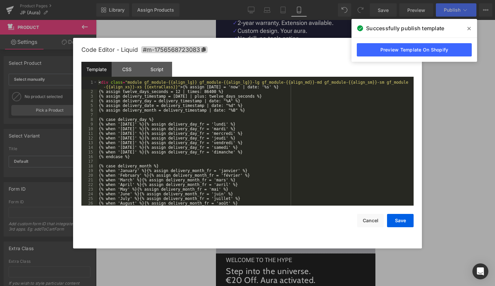
click at [276, 192] on div "< div class = "module gf_module-{{align_lg}} gf_module-{{align_lg}}-lg gf_modul…" at bounding box center [253, 149] width 313 height 139
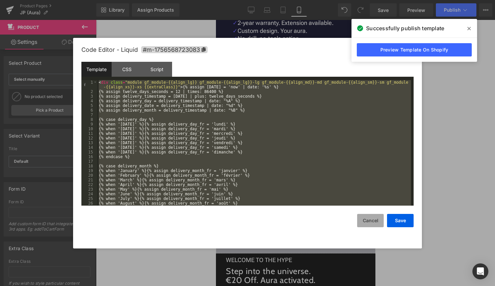
click at [363, 220] on button "Cancel" at bounding box center [370, 220] width 27 height 13
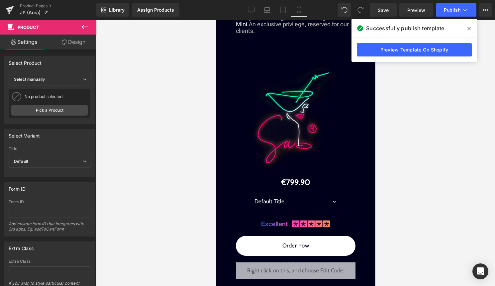
scroll to position [871, 0]
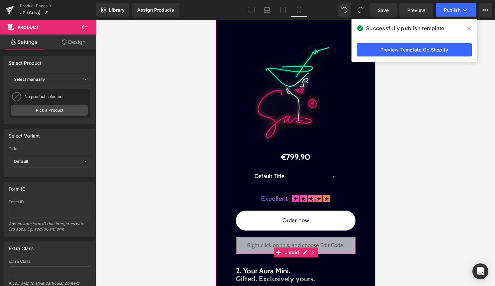
click at [303, 250] on div "Liquid" at bounding box center [295, 245] width 120 height 17
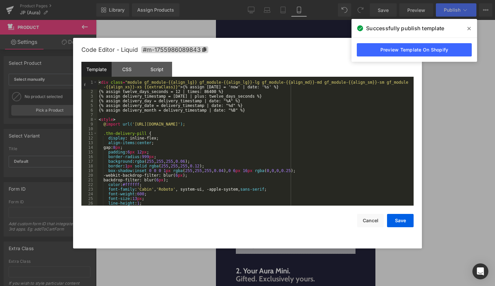
click at [281, 183] on div "< div class = "module gf_module-{{align_lg}} gf_module-{{align_lg}}-lg gf_modul…" at bounding box center [253, 149] width 313 height 139
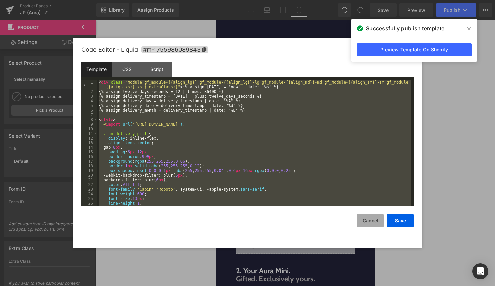
click at [374, 221] on button "Cancel" at bounding box center [370, 220] width 27 height 13
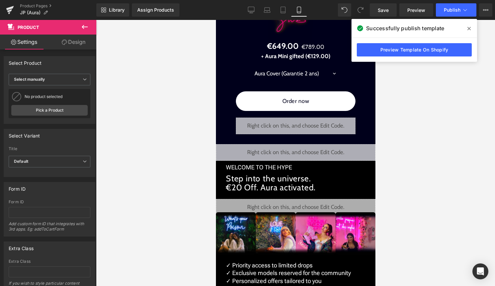
scroll to position [1686, 0]
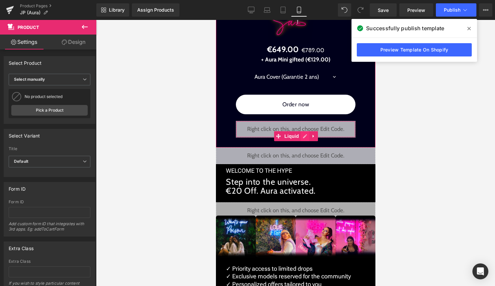
click at [304, 137] on div "Liquid" at bounding box center [295, 129] width 120 height 17
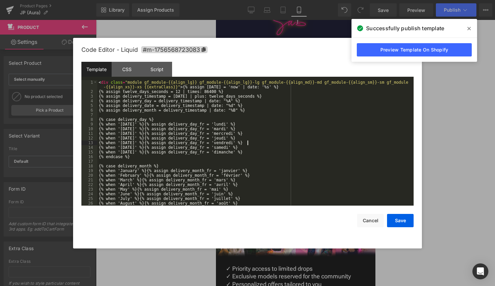
click at [297, 142] on div "< div class = "module gf_module-{{align_lg}} gf_module-{{align_lg}}-lg gf_modul…" at bounding box center [253, 149] width 313 height 139
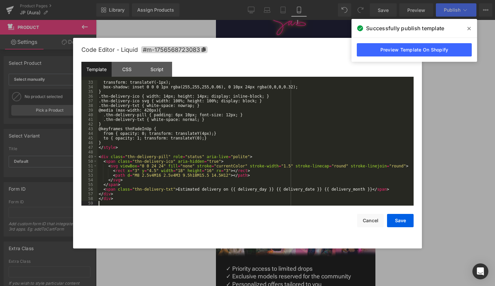
scroll to position [153, 0]
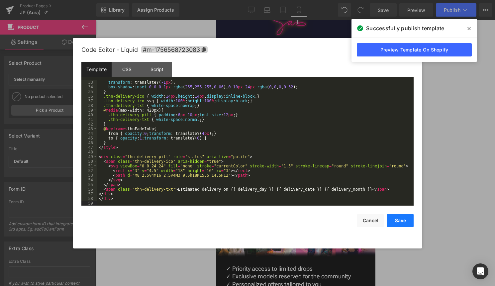
click at [391, 221] on button "Save" at bounding box center [400, 220] width 27 height 13
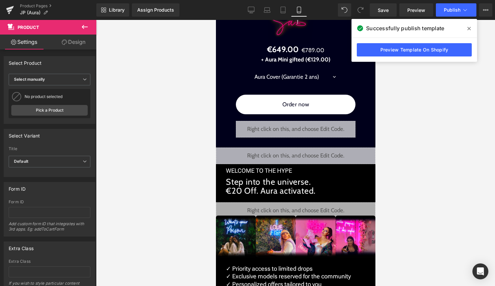
click at [456, 18] on div "Library Assign Products Product Preview No product match your search. Please tr…" at bounding box center [295, 10] width 399 height 20
click at [458, 12] on span "Publish" at bounding box center [452, 9] width 17 height 5
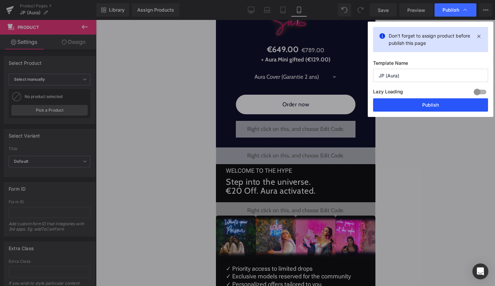
click at [428, 105] on button "Publish" at bounding box center [430, 104] width 115 height 13
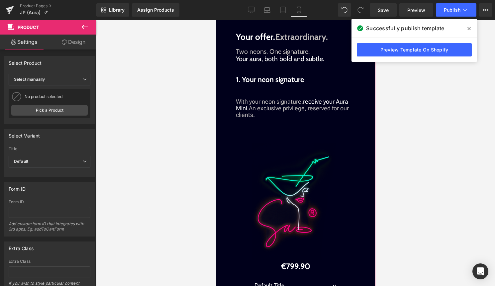
scroll to position [754, 0]
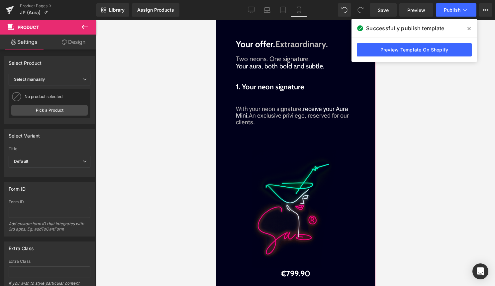
click at [266, 104] on div "Liquid Liquid Liquid Image Look closer. Every detail matters. Text Block Detail…" at bounding box center [295, 58] width 153 height 1006
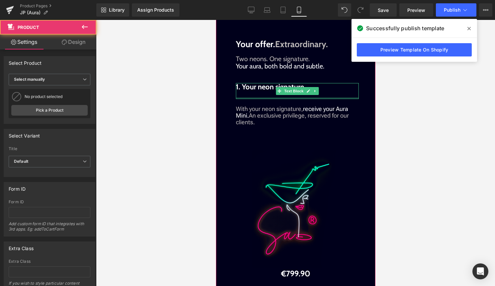
click at [261, 98] on div at bounding box center [296, 98] width 123 height 2
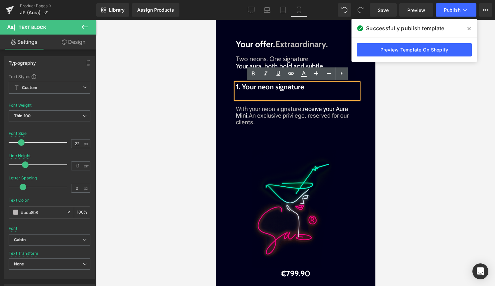
click at [261, 96] on p at bounding box center [296, 95] width 123 height 8
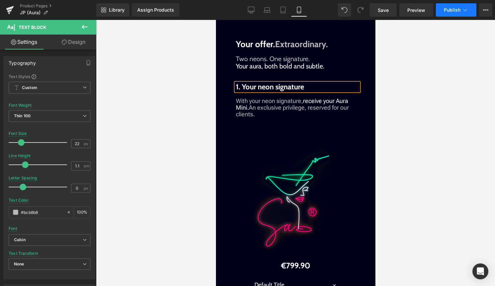
click at [452, 11] on span "Publish" at bounding box center [452, 9] width 17 height 5
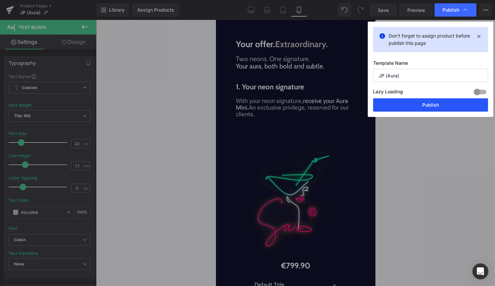
click at [434, 107] on button "Publish" at bounding box center [430, 104] width 115 height 13
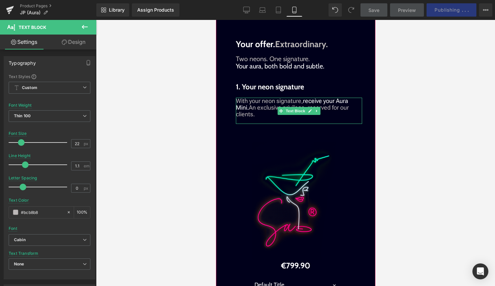
click at [252, 110] on span "An exclusive privilege, reserved for our clients." at bounding box center [291, 111] width 113 height 14
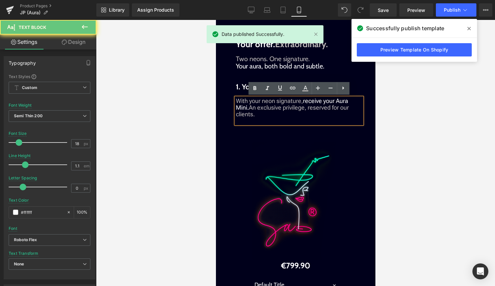
click at [251, 106] on span "An exclusive privilege, reserved for our clients." at bounding box center [291, 111] width 113 height 14
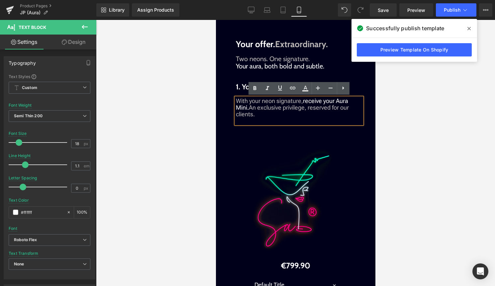
click at [304, 100] on span "receive your Aura Mini." at bounding box center [291, 104] width 112 height 14
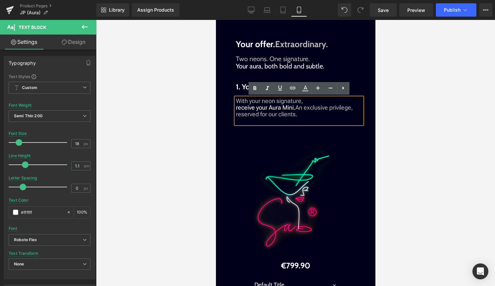
click at [296, 107] on span "An exclusive privilege, reserved for our clients." at bounding box center [293, 111] width 117 height 14
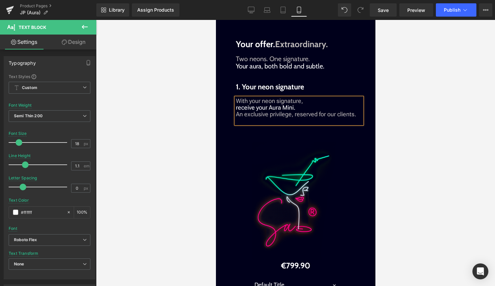
click at [433, 113] on div at bounding box center [295, 153] width 399 height 266
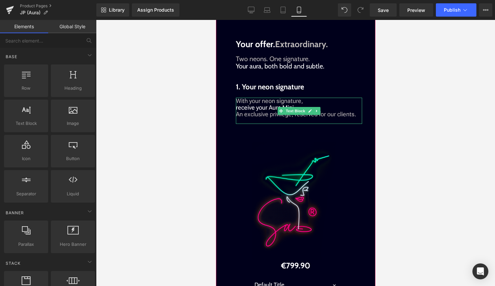
click at [238, 108] on span "receive your Aura Mini." at bounding box center [264, 107] width 59 height 7
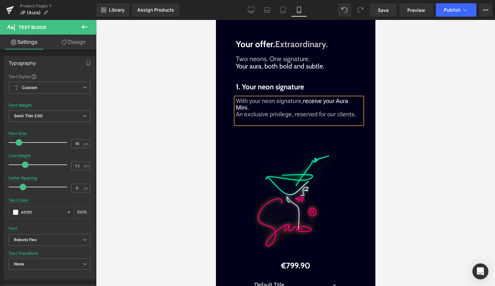
click at [336, 101] on span "receive your Aura Mini." at bounding box center [291, 104] width 112 height 14
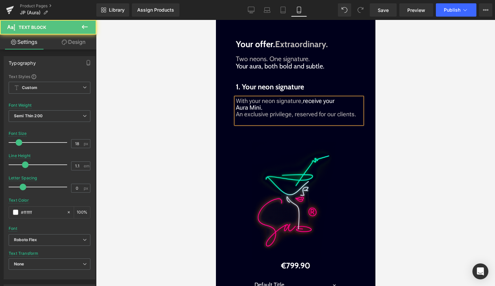
click at [324, 101] on span "receive your Aura Mini." at bounding box center [284, 104] width 99 height 14
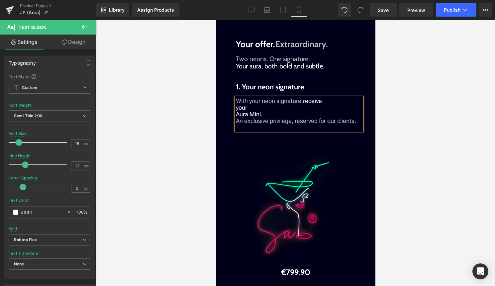
click at [236, 114] on span "receive your Aura Mini." at bounding box center [278, 107] width 86 height 20
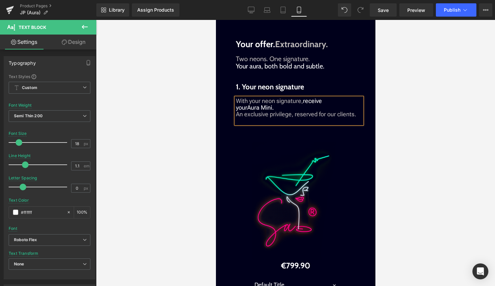
click at [387, 114] on div at bounding box center [295, 153] width 399 height 266
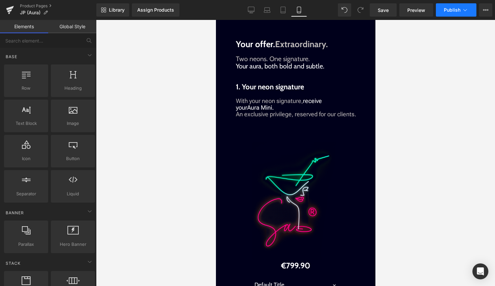
click at [459, 16] on button "Publish" at bounding box center [456, 9] width 41 height 13
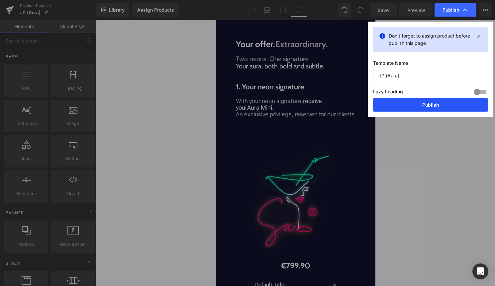
click at [432, 101] on button "Publish" at bounding box center [430, 104] width 115 height 13
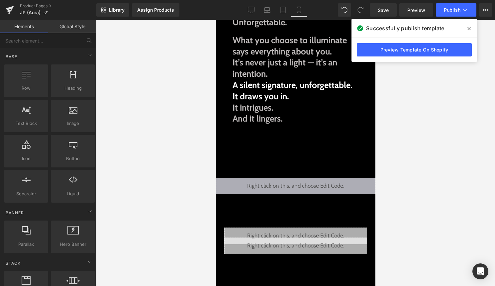
scroll to position [193, 0]
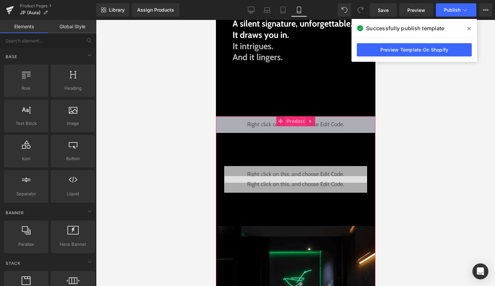
click at [299, 121] on span "Product" at bounding box center [296, 121] width 22 height 10
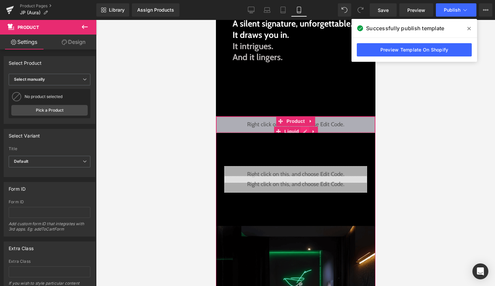
click at [302, 131] on div "Liquid" at bounding box center [295, 124] width 159 height 17
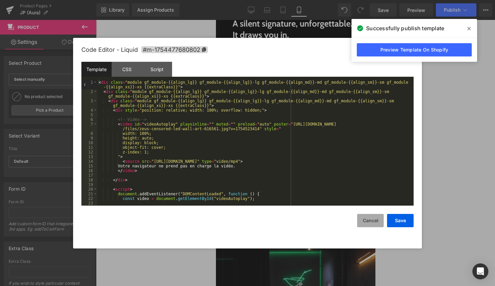
click at [369, 223] on button "Cancel" at bounding box center [370, 220] width 27 height 13
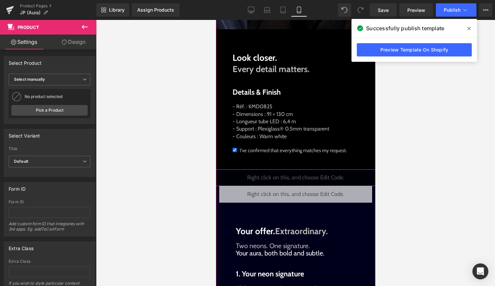
scroll to position [568, 0]
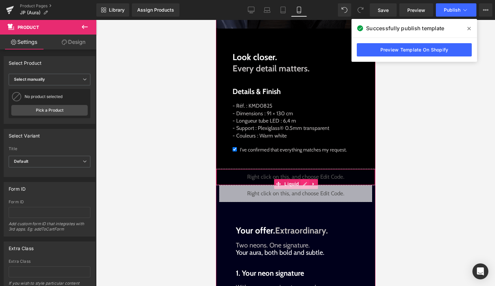
click at [303, 183] on div "Liquid" at bounding box center [295, 177] width 159 height 17
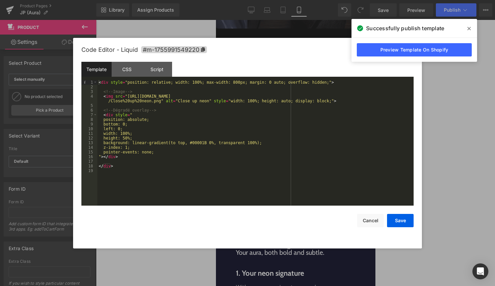
click at [251, 169] on div "< div style = "position: relative; width: 100%; max-width: 800px; margin: 0 aut…" at bounding box center [255, 147] width 316 height 135
click at [433, 167] on div at bounding box center [247, 143] width 495 height 286
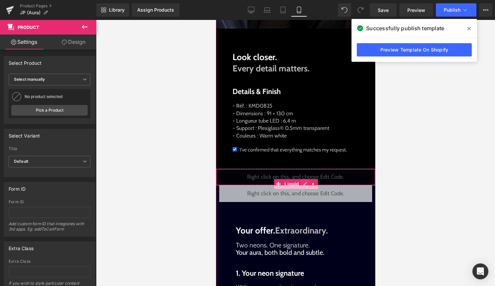
click at [305, 182] on div "Liquid" at bounding box center [295, 177] width 159 height 17
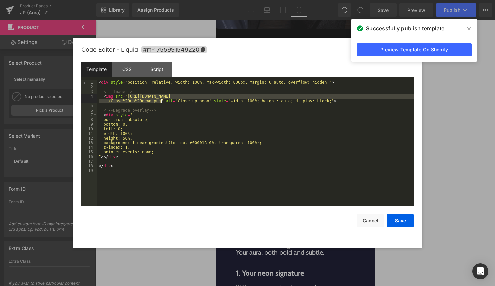
drag, startPoint x: 128, startPoint y: 96, endPoint x: 161, endPoint y: 101, distance: 33.3
click at [161, 101] on div "< div style = "position: relative; width: 100%; max-width: 800px; margin: 0 aut…" at bounding box center [255, 147] width 316 height 135
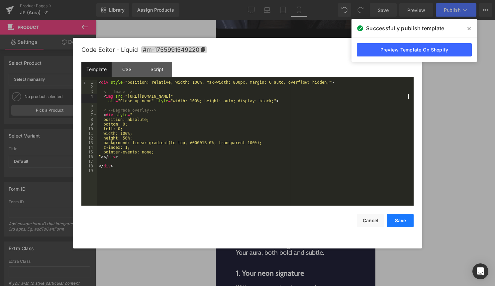
click at [411, 221] on button "Save" at bounding box center [400, 220] width 27 height 13
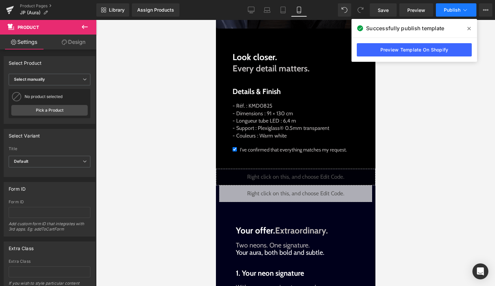
click at [458, 14] on button "Publish" at bounding box center [456, 9] width 41 height 13
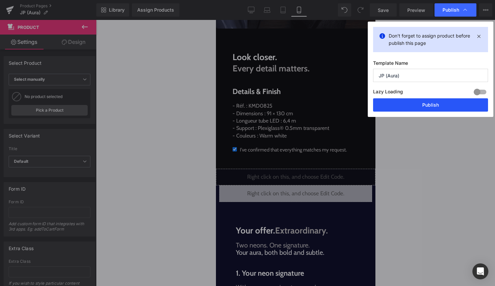
click at [433, 103] on button "Publish" at bounding box center [430, 104] width 115 height 13
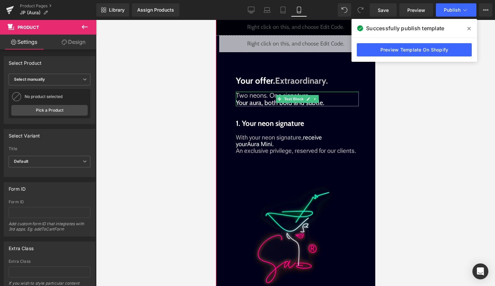
scroll to position [720, 0]
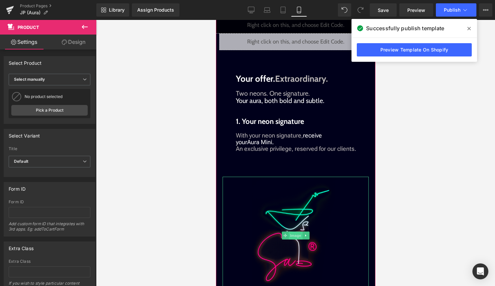
click at [300, 232] on span "Image" at bounding box center [295, 235] width 14 height 8
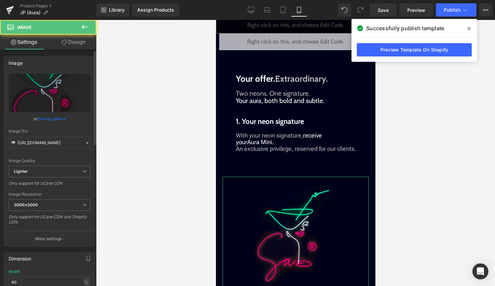
click at [51, 119] on link "Browse gallery" at bounding box center [52, 119] width 28 height 12
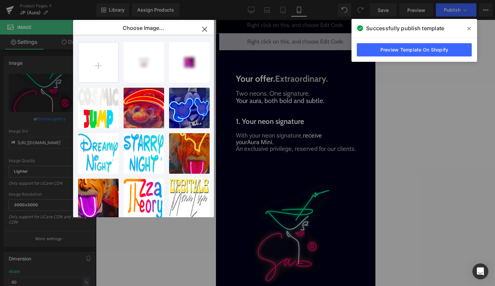
click at [102, 61] on input "file" at bounding box center [98, 63] width 40 height 40
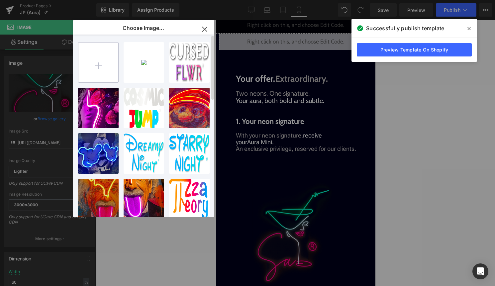
click at [103, 64] on input "file" at bounding box center [98, 63] width 40 height 40
type input "C:\fakepath\ChatGPT Image 15 sept. 2025, 16_23_36.png"
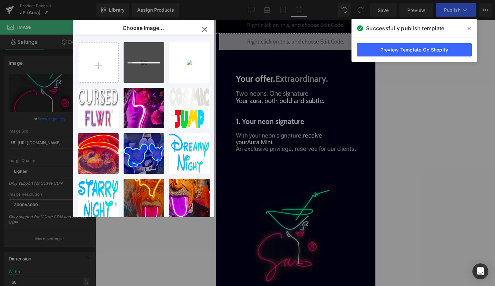
click at [470, 27] on icon at bounding box center [468, 28] width 3 height 3
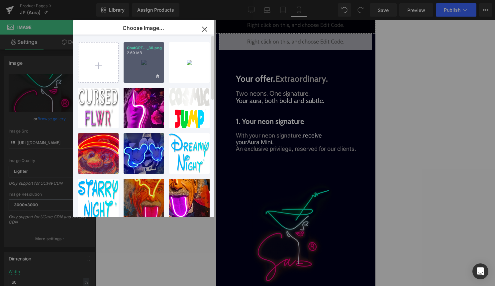
click at [143, 69] on div "ChatGPT..._36.png 2.69 MB" at bounding box center [144, 62] width 41 height 41
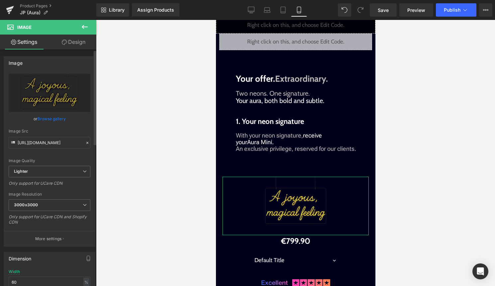
click at [56, 117] on link "Browse gallery" at bounding box center [52, 119] width 28 height 12
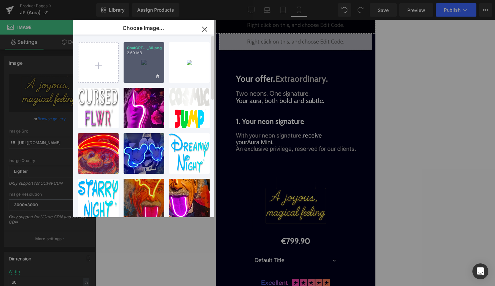
click at [132, 66] on div "ChatGPT..._36.png 2.69 MB" at bounding box center [144, 62] width 41 height 41
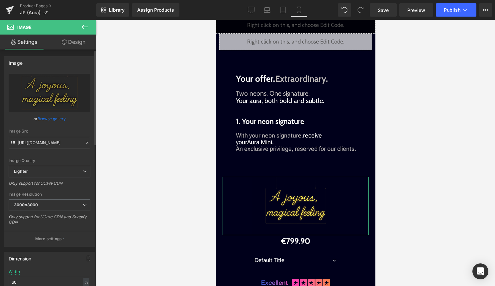
click at [48, 116] on link "Browse gallery" at bounding box center [52, 119] width 28 height 12
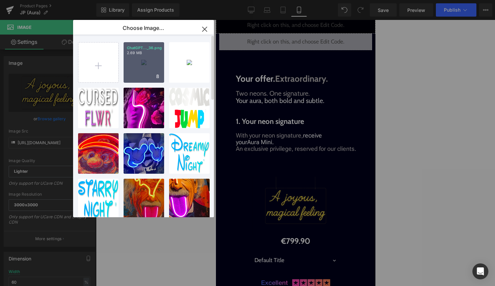
click at [137, 63] on div "ChatGPT..._36.png 2.69 MB" at bounding box center [144, 62] width 41 height 41
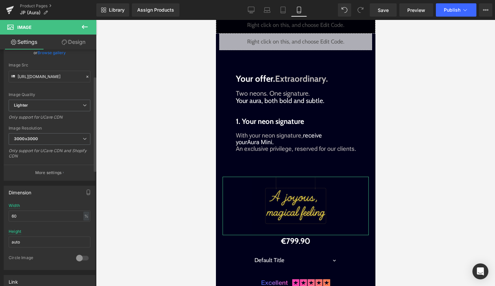
scroll to position [68, 0]
click at [40, 214] on input "60" at bounding box center [50, 214] width 82 height 11
type input "6"
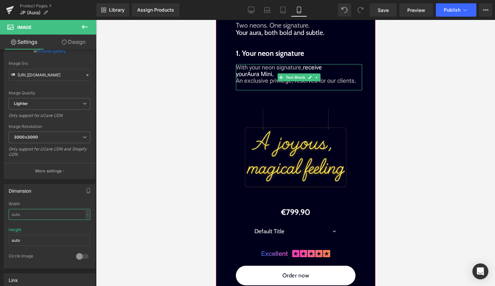
scroll to position [794, 0]
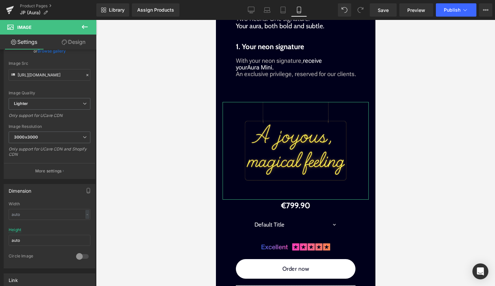
click at [82, 44] on link "Design" at bounding box center [73, 42] width 48 height 15
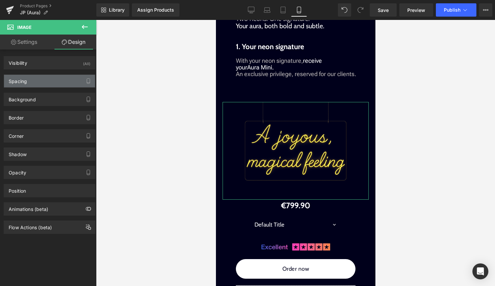
click at [59, 79] on div "Spacing" at bounding box center [49, 81] width 91 height 13
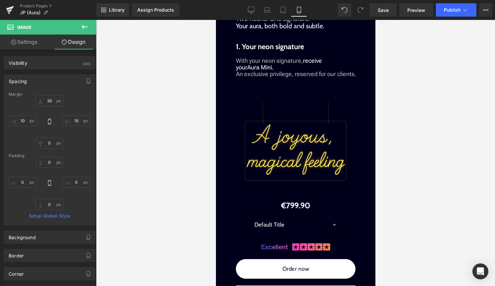
click at [423, 149] on div at bounding box center [295, 153] width 399 height 266
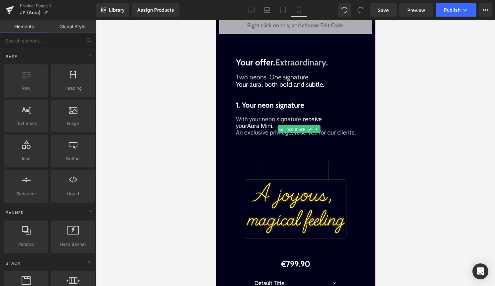
scroll to position [742, 0]
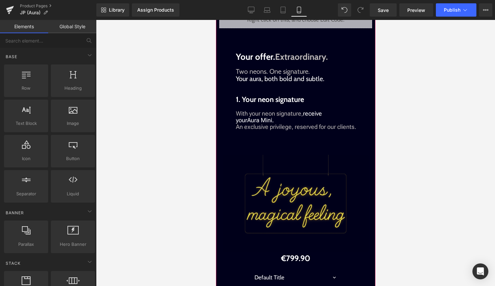
click at [295, 196] on img at bounding box center [295, 203] width 146 height 97
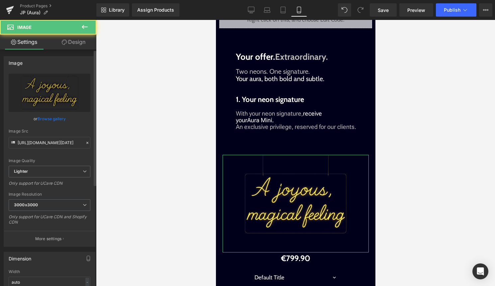
click at [50, 119] on link "Browse gallery" at bounding box center [52, 119] width 28 height 12
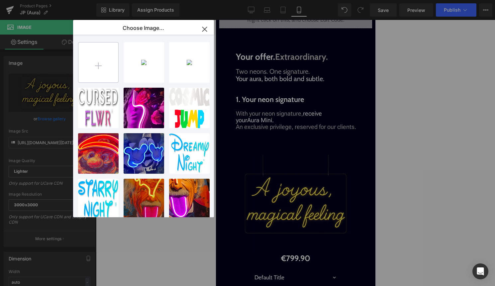
click at [101, 62] on input "file" at bounding box center [98, 63] width 40 height 40
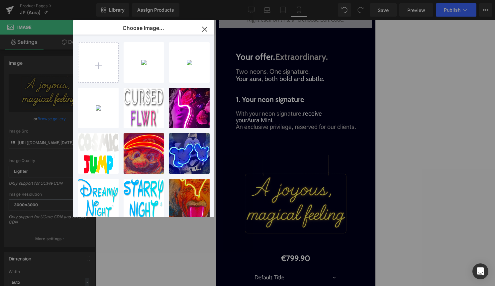
click at [0, 0] on div "12...12.png 2.23 MB" at bounding box center [0, 0] width 0 height 0
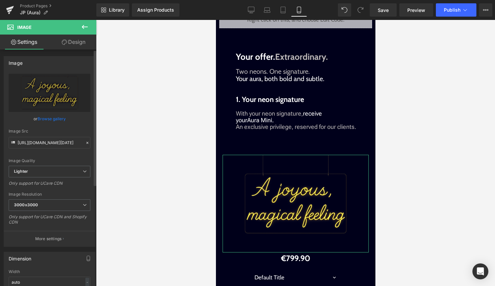
click at [55, 117] on link "Browse gallery" at bounding box center [52, 119] width 28 height 12
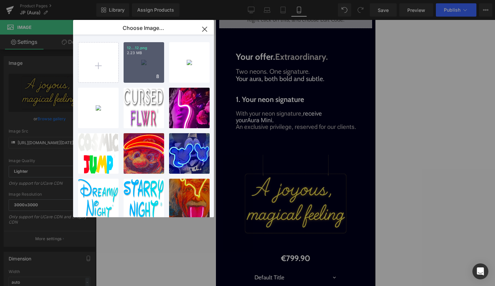
click at [140, 64] on div "12...12.png 2.23 MB" at bounding box center [144, 62] width 41 height 41
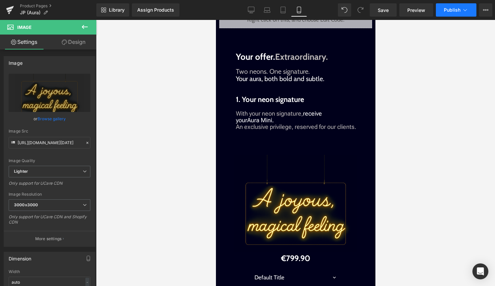
click at [453, 16] on button "Publish" at bounding box center [456, 9] width 41 height 13
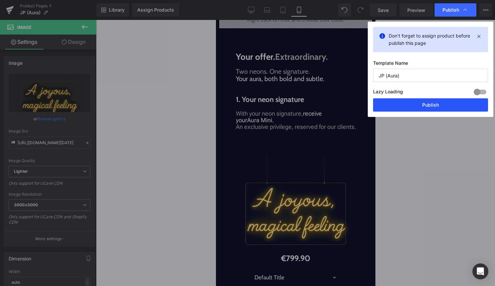
click at [433, 106] on button "Publish" at bounding box center [430, 104] width 115 height 13
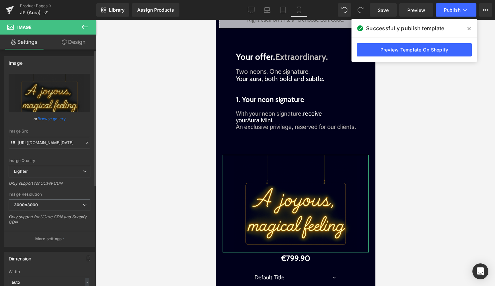
click at [53, 118] on link "Browse gallery" at bounding box center [52, 119] width 28 height 12
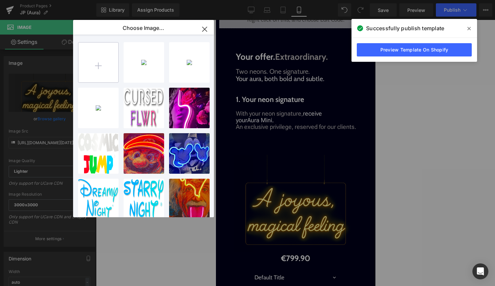
click at [109, 63] on input "file" at bounding box center [98, 63] width 40 height 40
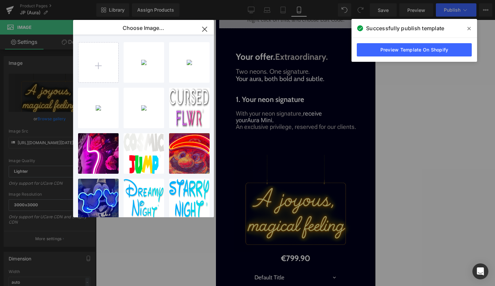
click at [0, 0] on div "ChatGPT..._32.png 1.24 MB" at bounding box center [0, 0] width 0 height 0
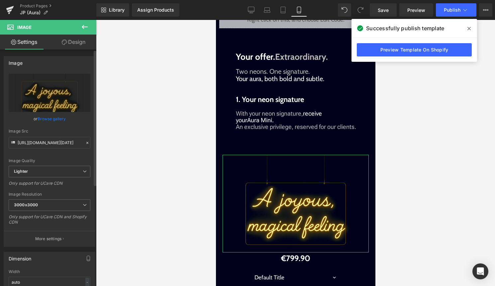
click at [60, 117] on link "Browse gallery" at bounding box center [52, 119] width 28 height 12
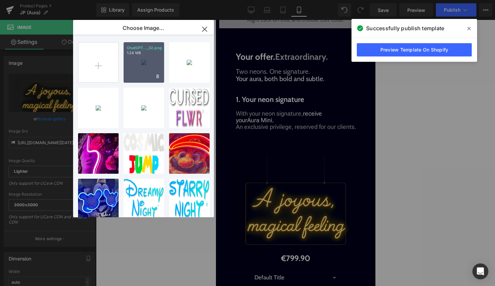
click at [134, 72] on div "ChatGPT..._32.png 1.24 MB" at bounding box center [144, 62] width 41 height 41
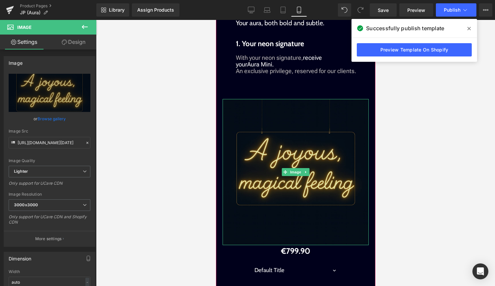
scroll to position [798, 0]
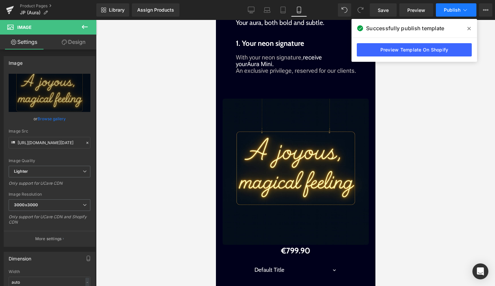
click at [458, 13] on span "Publish" at bounding box center [452, 9] width 17 height 5
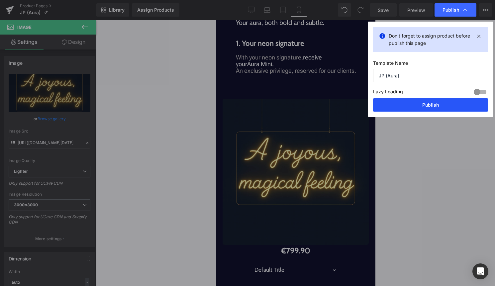
click at [431, 102] on button "Publish" at bounding box center [430, 104] width 115 height 13
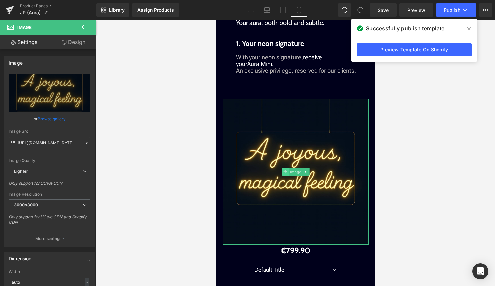
click at [289, 170] on span "Image" at bounding box center [295, 172] width 14 height 8
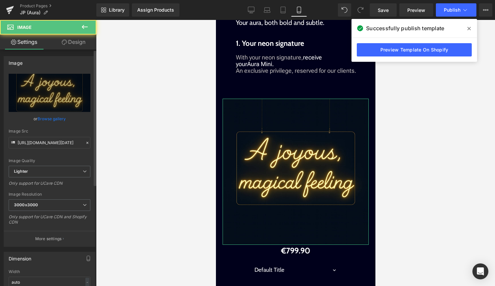
click at [55, 117] on link "Browse gallery" at bounding box center [52, 119] width 28 height 12
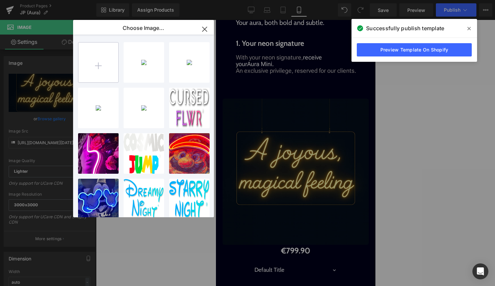
click at [96, 59] on input "file" at bounding box center [98, 63] width 40 height 40
type input "C:\fakepath\13.png"
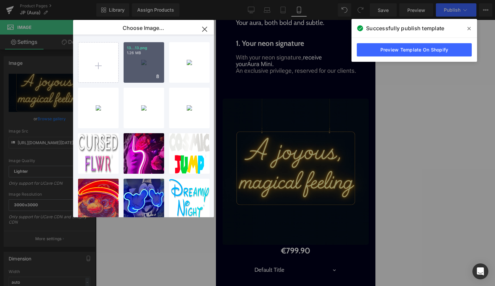
click at [141, 68] on div "13...13.png 1.26 MB" at bounding box center [144, 62] width 41 height 41
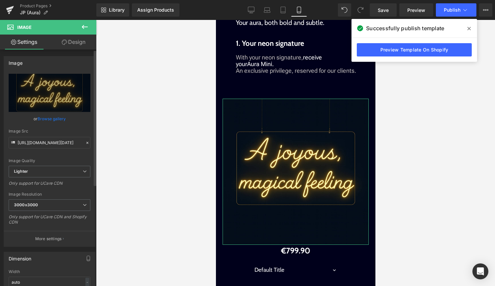
click at [59, 117] on link "Browse gallery" at bounding box center [52, 119] width 28 height 12
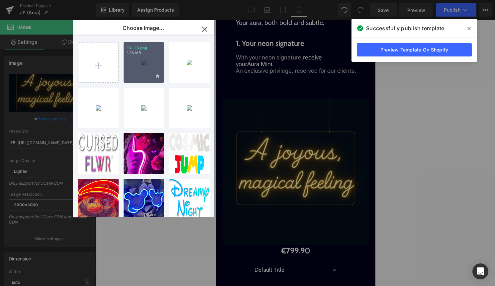
click at [132, 73] on div "13...13.png 1.26 MB" at bounding box center [144, 62] width 41 height 41
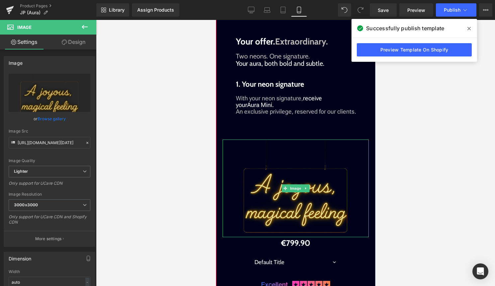
scroll to position [756, 0]
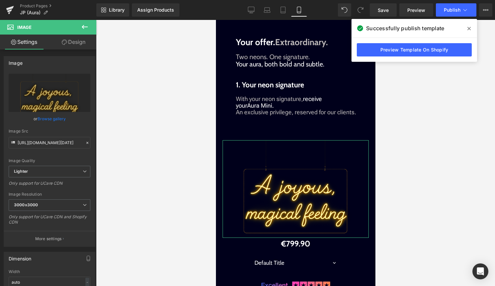
drag, startPoint x: 80, startPoint y: 41, endPoint x: 79, endPoint y: 47, distance: 6.0
click at [80, 42] on link "Design" at bounding box center [73, 42] width 48 height 15
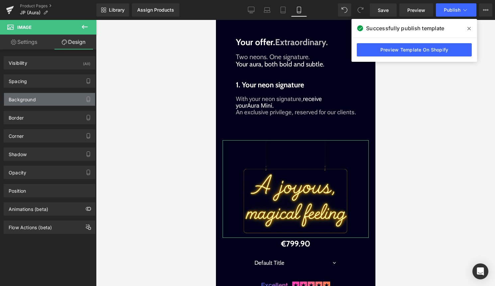
click at [46, 100] on div "Background" at bounding box center [49, 99] width 91 height 13
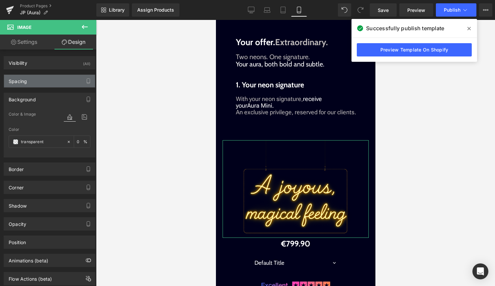
click at [66, 82] on div "Spacing" at bounding box center [49, 81] width 91 height 13
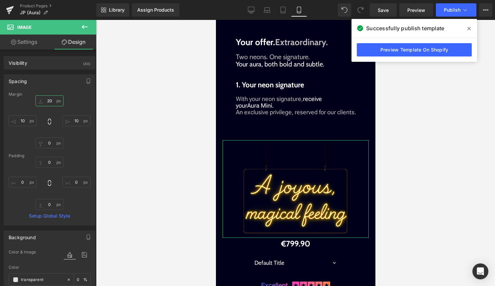
click at [51, 102] on input "20" at bounding box center [50, 100] width 28 height 11
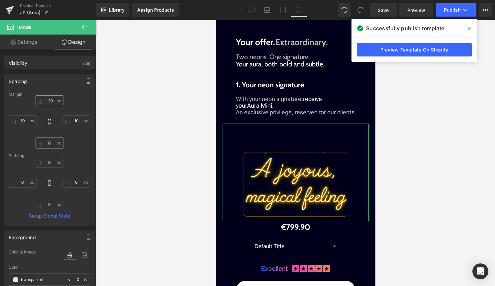
type input "-30"
click at [49, 143] on input "0" at bounding box center [50, 142] width 28 height 11
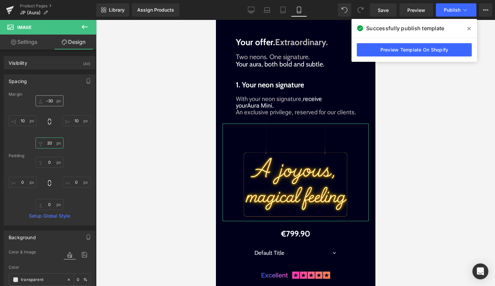
type input "20"
click at [50, 100] on input "-30" at bounding box center [50, 100] width 28 height 11
click at [48, 100] on input "-30" at bounding box center [50, 100] width 28 height 11
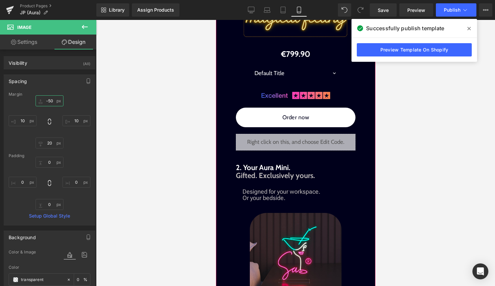
scroll to position [936, 0]
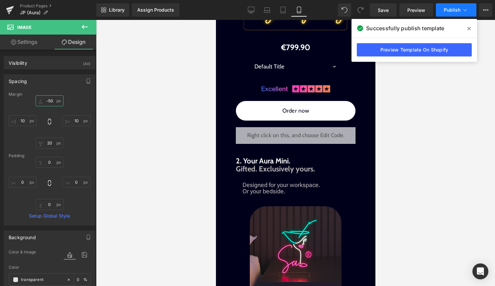
type input "-50"
click at [445, 16] on button "Publish" at bounding box center [456, 9] width 41 height 13
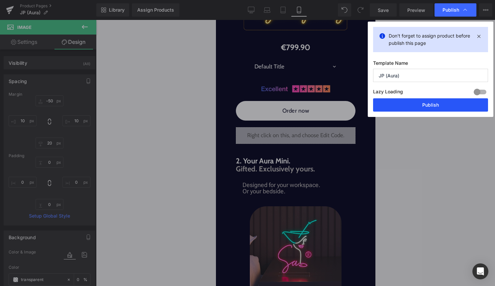
click at [413, 109] on button "Publish" at bounding box center [430, 104] width 115 height 13
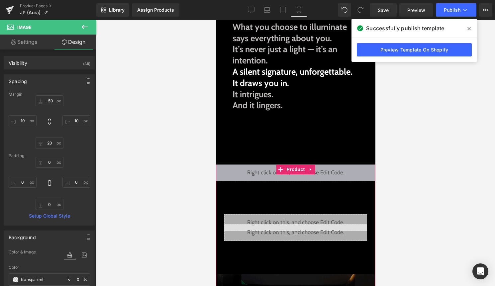
scroll to position [142, 0]
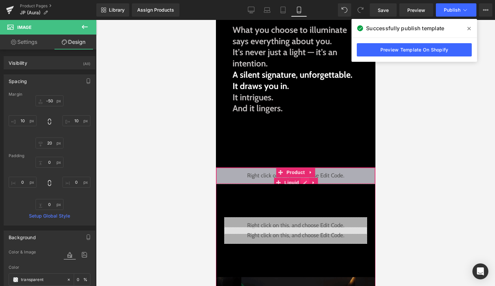
click at [307, 182] on div "Liquid" at bounding box center [295, 175] width 159 height 17
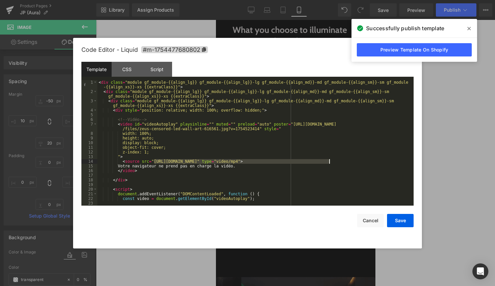
drag, startPoint x: 154, startPoint y: 160, endPoint x: 329, endPoint y: 160, distance: 175.0
click at [329, 160] on div "< div class = "module gf_module-{{align_lg}} gf_module-{{align_lg}}-lg gf_modul…" at bounding box center [253, 149] width 313 height 139
click at [294, 125] on div "< div class = "module gf_module-{{align_lg}} gf_module-{{align_lg}}-lg gf_modul…" at bounding box center [253, 149] width 313 height 139
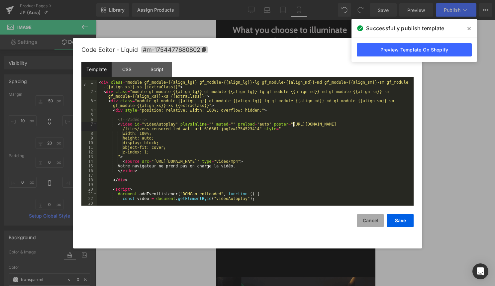
click at [363, 223] on button "Cancel" at bounding box center [370, 220] width 27 height 13
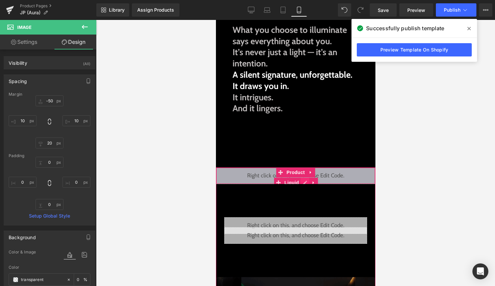
click at [303, 182] on div "Liquid" at bounding box center [295, 175] width 159 height 17
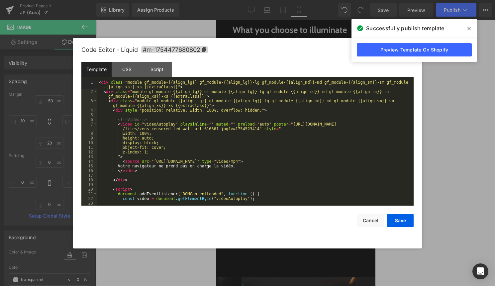
click at [295, 175] on div "< div class = "module gf_module-{{align_lg}} gf_module-{{align_lg}}-lg gf_modul…" at bounding box center [253, 149] width 313 height 139
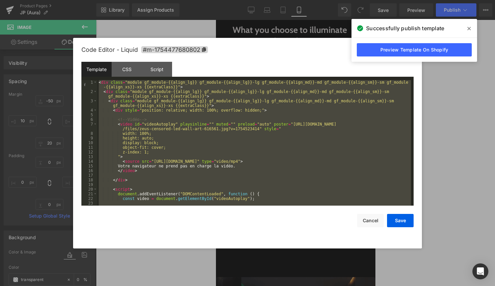
scroll to position [107, 0]
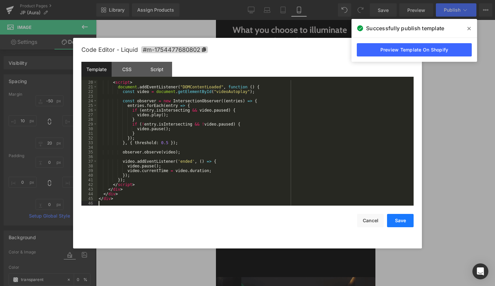
click at [397, 220] on button "Save" at bounding box center [400, 220] width 27 height 13
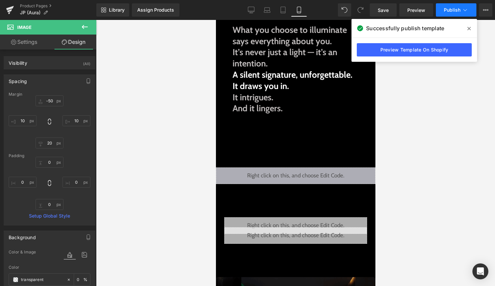
click at [459, 12] on span "Publish" at bounding box center [452, 9] width 17 height 5
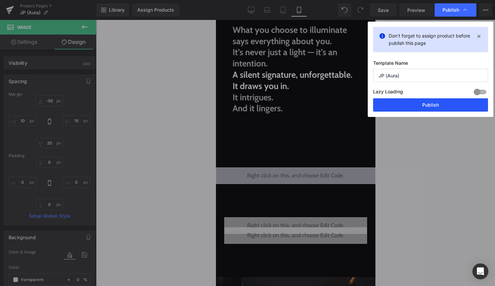
click at [440, 110] on button "Publish" at bounding box center [430, 104] width 115 height 13
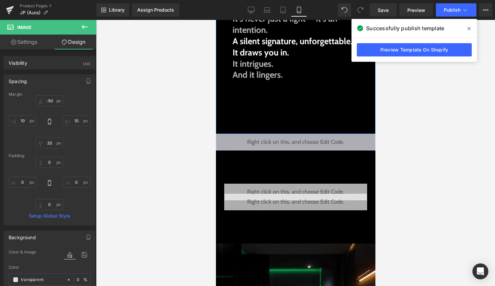
scroll to position [175, 0]
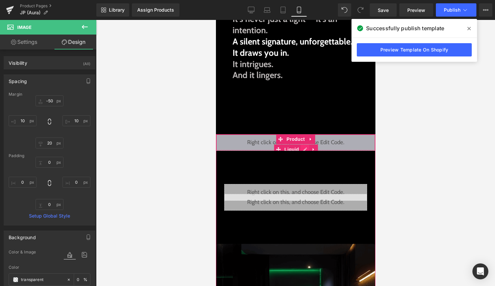
click at [304, 148] on div "Liquid" at bounding box center [295, 142] width 159 height 17
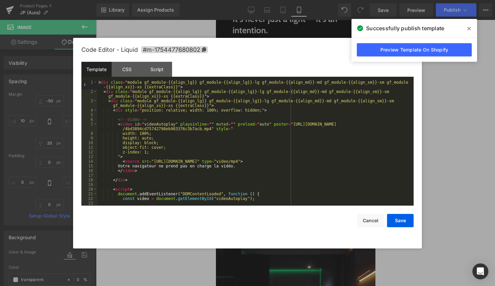
click at [260, 107] on div "< div class = "module gf_module-{{align_lg}} gf_module-{{align_lg}}-lg gf_modul…" at bounding box center [253, 149] width 313 height 139
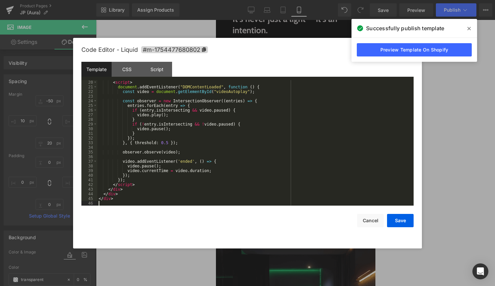
scroll to position [107, 0]
click at [397, 220] on button "Save" at bounding box center [400, 220] width 27 height 13
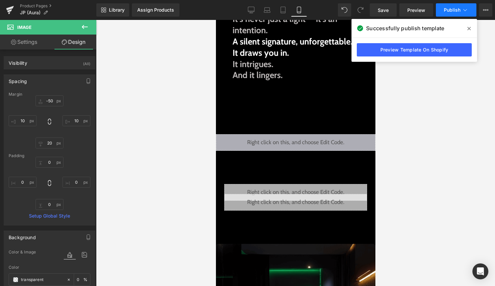
click at [449, 9] on span "Publish" at bounding box center [452, 9] width 17 height 5
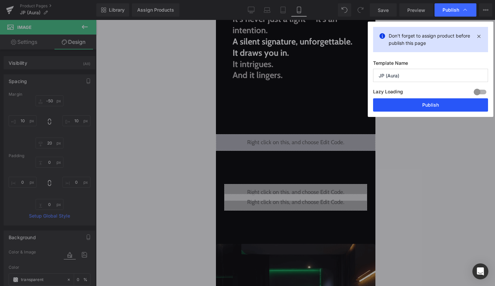
click at [420, 102] on button "Publish" at bounding box center [430, 104] width 115 height 13
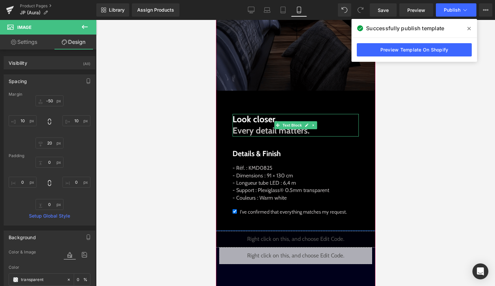
scroll to position [565, 0]
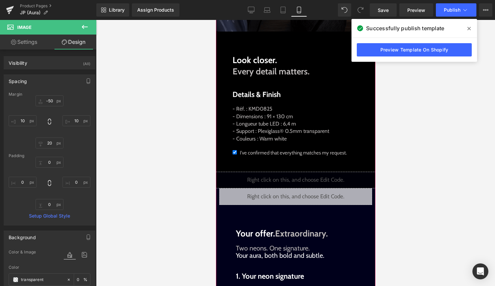
click at [308, 183] on div "Liquid" at bounding box center [295, 180] width 159 height 17
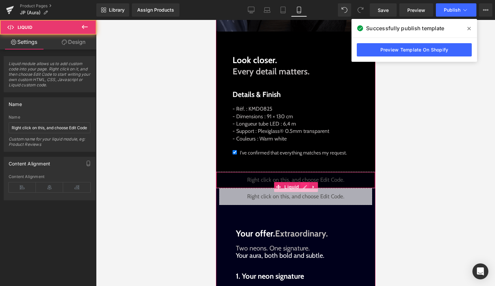
click at [307, 185] on div "Liquid" at bounding box center [295, 180] width 159 height 17
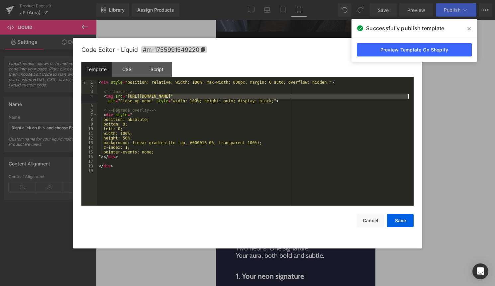
drag, startPoint x: 127, startPoint y: 95, endPoint x: 408, endPoint y: 96, distance: 280.6
click at [408, 96] on div "< div style = "position: relative; width: 100%; max-width: 800px; margin: 0 aut…" at bounding box center [255, 147] width 316 height 135
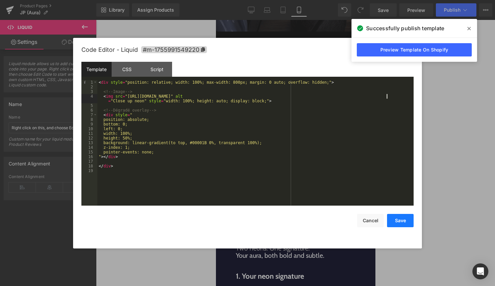
click at [403, 221] on button "Save" at bounding box center [400, 220] width 27 height 13
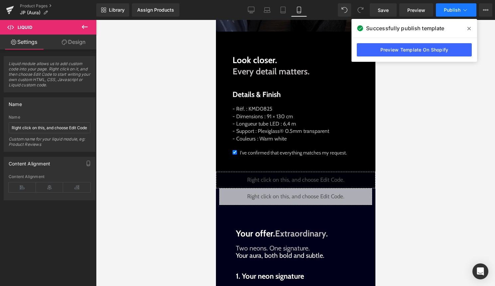
click at [453, 11] on span "Publish" at bounding box center [452, 9] width 17 height 5
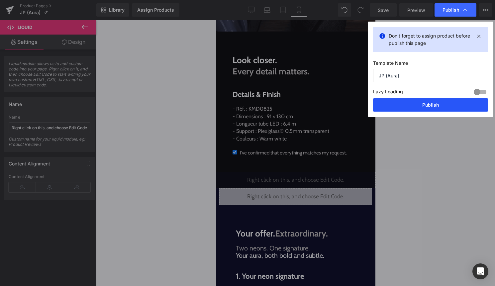
click at [444, 103] on button "Publish" at bounding box center [430, 104] width 115 height 13
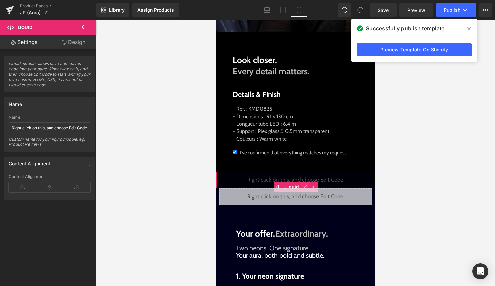
click at [305, 184] on div "Liquid" at bounding box center [295, 180] width 159 height 17
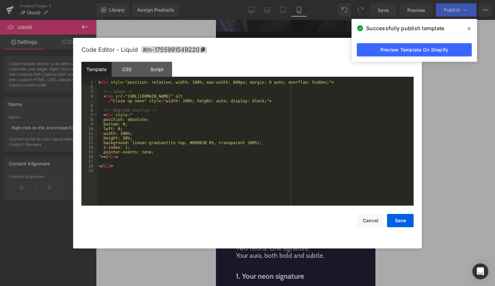
click at [267, 159] on div "< div style = "position: relative; width: 100%; max-width: 800px; margin: 0 aut…" at bounding box center [255, 147] width 316 height 135
click at [370, 218] on button "Cancel" at bounding box center [370, 220] width 27 height 13
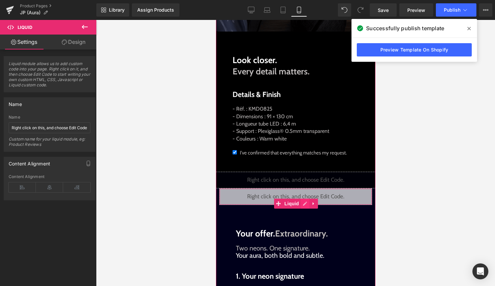
click at [304, 202] on div "Liquid" at bounding box center [295, 196] width 153 height 17
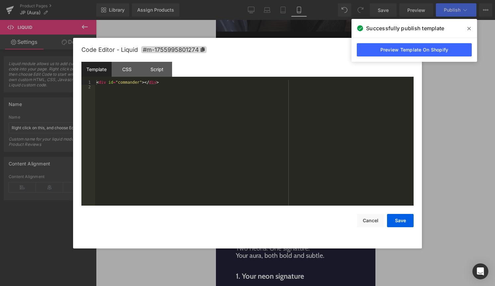
click at [254, 181] on div "< div id = "commander" > </ div >" at bounding box center [254, 147] width 318 height 135
click at [361, 220] on button "Cancel" at bounding box center [370, 220] width 27 height 13
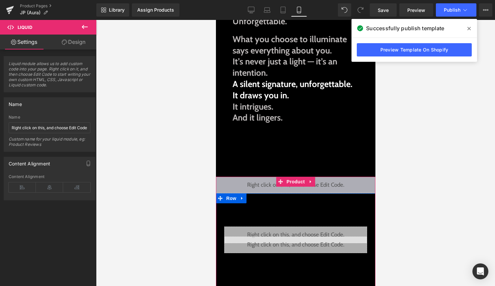
scroll to position [126, 0]
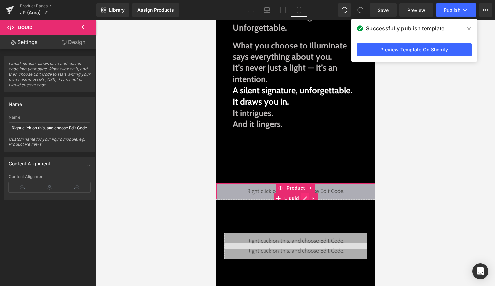
click at [304, 196] on div "Liquid" at bounding box center [295, 191] width 159 height 17
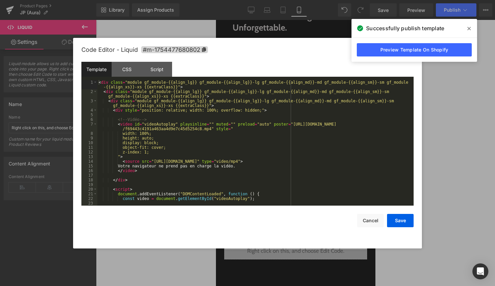
click at [281, 187] on div "< div class = "module gf_module-{{align_lg}} gf_module-{{align_lg}}-lg gf_modul…" at bounding box center [253, 149] width 313 height 139
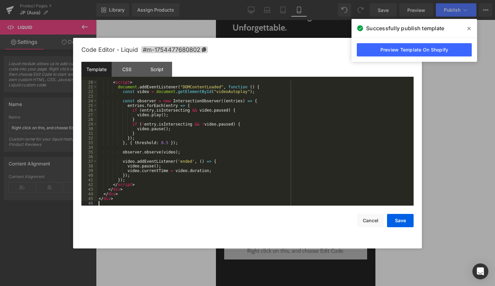
scroll to position [107, 0]
click at [401, 220] on button "Save" at bounding box center [400, 220] width 27 height 13
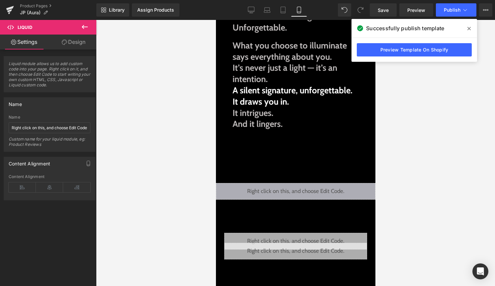
click at [452, 17] on div "Library Assign Products Product Preview No product match your search. Please tr…" at bounding box center [295, 10] width 399 height 20
click at [453, 13] on button "Publish" at bounding box center [456, 9] width 41 height 13
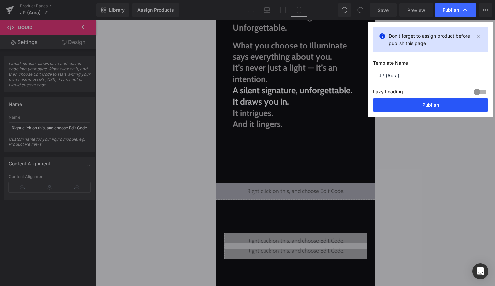
click at [432, 101] on button "Publish" at bounding box center [430, 104] width 115 height 13
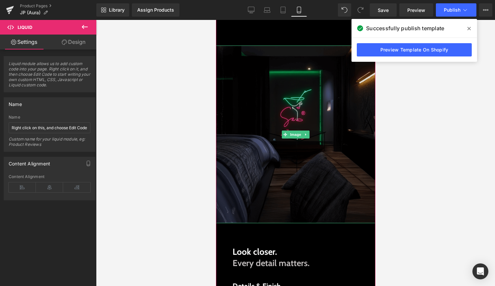
scroll to position [375, 0]
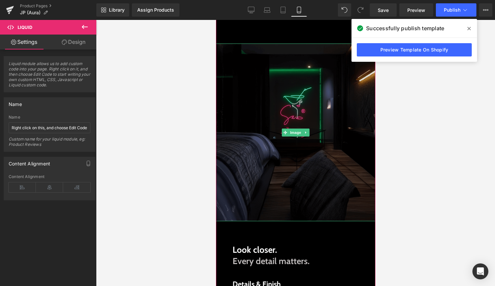
click at [285, 125] on img at bounding box center [295, 133] width 159 height 178
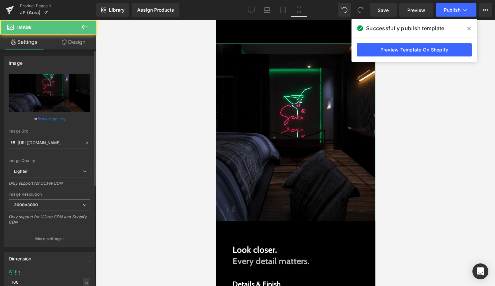
click at [59, 120] on link "Browse gallery" at bounding box center [52, 119] width 28 height 12
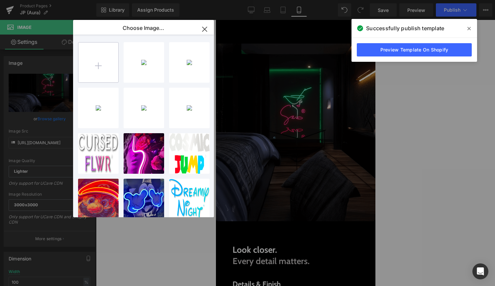
click at [92, 57] on input "file" at bounding box center [98, 63] width 40 height 40
type input "C:\fakepath\ChatGPT Image 15 sept. 2025, 17_10_44.png"
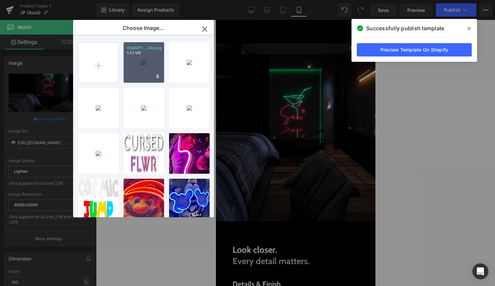
click at [135, 73] on div "ChatGPT..._44.png 1.33 MB" at bounding box center [144, 62] width 41 height 41
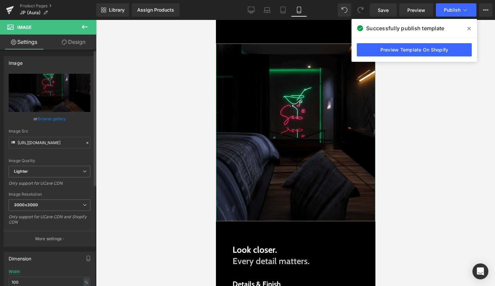
click at [56, 117] on link "Browse gallery" at bounding box center [52, 119] width 28 height 12
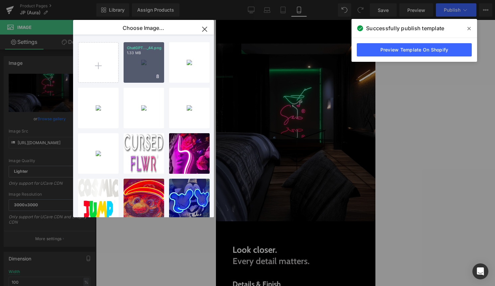
click at [130, 68] on div "ChatGPT..._44.png 1.33 MB" at bounding box center [144, 62] width 41 height 41
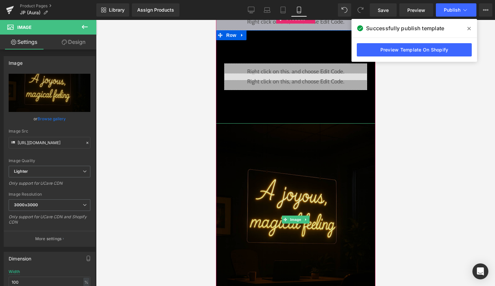
scroll to position [288, 0]
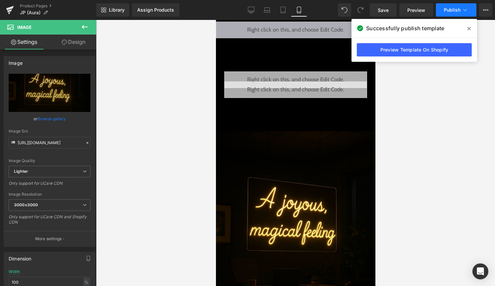
click at [454, 13] on span "Publish" at bounding box center [452, 9] width 17 height 5
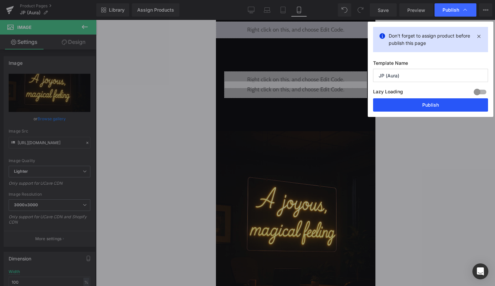
click at [421, 109] on button "Publish" at bounding box center [430, 104] width 115 height 13
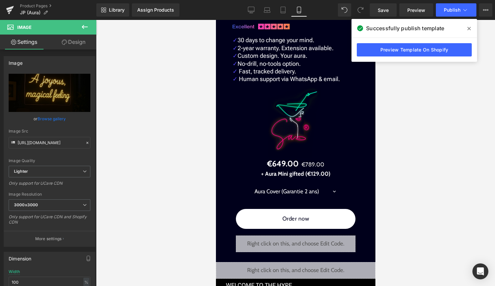
scroll to position [1534, 0]
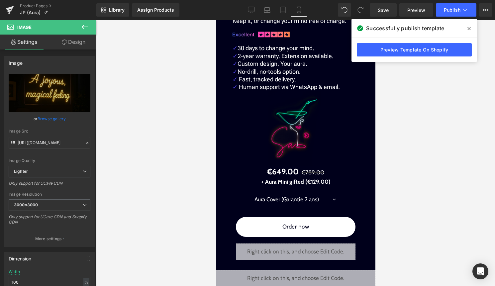
click at [297, 137] on img at bounding box center [295, 128] width 56 height 75
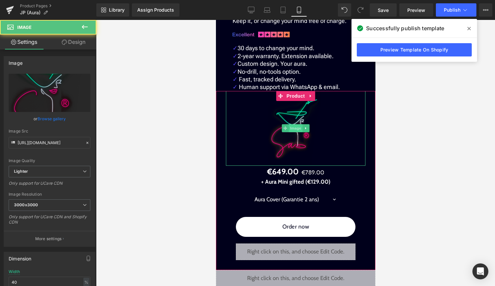
click at [297, 126] on span "Image" at bounding box center [295, 128] width 14 height 8
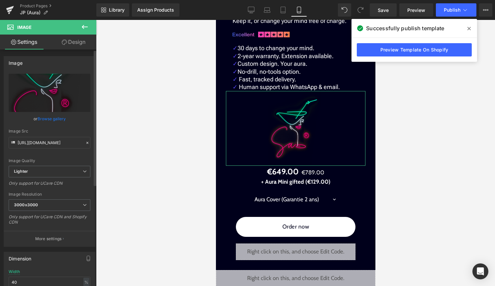
click at [52, 121] on link "Browse gallery" at bounding box center [52, 119] width 28 height 12
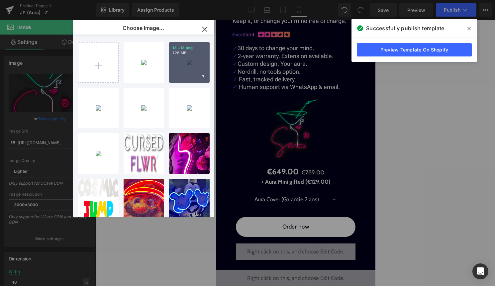
click at [183, 72] on div "13...13.png 1.26 MB" at bounding box center [189, 62] width 41 height 41
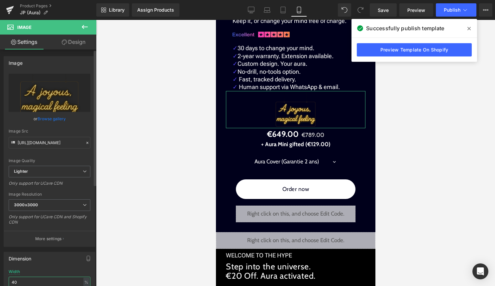
click at [36, 280] on input "40" at bounding box center [50, 282] width 82 height 11
type input "4"
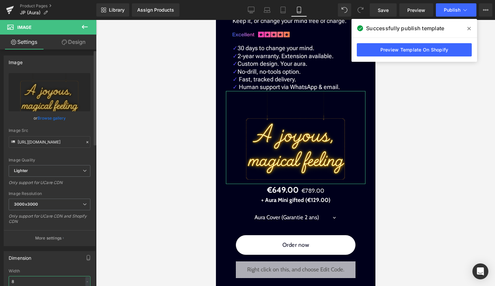
type input "80"
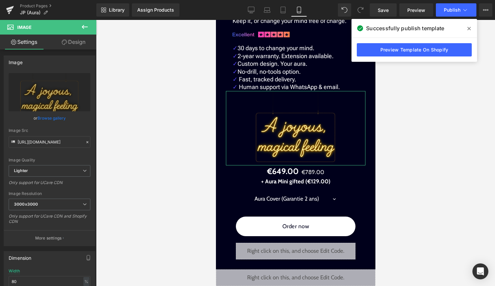
click at [80, 44] on link "Design" at bounding box center [73, 42] width 48 height 15
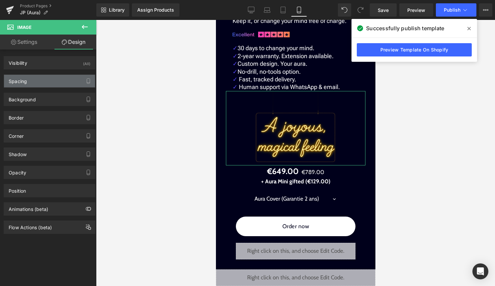
click at [52, 84] on div "Spacing" at bounding box center [49, 81] width 91 height 13
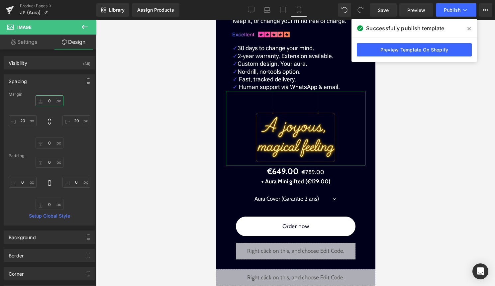
click at [48, 101] on input "0" at bounding box center [50, 100] width 28 height 11
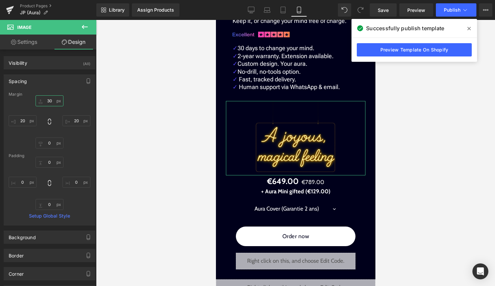
type input "3"
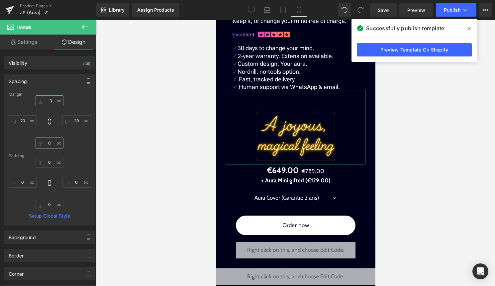
type input "-3"
click at [46, 147] on input "0" at bounding box center [50, 142] width 28 height 11
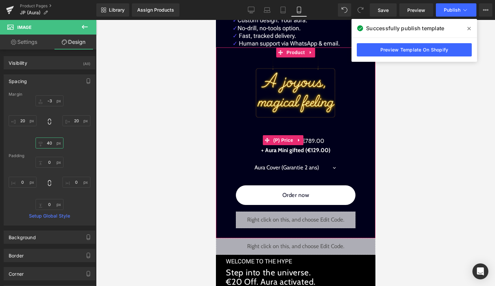
scroll to position [1592, 0]
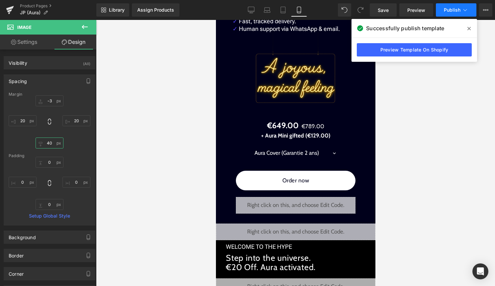
type input "40"
click at [462, 11] on icon at bounding box center [465, 10] width 7 height 7
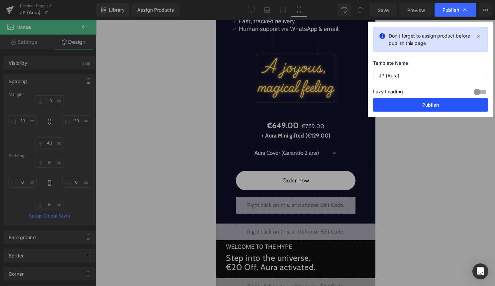
click at [423, 102] on button "Publish" at bounding box center [430, 104] width 115 height 13
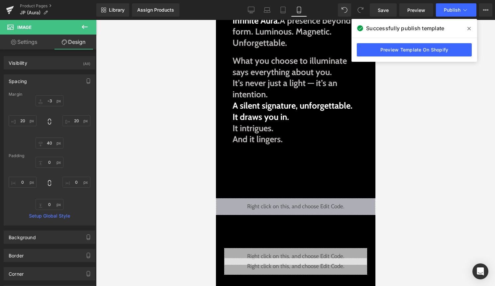
scroll to position [142, 0]
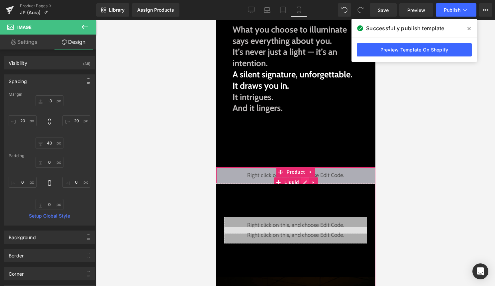
click at [305, 183] on div "Liquid" at bounding box center [295, 175] width 159 height 17
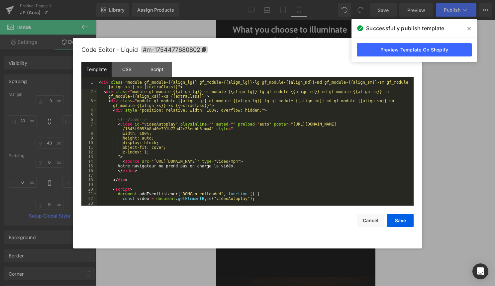
click at [244, 184] on div "< div class = "module gf_module-{{align_lg}} gf_module-{{align_lg}}-lg gf_modul…" at bounding box center [253, 149] width 313 height 139
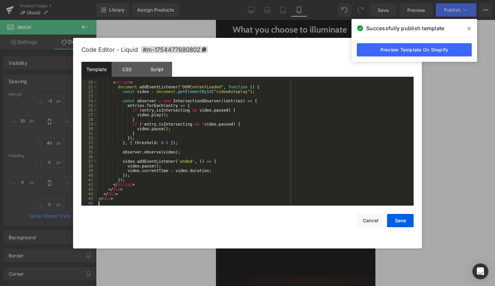
scroll to position [107, 0]
click at [404, 217] on button "Save" at bounding box center [400, 220] width 27 height 13
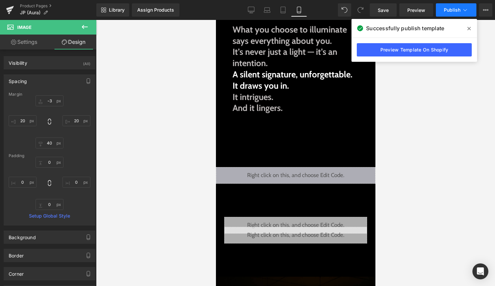
click at [454, 15] on button "Publish" at bounding box center [456, 9] width 41 height 13
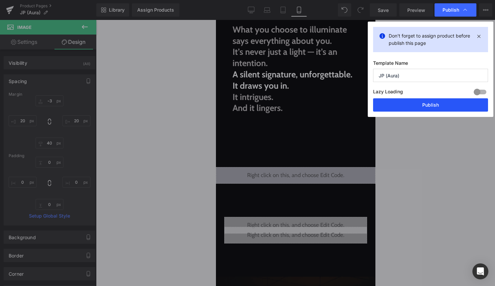
click at [428, 102] on button "Publish" at bounding box center [430, 104] width 115 height 13
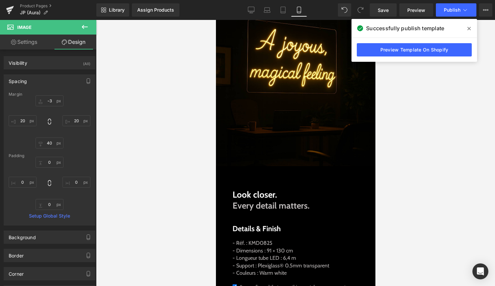
scroll to position [444, 0]
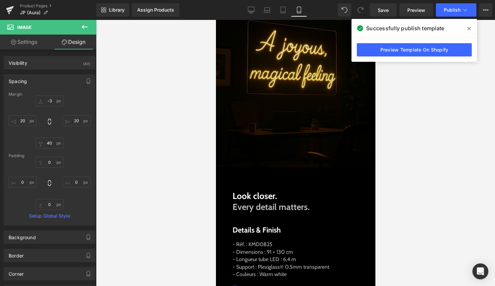
click at [298, 63] on img at bounding box center [295, 70] width 159 height 193
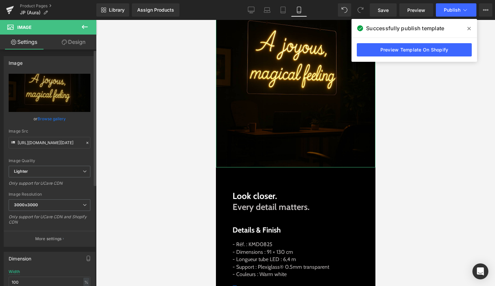
click at [52, 120] on link "Browse gallery" at bounding box center [52, 119] width 28 height 12
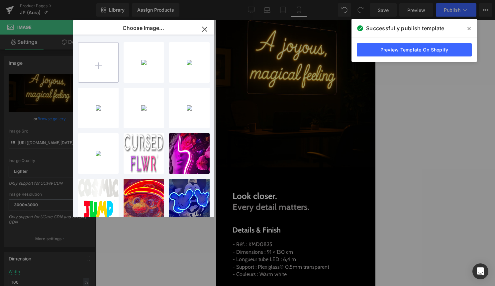
click at [94, 53] on input "file" at bounding box center [98, 63] width 40 height 40
click at [466, 0] on div "Image You are previewing how the will restyle your page. You can not edit Eleme…" at bounding box center [247, 0] width 495 height 0
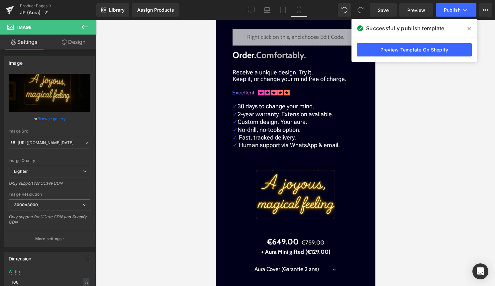
scroll to position [1477, 0]
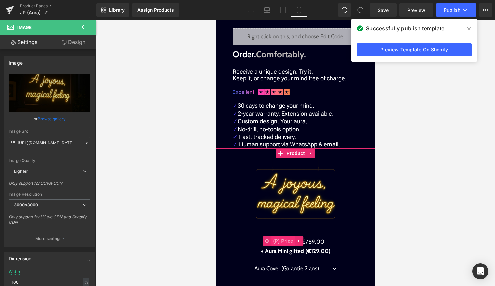
click at [287, 240] on span "(P) Price" at bounding box center [282, 241] width 23 height 10
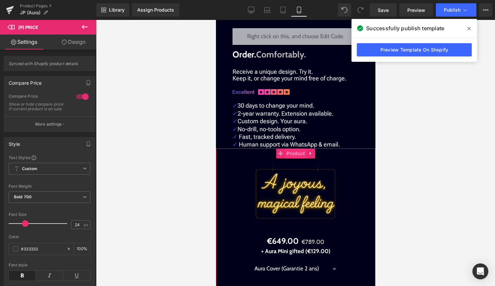
click at [295, 151] on span "Product" at bounding box center [296, 153] width 22 height 10
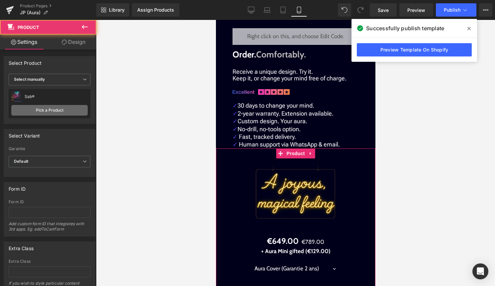
click at [62, 113] on link "Pick a Product" at bounding box center [49, 110] width 76 height 11
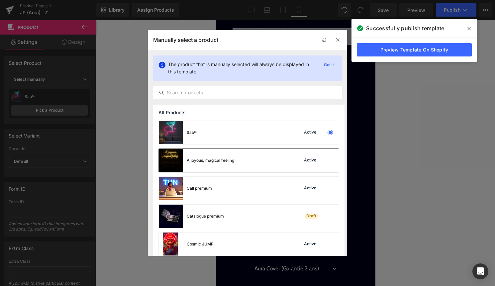
click at [233, 161] on div "A joyous, magical feeling" at bounding box center [210, 160] width 47 height 6
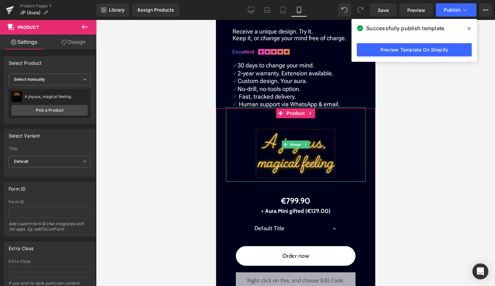
scroll to position [1518, 0]
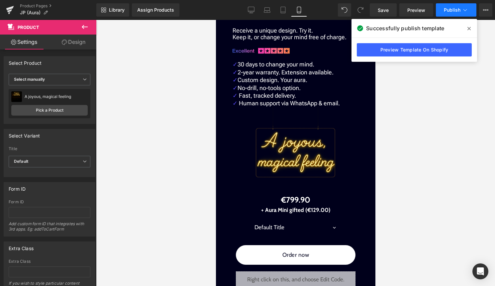
click at [447, 6] on button "Publish" at bounding box center [456, 9] width 41 height 13
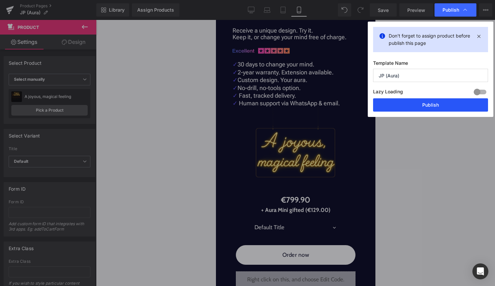
click at [416, 99] on button "Publish" at bounding box center [430, 104] width 115 height 13
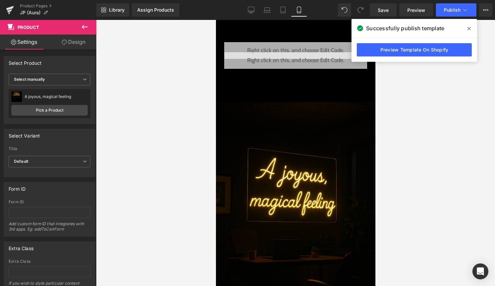
scroll to position [302, 0]
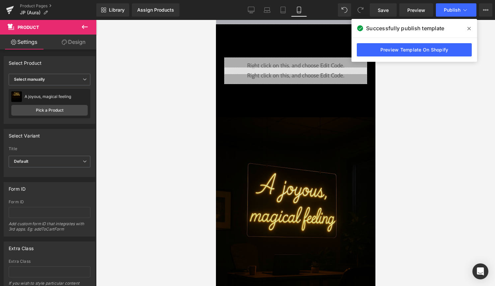
click at [292, 211] on div "Image" at bounding box center [295, 213] width 159 height 193
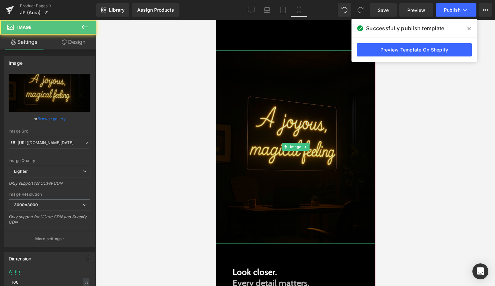
scroll to position [375, 0]
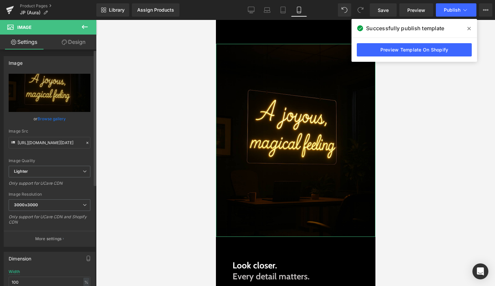
click at [46, 119] on link "Browse gallery" at bounding box center [52, 119] width 28 height 12
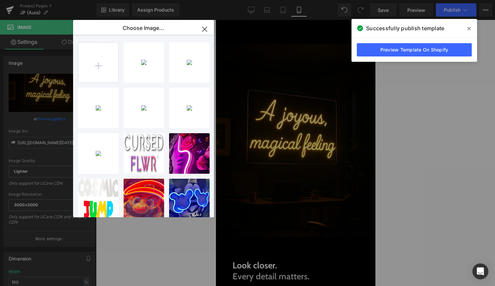
click at [418, 0] on div "Product You are previewing how the will restyle your page. You can not edit Ele…" at bounding box center [247, 0] width 495 height 0
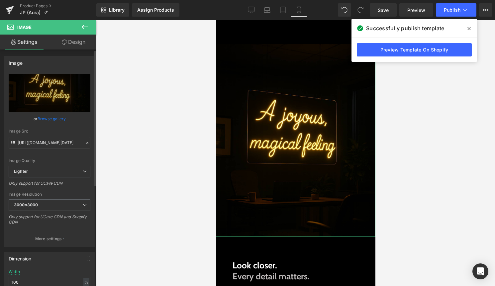
click at [48, 118] on link "Browse gallery" at bounding box center [52, 119] width 28 height 12
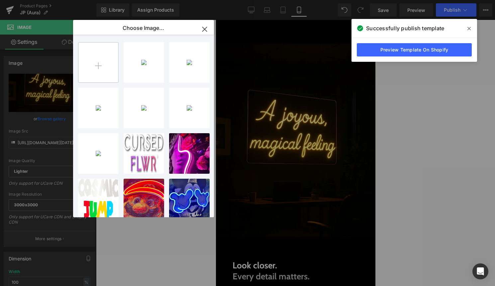
click at [89, 65] on input "file" at bounding box center [98, 63] width 40 height 40
type input "C:\fakepath\ChatGPT Image 15 sept. 2025, 17_37_14.png"
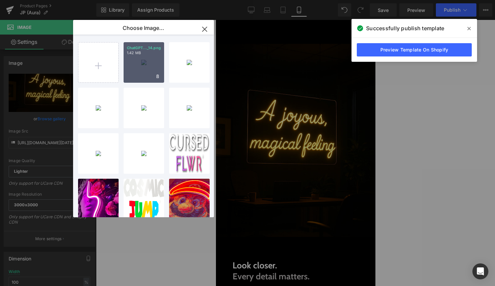
click at [140, 61] on div "ChatGPT..._14.png 1.42 MB" at bounding box center [144, 62] width 41 height 41
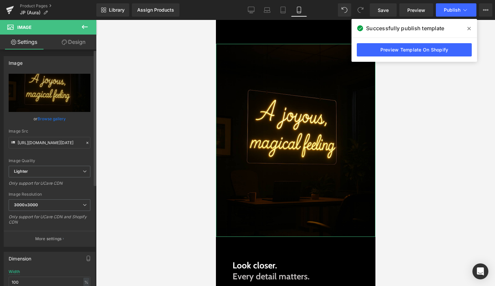
click at [57, 119] on link "Browse gallery" at bounding box center [52, 119] width 28 height 12
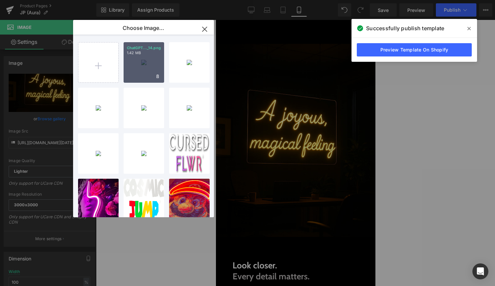
click at [138, 71] on div "ChatGPT..._14.png 1.42 MB" at bounding box center [144, 62] width 41 height 41
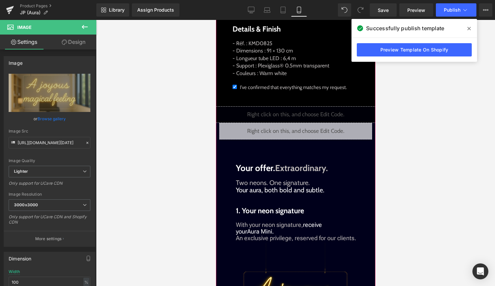
scroll to position [669, 0]
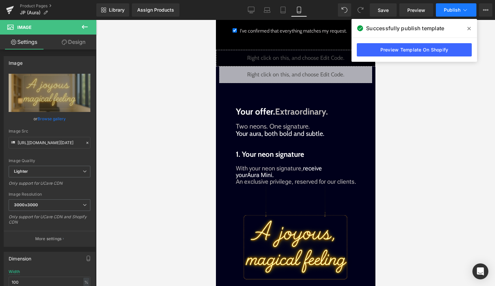
click at [450, 16] on button "Publish" at bounding box center [456, 9] width 41 height 13
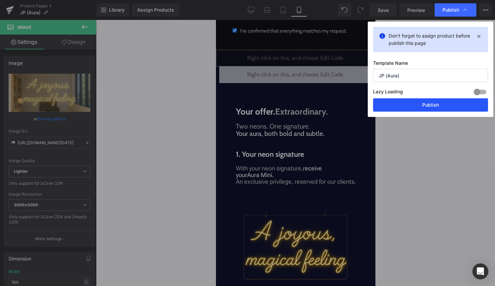
click at [444, 103] on button "Publish" at bounding box center [430, 104] width 115 height 13
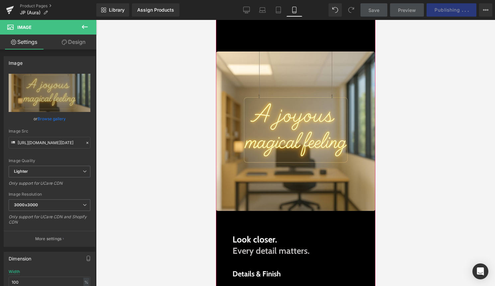
scroll to position [328, 0]
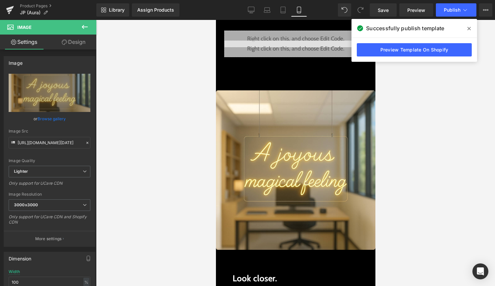
click at [402, 124] on div at bounding box center [295, 153] width 399 height 266
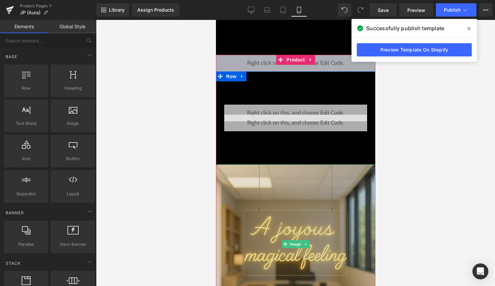
scroll to position [0, 0]
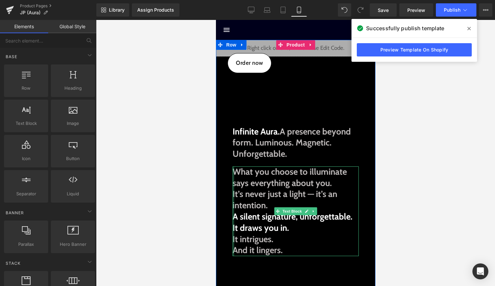
click at [233, 238] on div "What you choose to illuminate says everything about you. It’s never just a ligh…" at bounding box center [295, 211] width 126 height 90
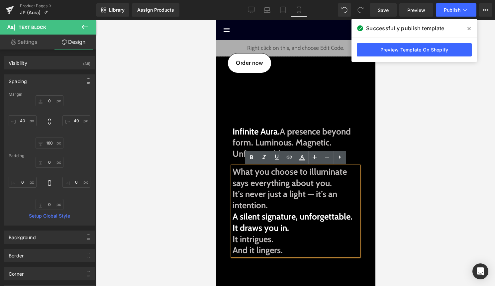
click at [234, 239] on span "It intrigues." at bounding box center [252, 239] width 41 height 11
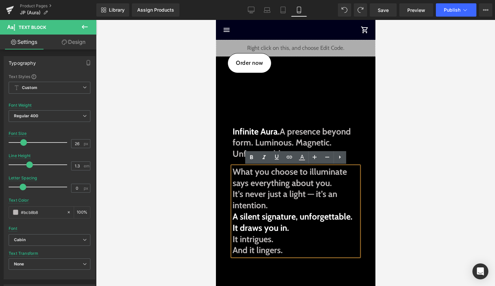
click at [233, 240] on span "It intrigues." at bounding box center [252, 239] width 41 height 11
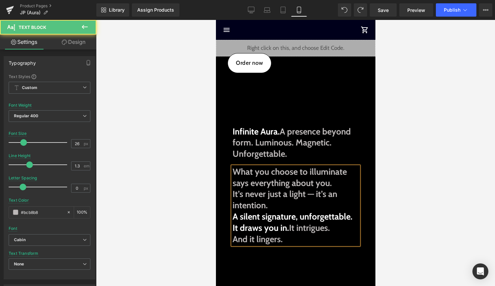
click at [232, 241] on span "And it lingers." at bounding box center [257, 239] width 50 height 11
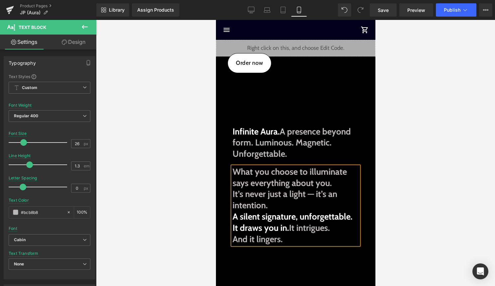
click at [234, 215] on span "A silent signature, unforgettable." at bounding box center [292, 216] width 120 height 11
click at [233, 228] on span "It draws you in." at bounding box center [260, 228] width 56 height 11
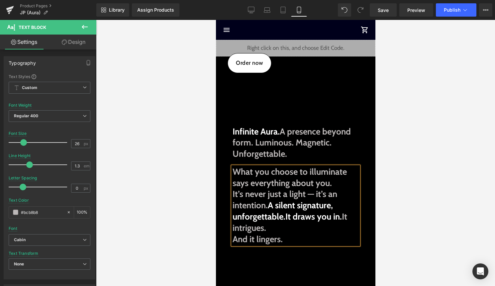
click at [234, 241] on span "And it lingers." at bounding box center [257, 239] width 50 height 11
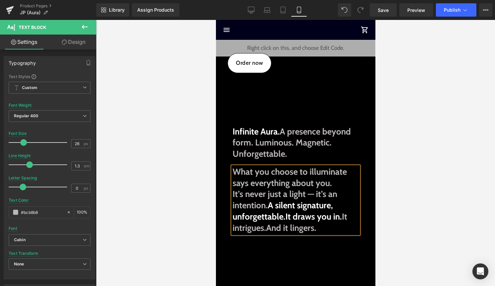
click at [395, 174] on div at bounding box center [295, 153] width 399 height 266
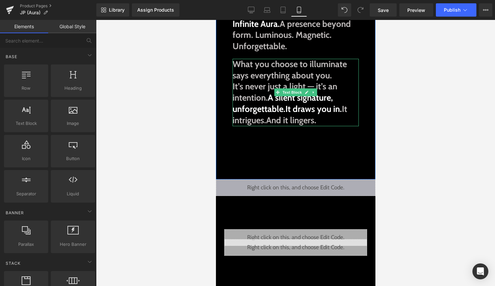
scroll to position [108, 0]
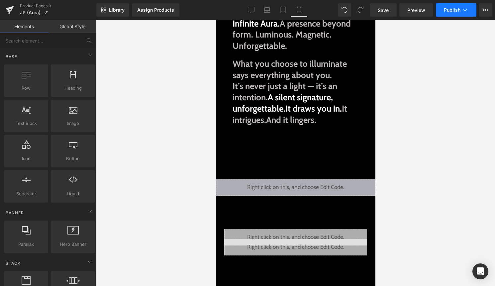
click at [456, 10] on span "Publish" at bounding box center [452, 9] width 17 height 5
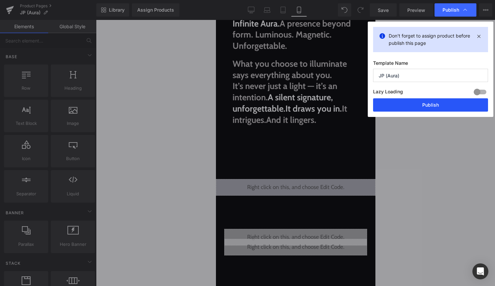
click at [421, 106] on button "Publish" at bounding box center [430, 104] width 115 height 13
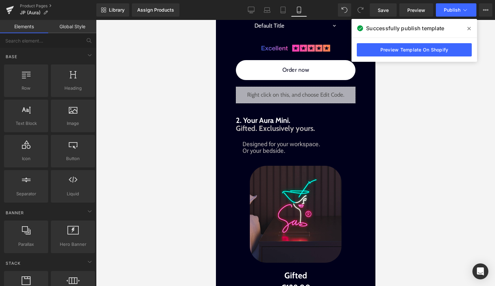
scroll to position [940, 0]
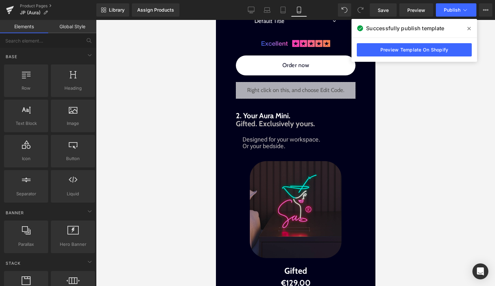
click at [295, 197] on img at bounding box center [295, 209] width 92 height 97
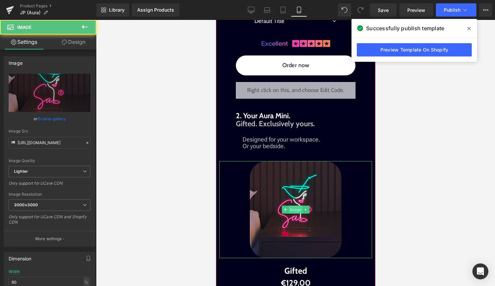
click at [293, 209] on span "Image" at bounding box center [295, 210] width 14 height 8
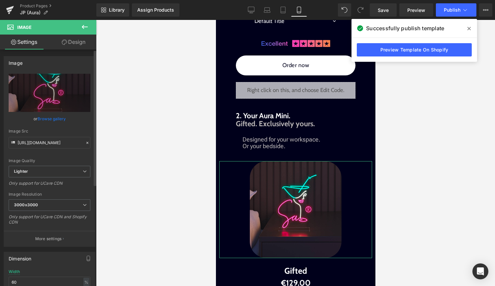
click at [58, 115] on link "Browse gallery" at bounding box center [52, 119] width 28 height 12
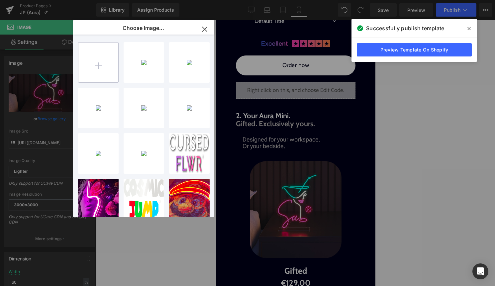
click at [102, 56] on input "file" at bounding box center [98, 63] width 40 height 40
type input "C:\fakepath\ChatGPT Image 15 sept. 2025, 18_04_24.png"
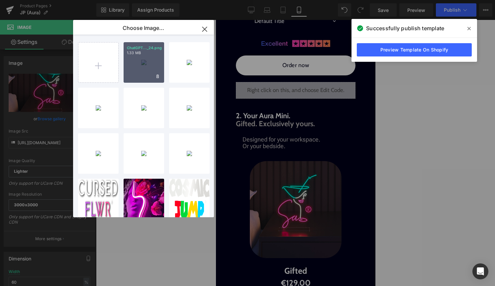
click at [147, 72] on div "ChatGPT..._24.png 1.33 MB" at bounding box center [144, 62] width 41 height 41
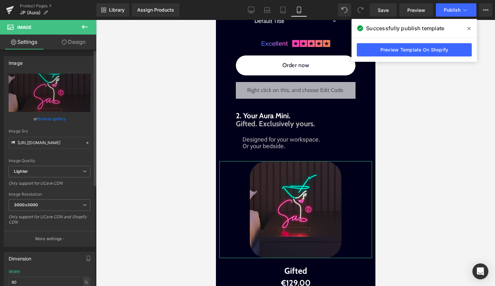
click at [52, 120] on link "Browse gallery" at bounding box center [52, 119] width 28 height 12
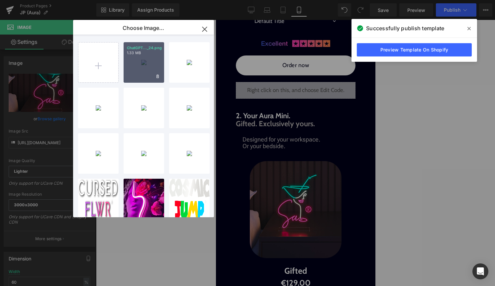
click at [140, 73] on div "ChatGPT..._24.png 1.33 MB" at bounding box center [144, 62] width 41 height 41
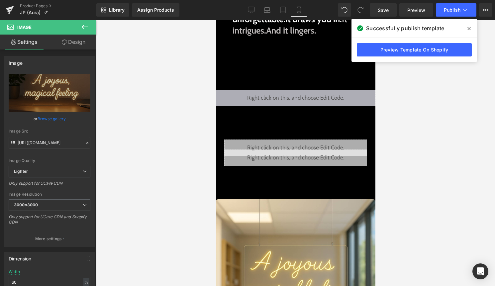
scroll to position [0, 0]
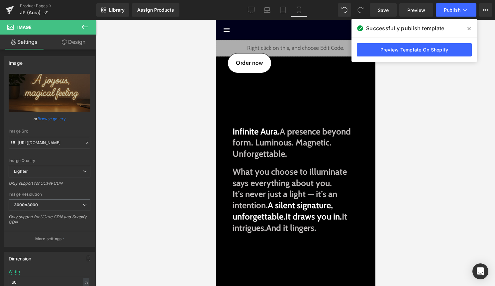
click at [469, 30] on icon at bounding box center [468, 28] width 3 height 5
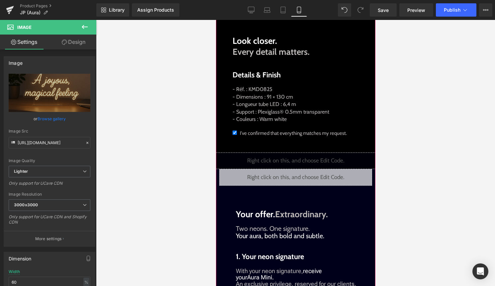
scroll to position [544, 0]
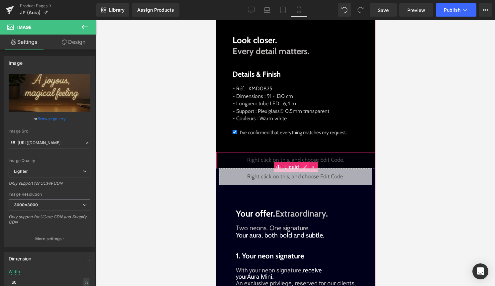
click at [307, 166] on div "Liquid" at bounding box center [295, 160] width 159 height 17
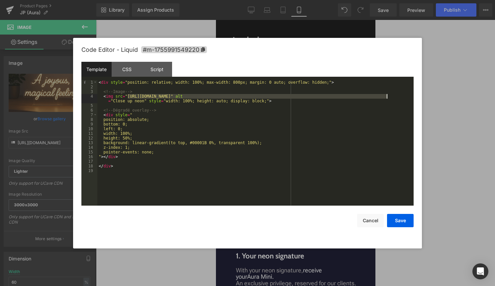
drag, startPoint x: 128, startPoint y: 97, endPoint x: 387, endPoint y: 98, distance: 259.0
click at [387, 98] on div "< div style = "position: relative; width: 100%; max-width: 800px; margin: 0 aut…" at bounding box center [255, 147] width 316 height 135
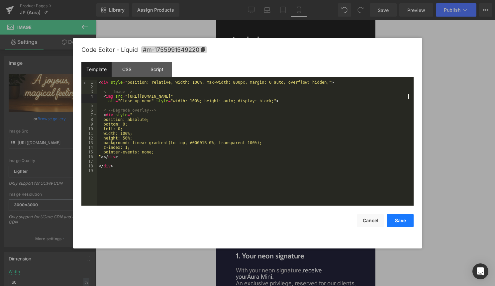
click at [398, 219] on button "Save" at bounding box center [400, 220] width 27 height 13
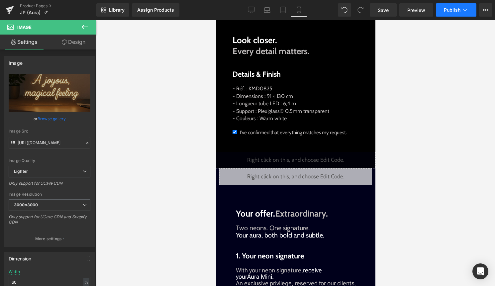
click at [448, 14] on button "Publish" at bounding box center [456, 9] width 41 height 13
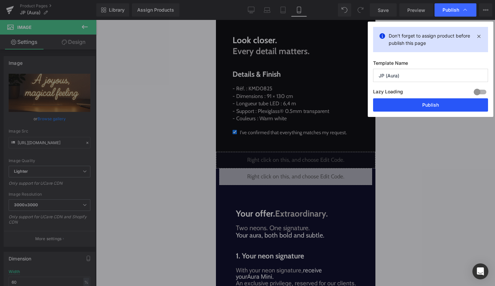
click at [431, 108] on button "Publish" at bounding box center [430, 104] width 115 height 13
